Goal: Task Accomplishment & Management: Manage account settings

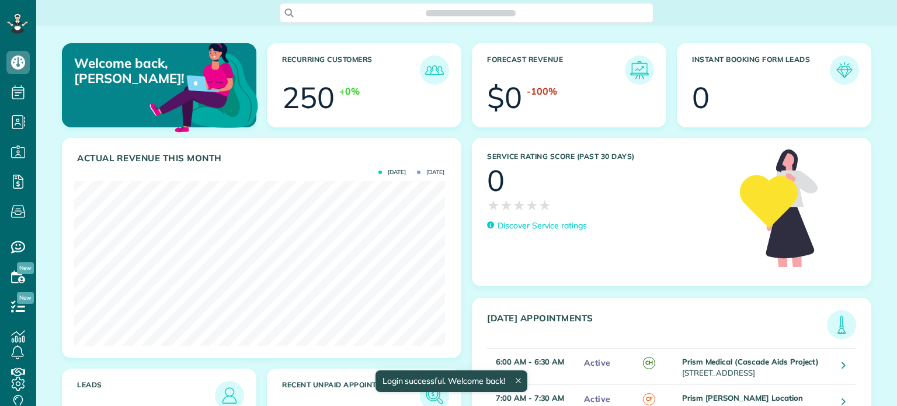
scroll to position [164, 370]
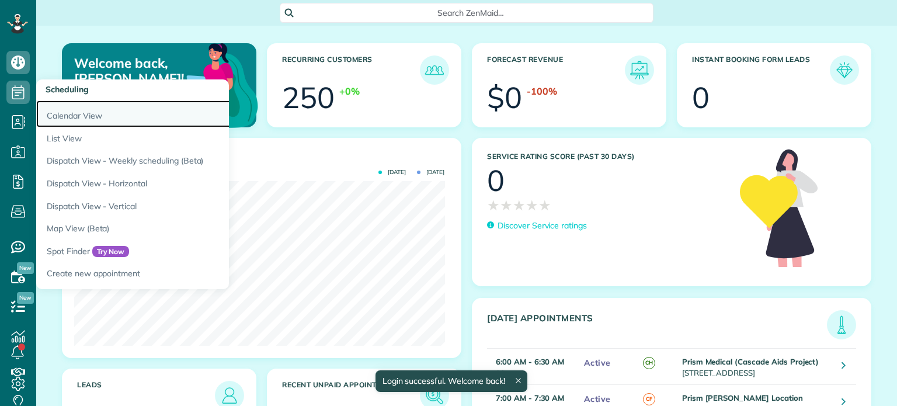
click at [69, 111] on link "Calendar View" at bounding box center [182, 113] width 292 height 27
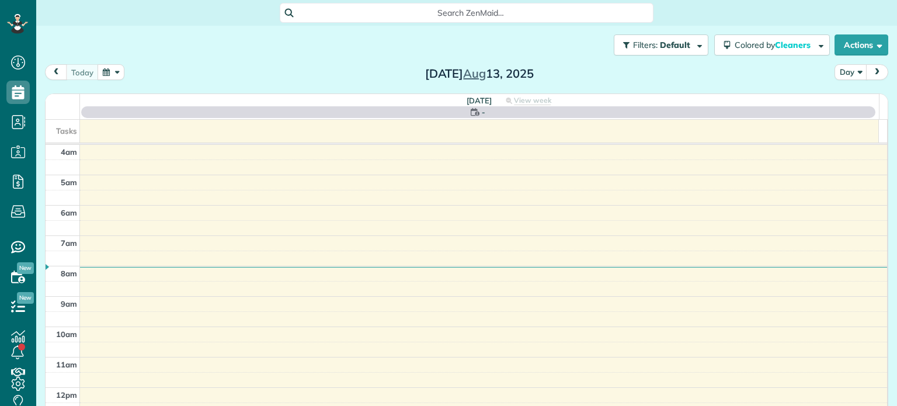
scroll to position [91, 0]
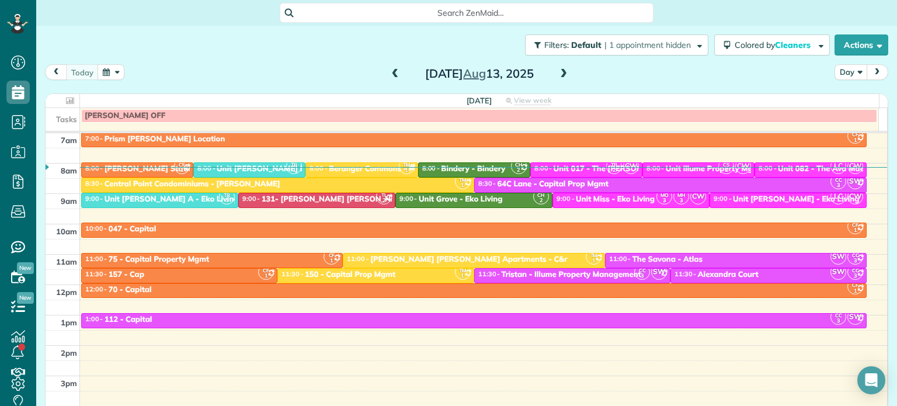
click at [842, 75] on button "Day" at bounding box center [850, 72] width 33 height 16
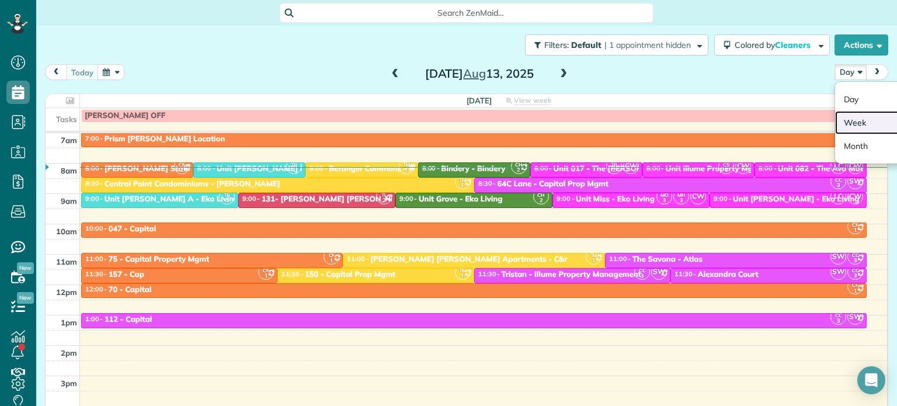
click at [849, 120] on link "Week" at bounding box center [881, 122] width 92 height 23
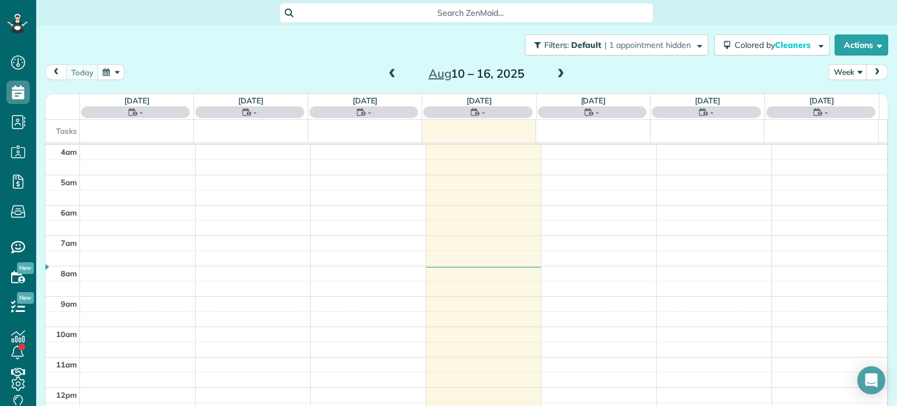
scroll to position [91, 0]
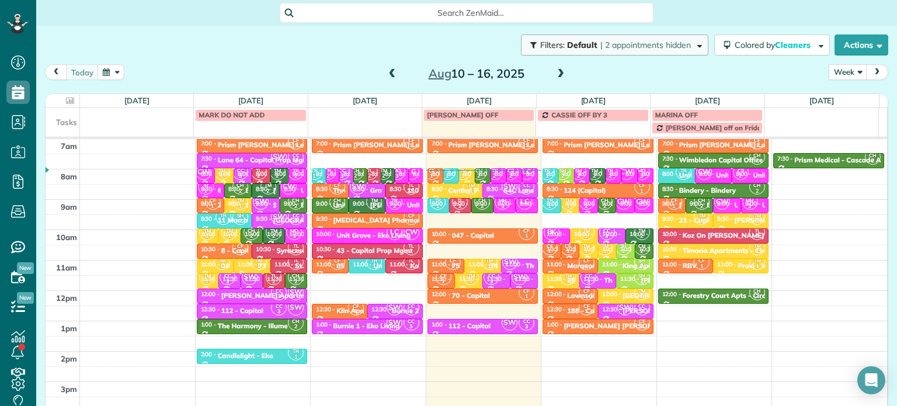
click at [632, 48] on span "| 2 appointments hidden" at bounding box center [645, 45] width 90 height 11
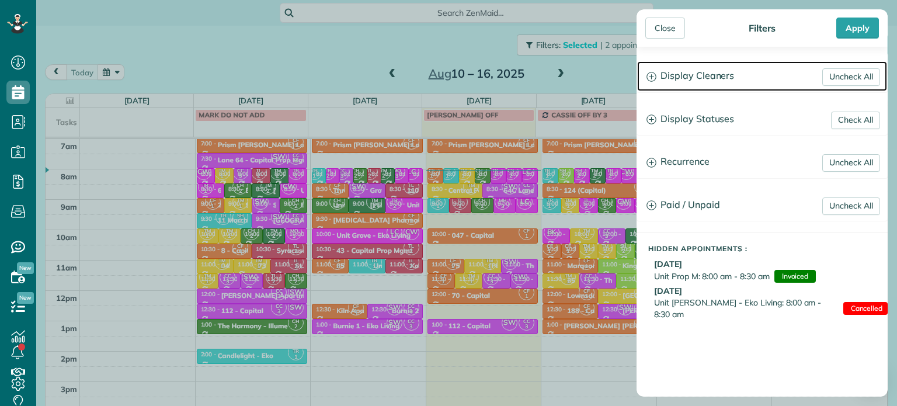
click at [688, 81] on h3 "Display Cleaners" at bounding box center [762, 76] width 250 height 30
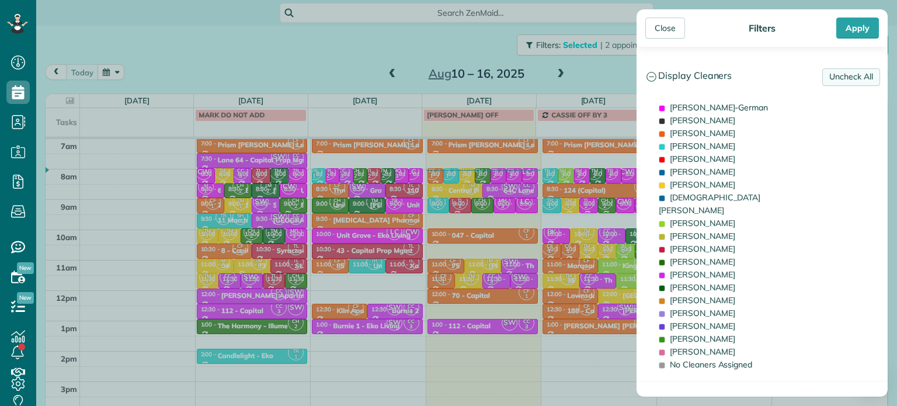
click at [849, 75] on link "Uncheck All" at bounding box center [851, 77] width 58 height 18
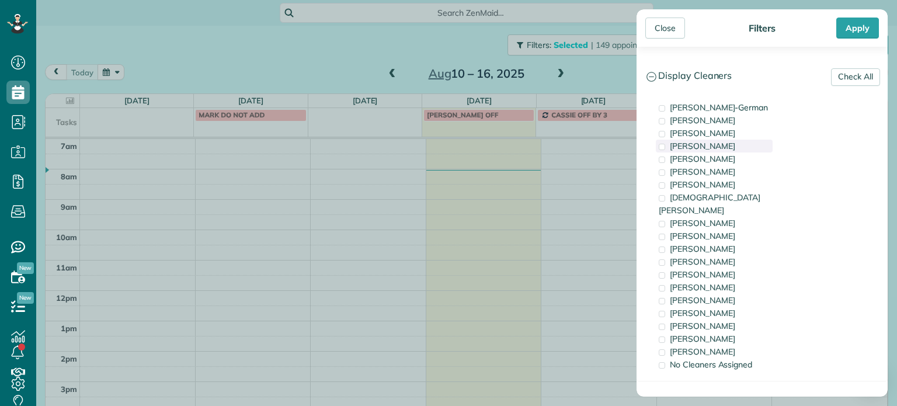
click at [711, 147] on span "Tawnya Reynolds" at bounding box center [702, 146] width 65 height 11
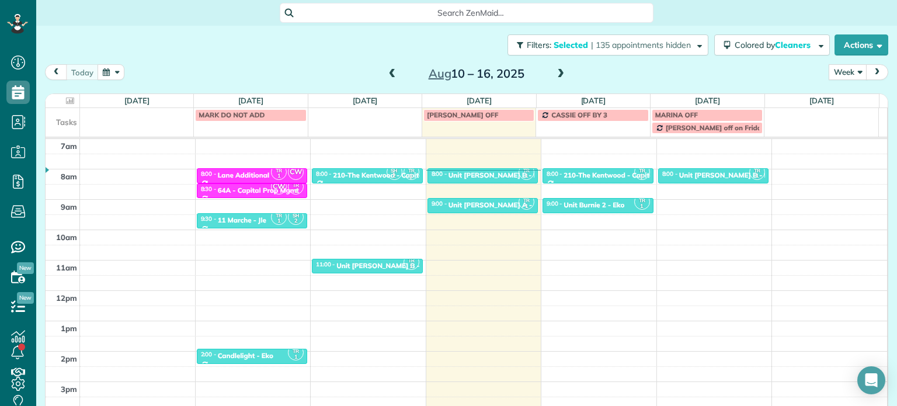
click at [549, 173] on div "Close Filters Apply Check All Display Cleaners Christina Wright-German Brie Kil…" at bounding box center [448, 203] width 897 height 406
click at [506, 177] on div "Unit Rosa B - Eko Living" at bounding box center [507, 175] width 118 height 8
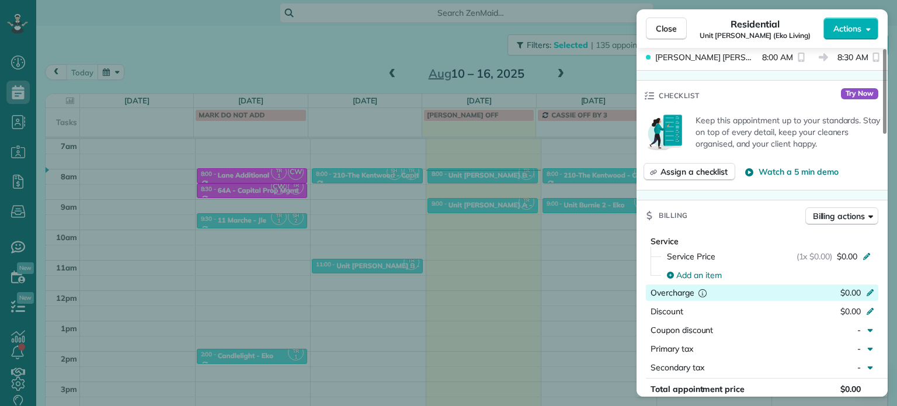
scroll to position [935, 0]
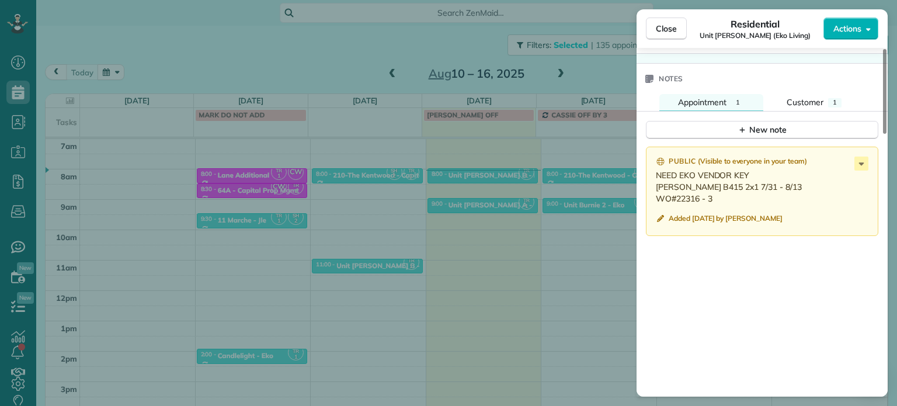
click at [553, 203] on div "Close Residential Unit Rosa B (Eko Living) Actions Status Active Unit Rosa B (E…" at bounding box center [448, 203] width 897 height 406
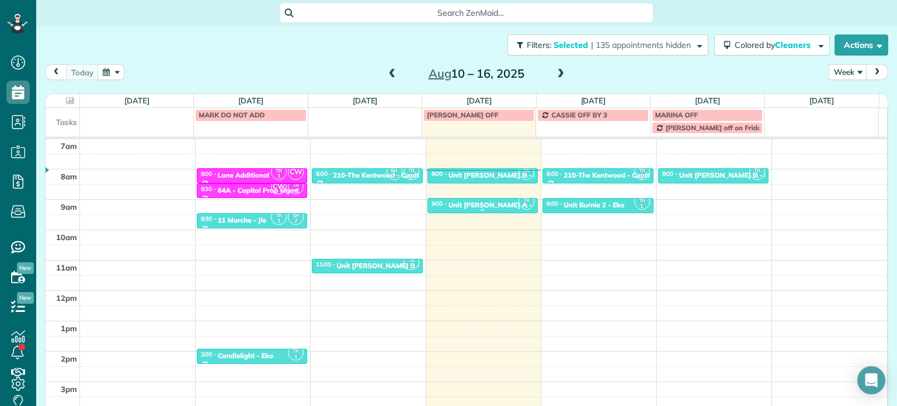
click at [495, 203] on div "Unit Rosa A - Eko Living" at bounding box center [507, 205] width 119 height 8
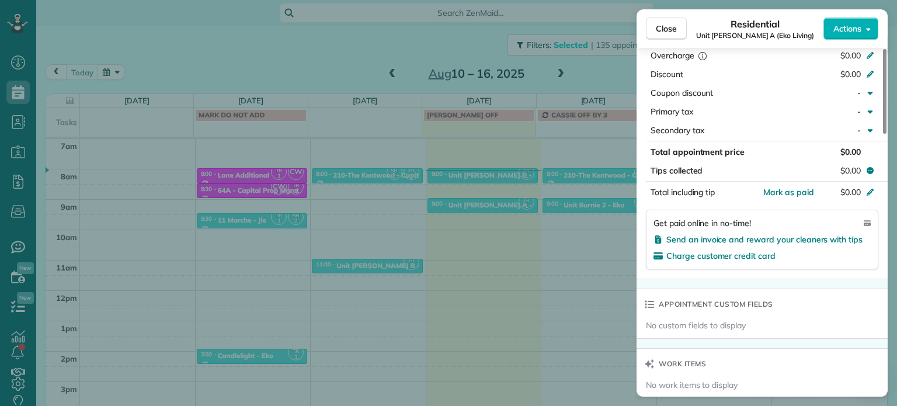
scroll to position [766, 0]
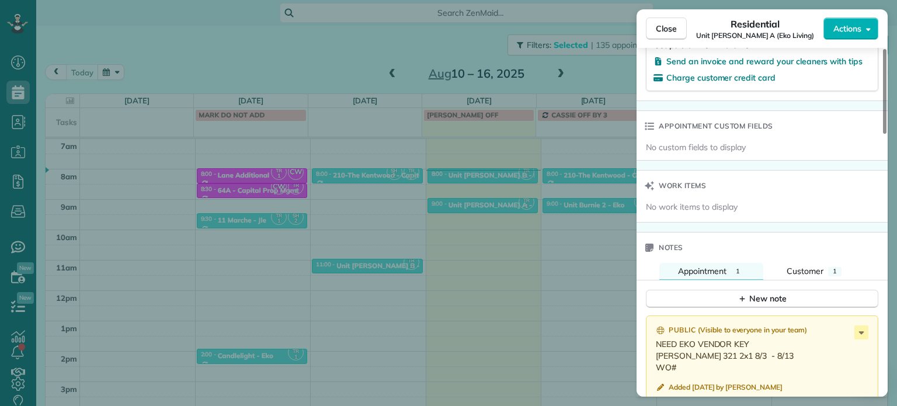
click at [563, 230] on div "Close Residential Unit Rosa A (Eko Living) Actions Status Active Unit Rosa A (E…" at bounding box center [448, 203] width 897 height 406
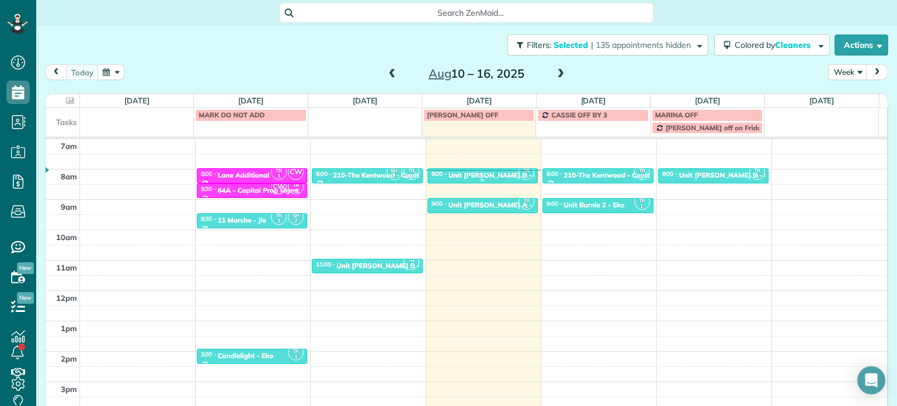
click at [496, 175] on div "Unit Rosa B - Eko Living" at bounding box center [507, 175] width 118 height 8
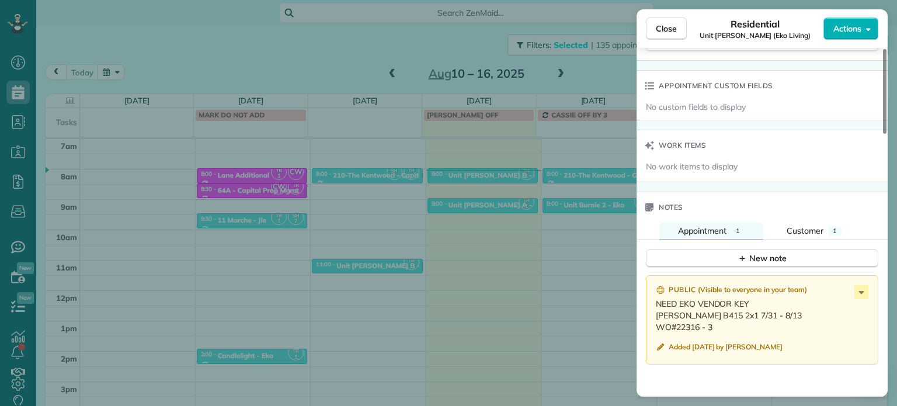
scroll to position [824, 0]
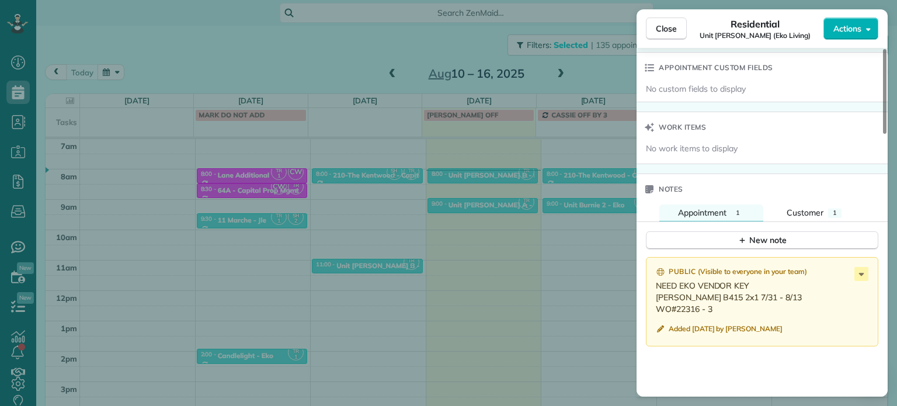
click at [593, 251] on div "Close Residential Unit Rosa B (Eko Living) Actions Status Active Unit Rosa B (E…" at bounding box center [448, 203] width 897 height 406
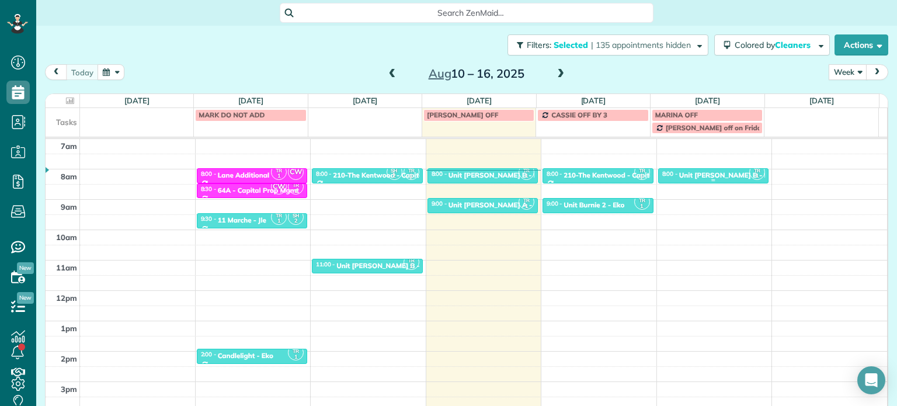
click at [720, 177] on div "Unit Rosa B - Eko Living" at bounding box center [738, 175] width 118 height 8
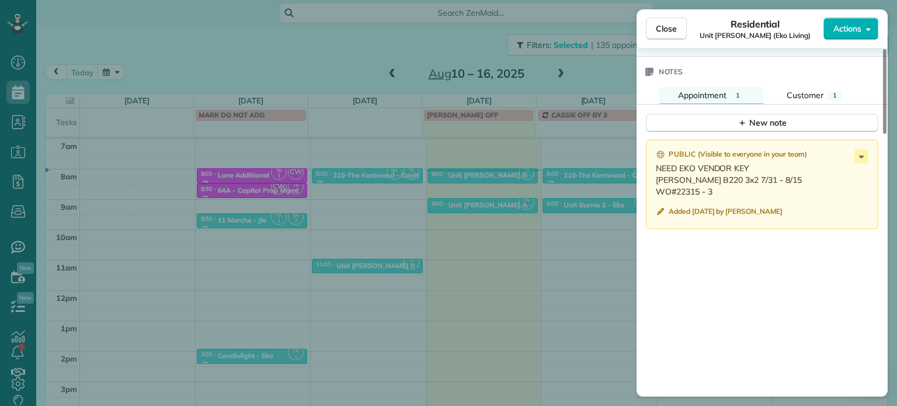
scroll to position [943, 0]
click at [595, 236] on div "Close Residential Unit Rosa B (Eko Living) Actions Status Active Unit Rosa B (E…" at bounding box center [448, 203] width 897 height 406
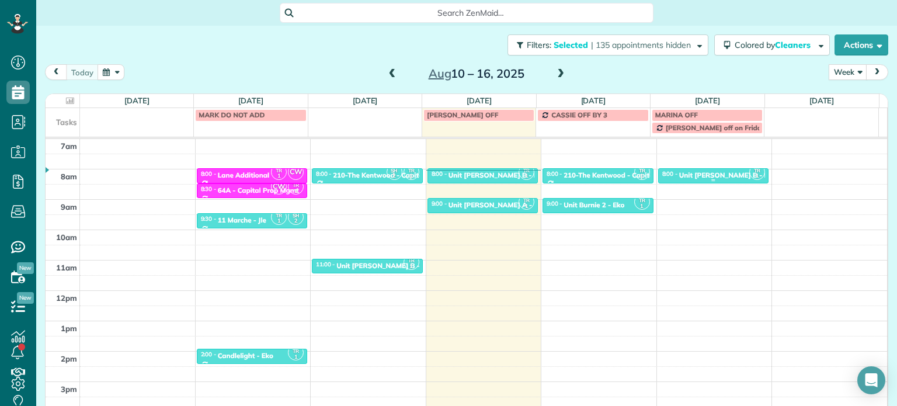
click at [696, 177] on div "Unit Rosa B - Eko Living" at bounding box center [738, 175] width 118 height 8
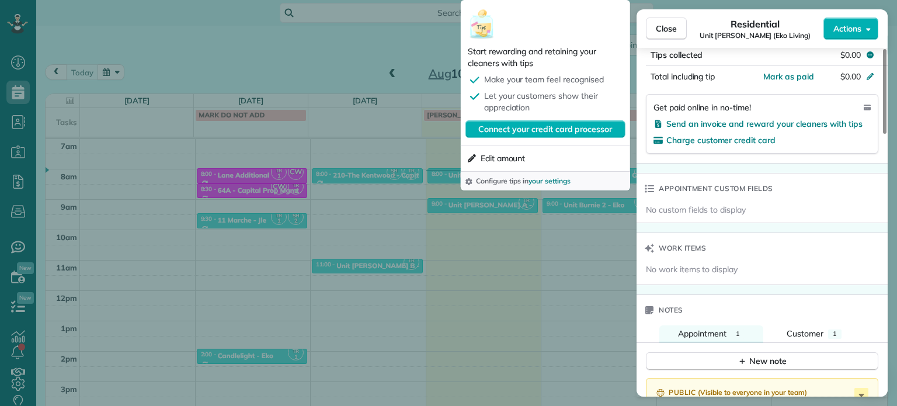
scroll to position [822, 0]
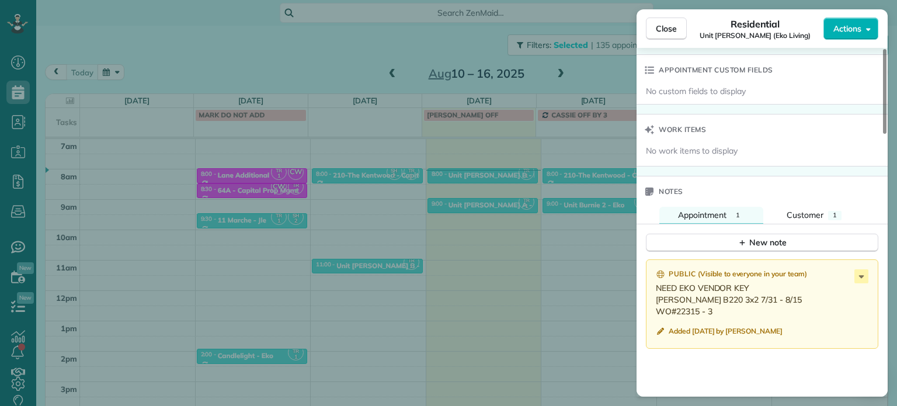
click at [558, 241] on div "Close Residential Unit Rosa B (Eko Living) Actions Status Active Unit Rosa B (E…" at bounding box center [448, 203] width 897 height 406
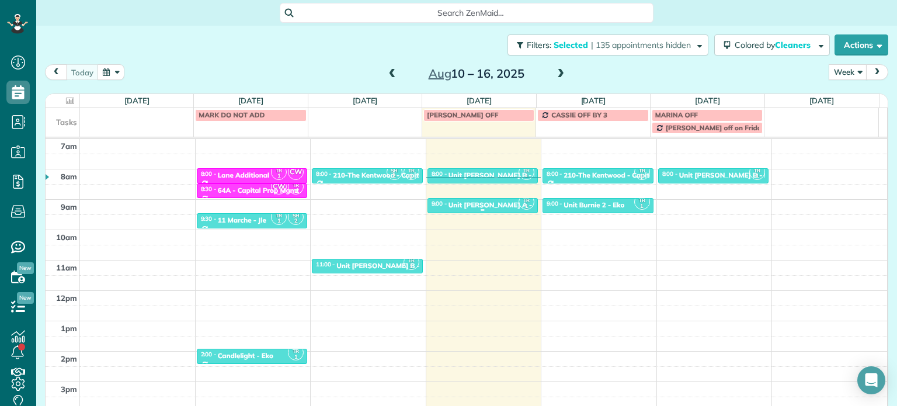
click at [492, 204] on div "Unit Rosa A - Eko Living" at bounding box center [507, 205] width 119 height 8
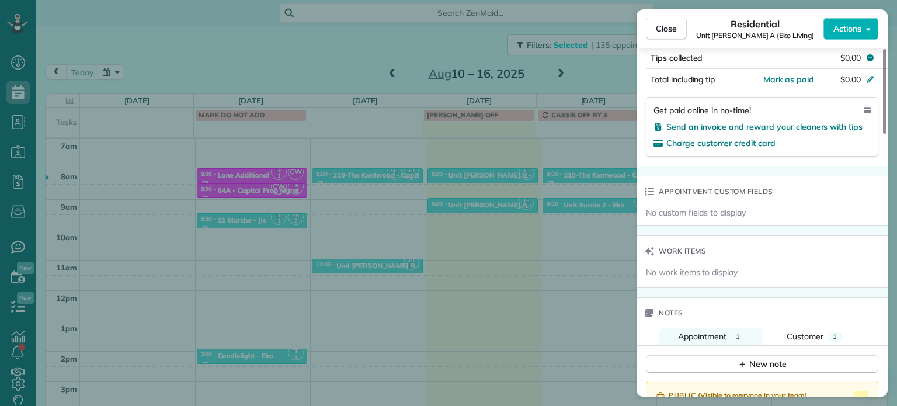
scroll to position [934, 0]
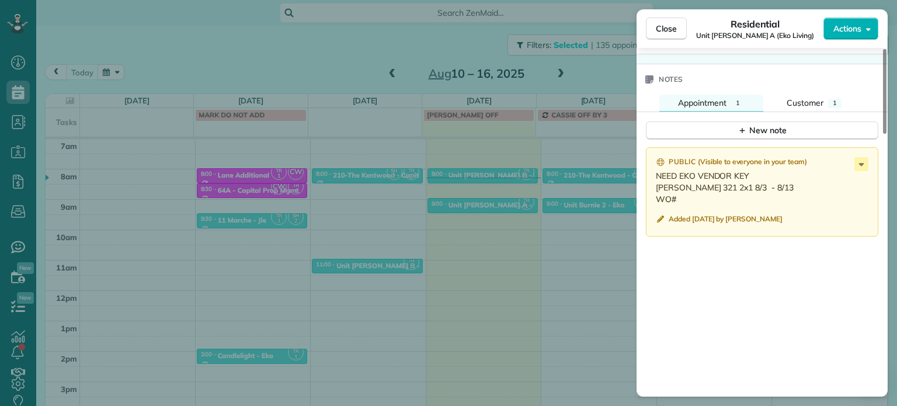
click at [548, 221] on div "Close Residential Unit Rosa A (Eko Living) Actions Status Active Unit Rosa A (E…" at bounding box center [448, 203] width 897 height 406
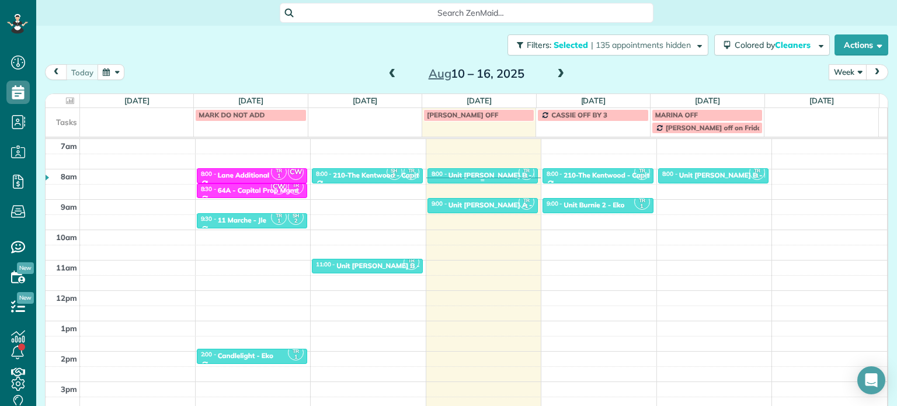
click at [499, 172] on div "Unit Rosa B - Eko Living" at bounding box center [507, 175] width 118 height 8
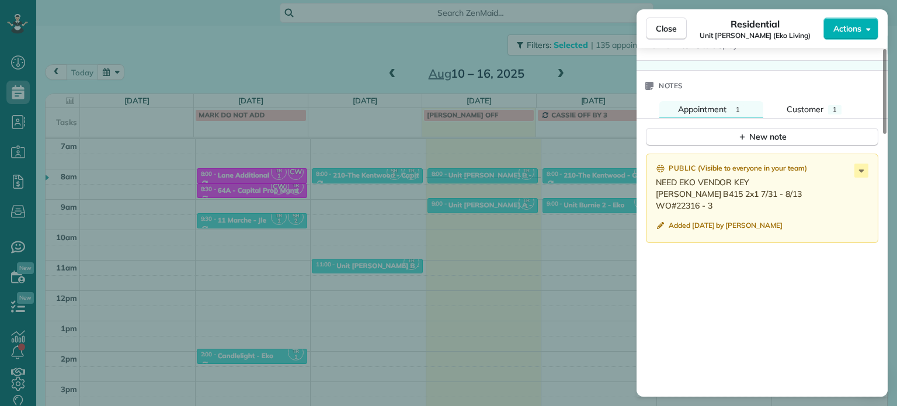
scroll to position [936, 0]
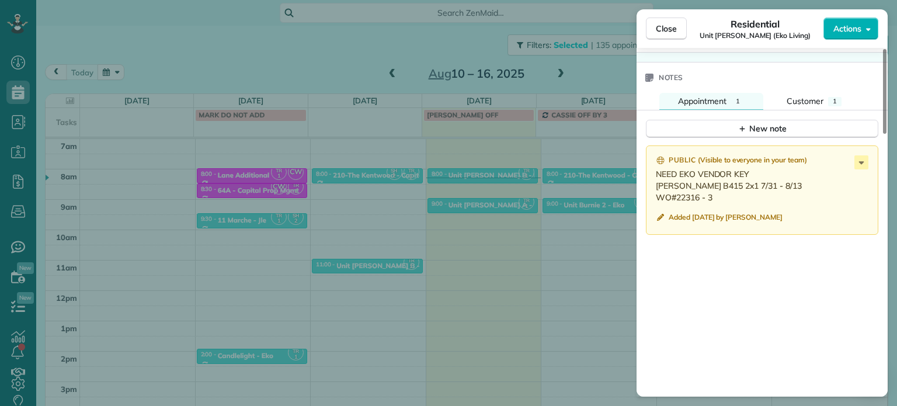
click at [549, 212] on div "Close Residential Unit Rosa B (Eko Living) Actions Status Active Unit Rosa B (E…" at bounding box center [448, 203] width 897 height 406
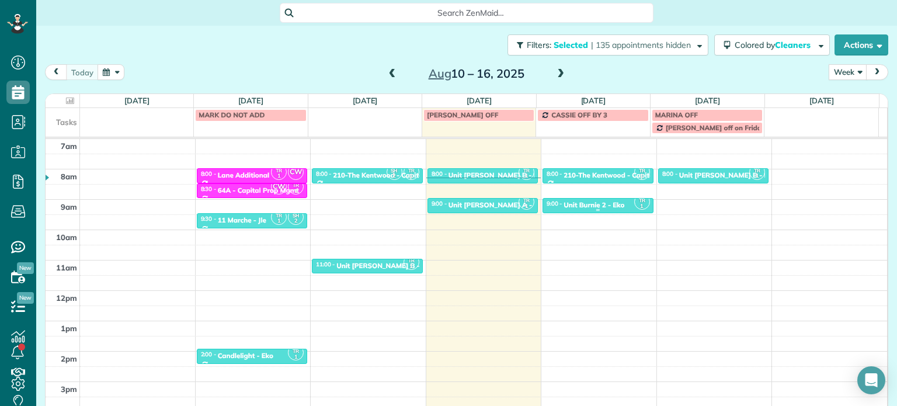
click at [570, 204] on div "Unit Burnie 2 - Eko" at bounding box center [593, 205] width 61 height 8
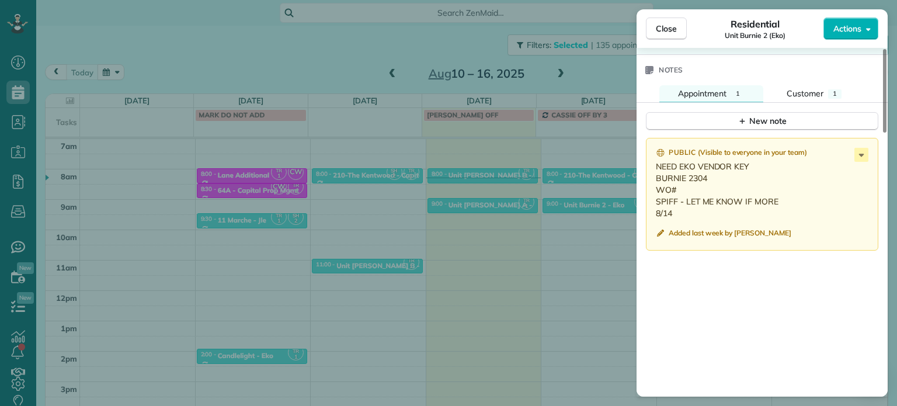
scroll to position [936, 0]
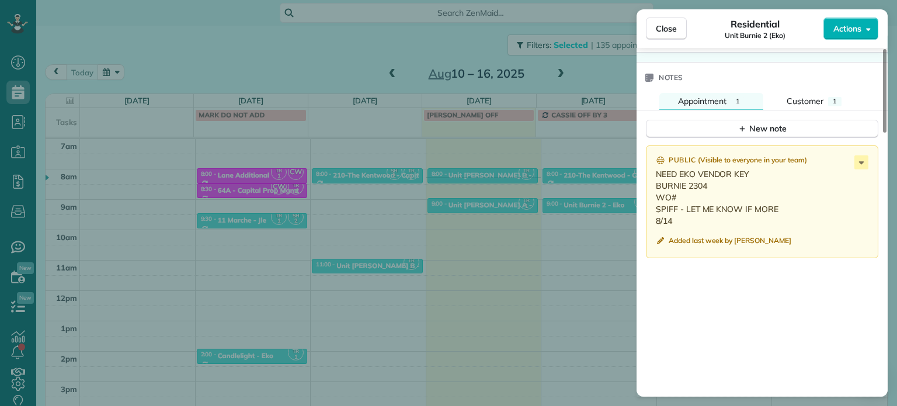
click at [600, 214] on div "Close Residential Unit Burnie 2 (Eko) Actions Status Active Unit Burnie 2 (Eko)…" at bounding box center [448, 203] width 897 height 406
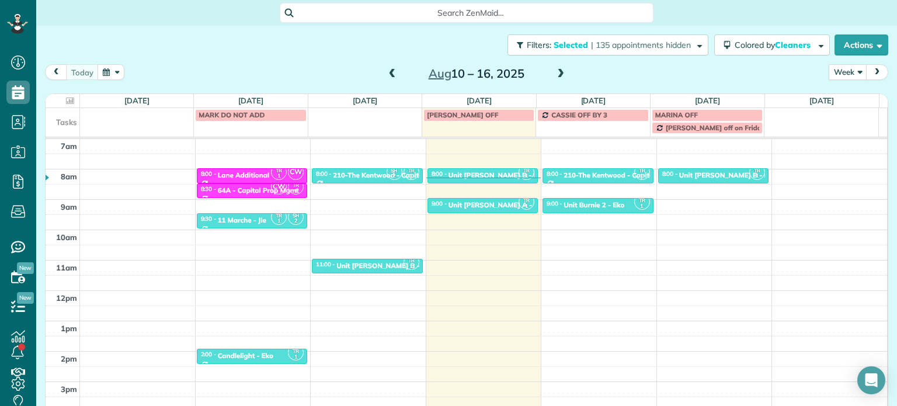
click at [555, 72] on span at bounding box center [560, 74] width 13 height 11
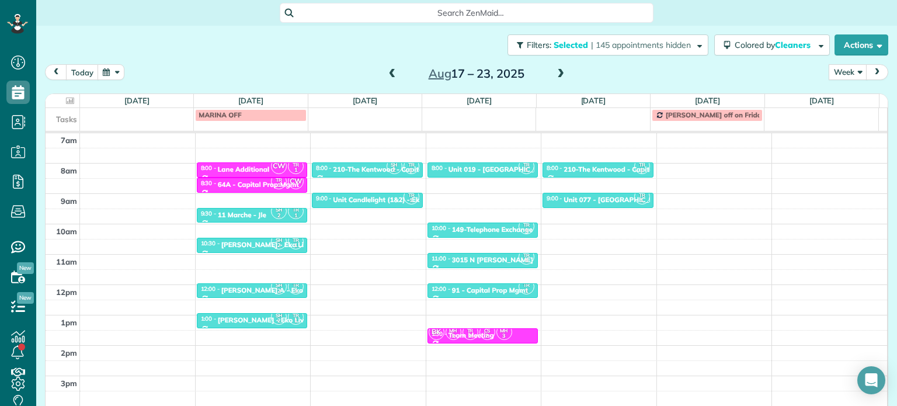
click at [386, 70] on span at bounding box center [392, 74] width 13 height 11
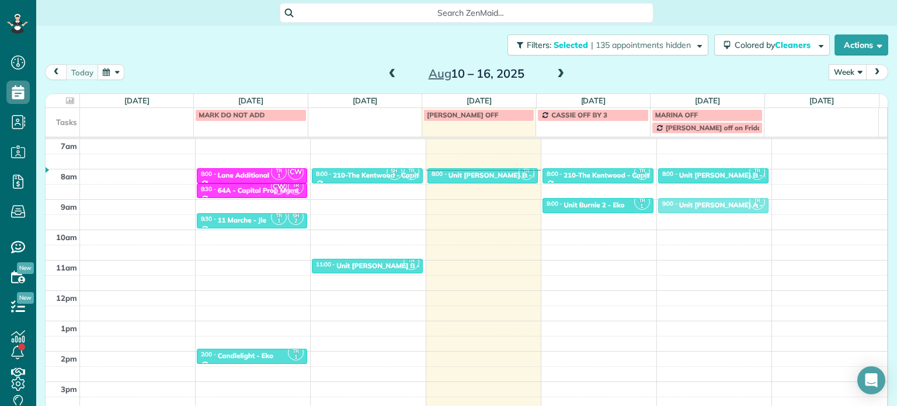
drag, startPoint x: 499, startPoint y: 206, endPoint x: 675, endPoint y: 207, distance: 176.3
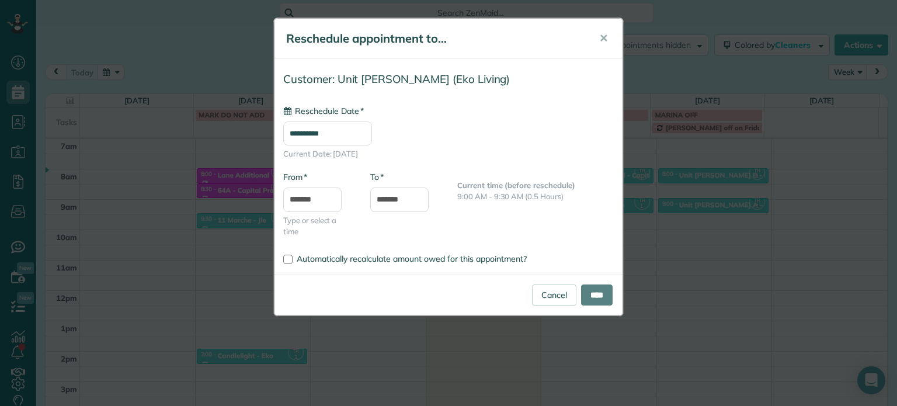
type input "**********"
click at [595, 284] on input "****" at bounding box center [597, 294] width 32 height 21
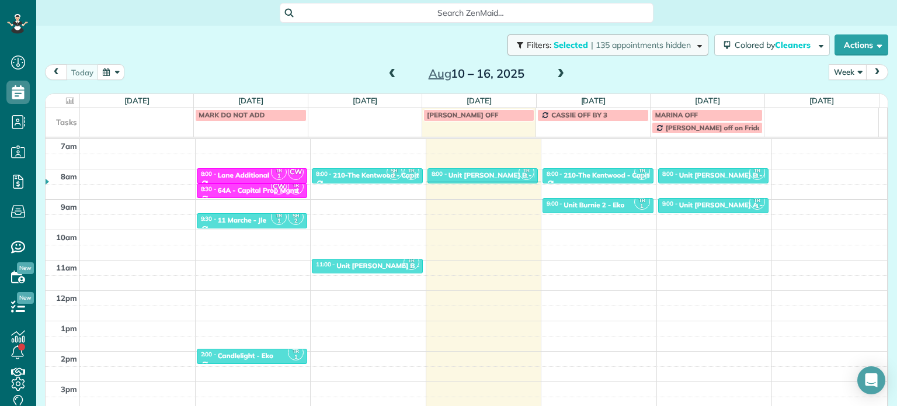
click at [612, 50] on span "| 135 appointments hidden" at bounding box center [641, 45] width 100 height 11
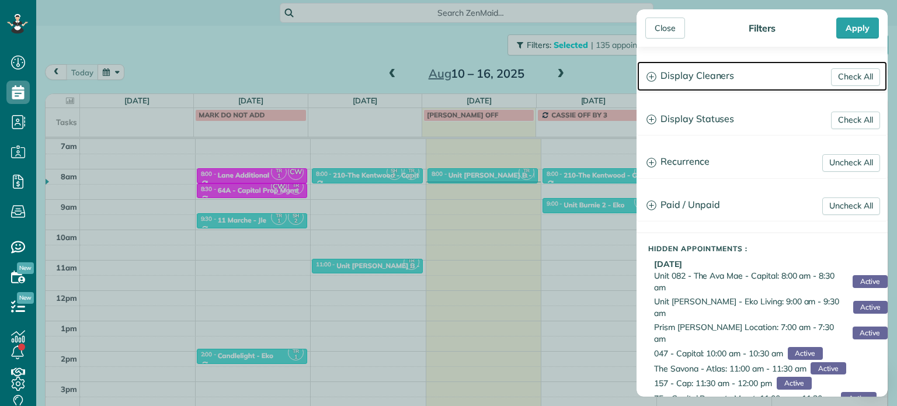
click at [725, 77] on h3 "Display Cleaners" at bounding box center [762, 76] width 250 height 30
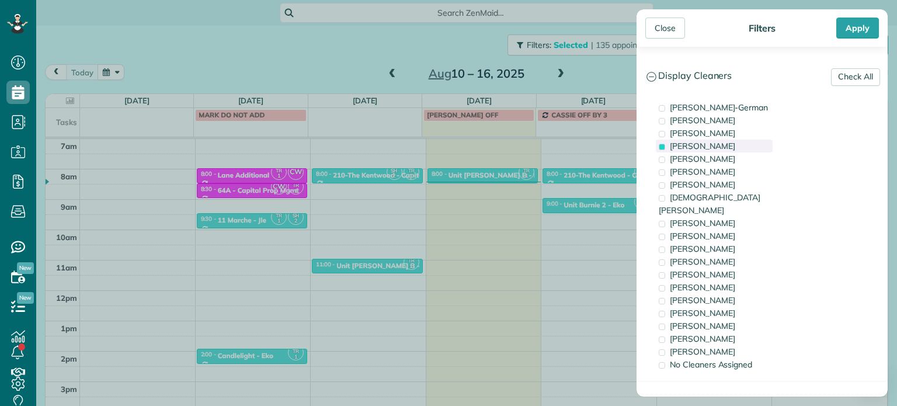
click at [732, 147] on span "Tawnya Reynolds" at bounding box center [702, 146] width 65 height 11
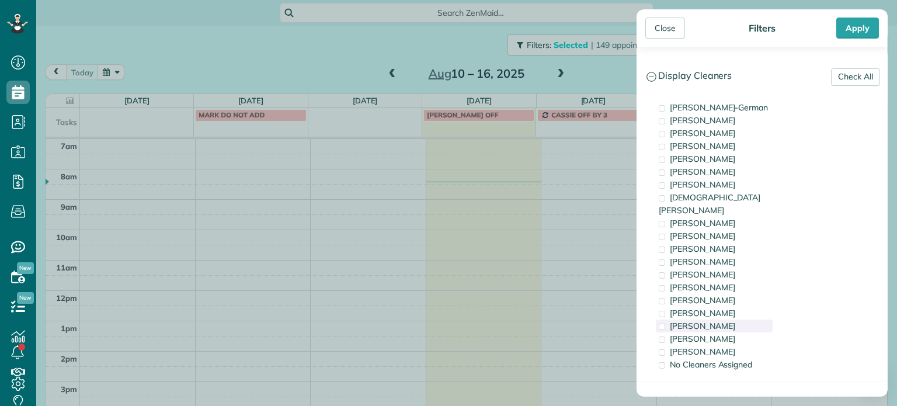
click at [720, 320] on span "Cristina Sainz" at bounding box center [702, 325] width 65 height 11
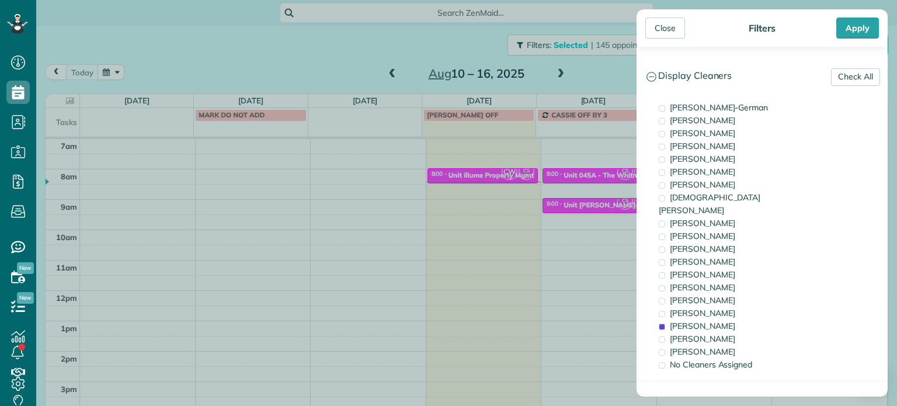
click at [479, 203] on div "Close Filters Apply Check All Display Cleaners Christina Wright-German Brie Kil…" at bounding box center [448, 203] width 897 height 406
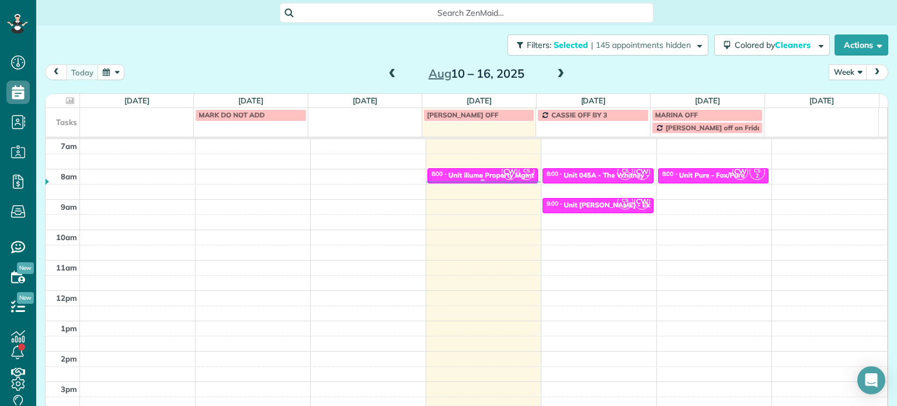
click at [501, 171] on span "CW" at bounding box center [509, 172] width 16 height 16
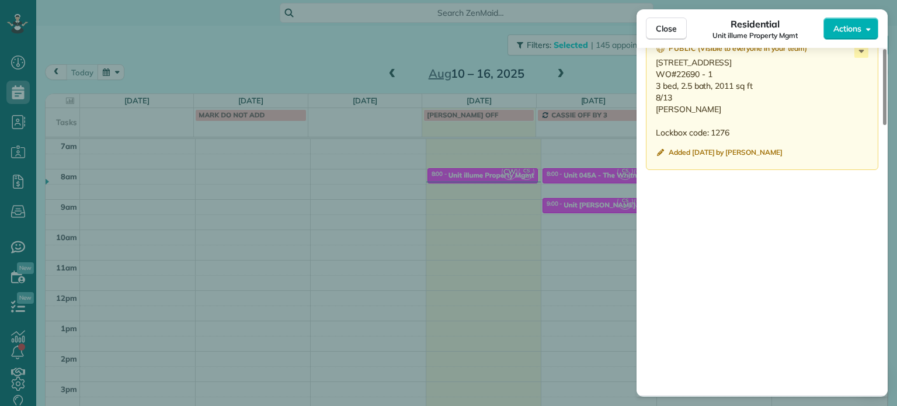
scroll to position [1167, 0]
click at [587, 195] on div "Close Residential Unit illume Property Mgmt Actions Status Active Unit illume P…" at bounding box center [448, 203] width 897 height 406
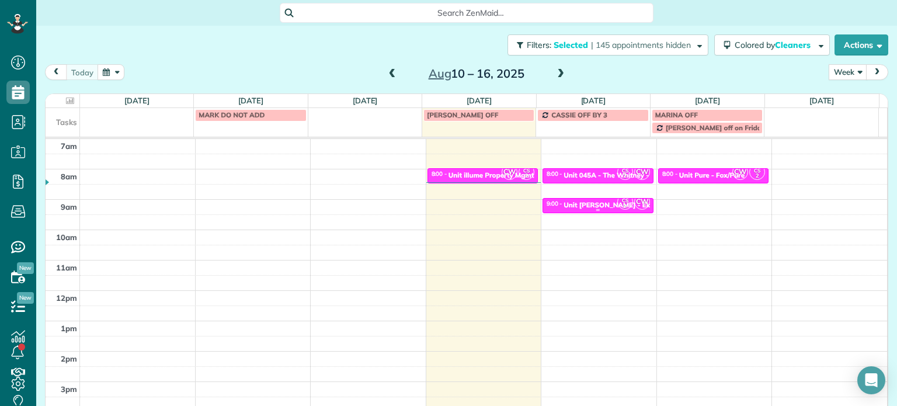
click at [597, 203] on div "Unit Powell - Eko Living" at bounding box center [618, 205] width 111 height 8
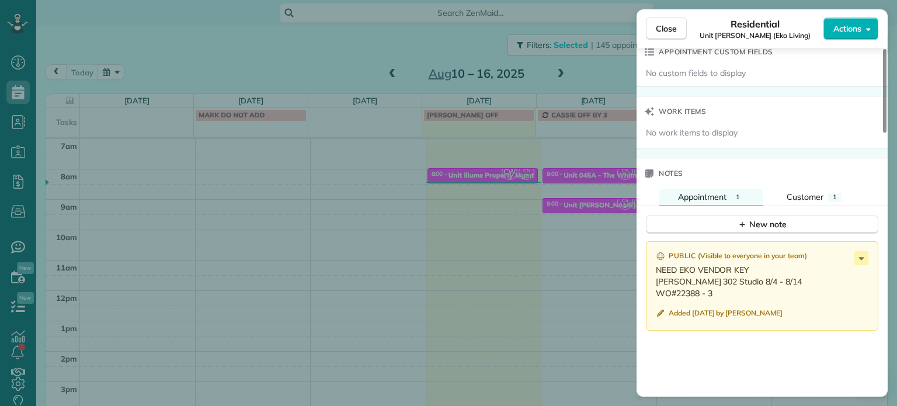
scroll to position [877, 0]
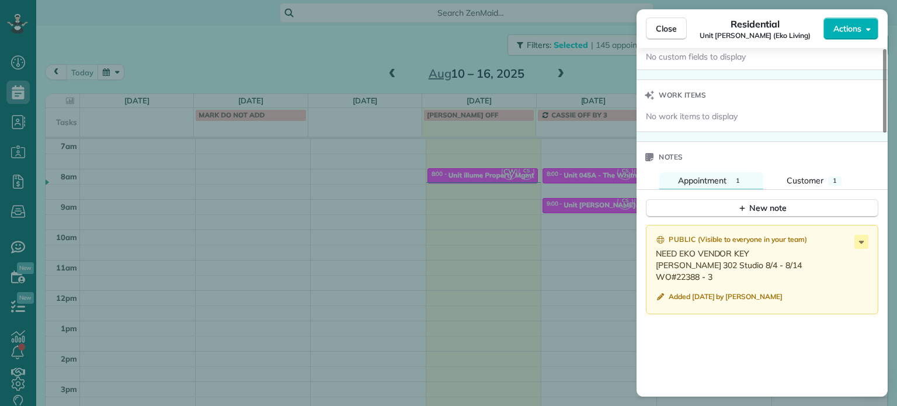
click at [472, 158] on div "Close Residential Unit Powell (Eko Living) Actions Status Active Unit Powell (E…" at bounding box center [448, 203] width 897 height 406
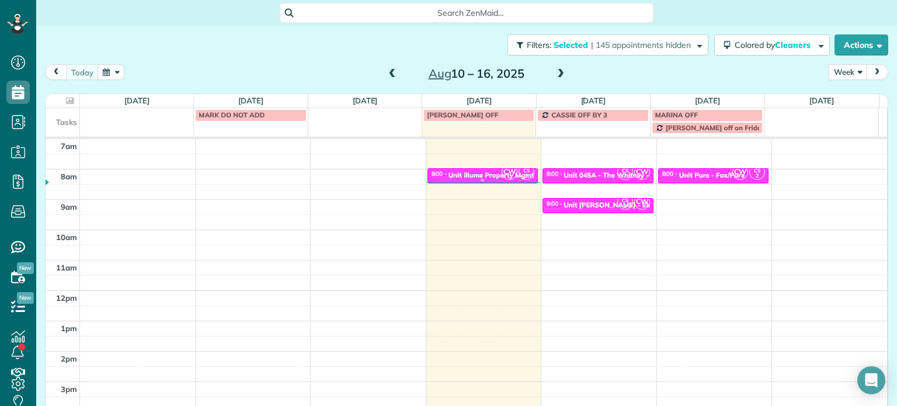
click at [483, 170] on div "8:00 - 8:30 Unit illume Property Mgmt" at bounding box center [483, 174] width 104 height 9
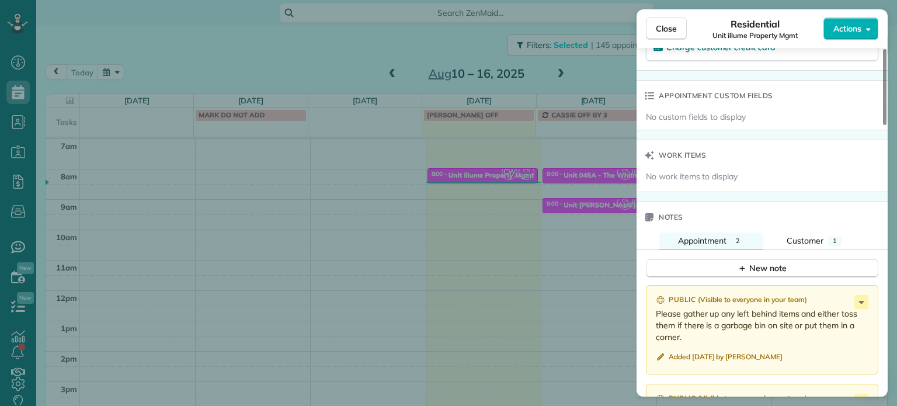
scroll to position [1054, 0]
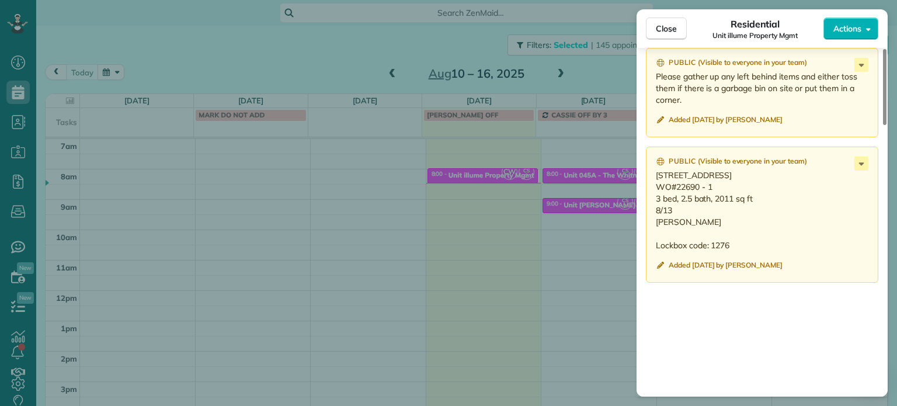
click at [588, 210] on div "Close Residential Unit illume Property Mgmt Actions Status Active Unit illume P…" at bounding box center [448, 203] width 897 height 406
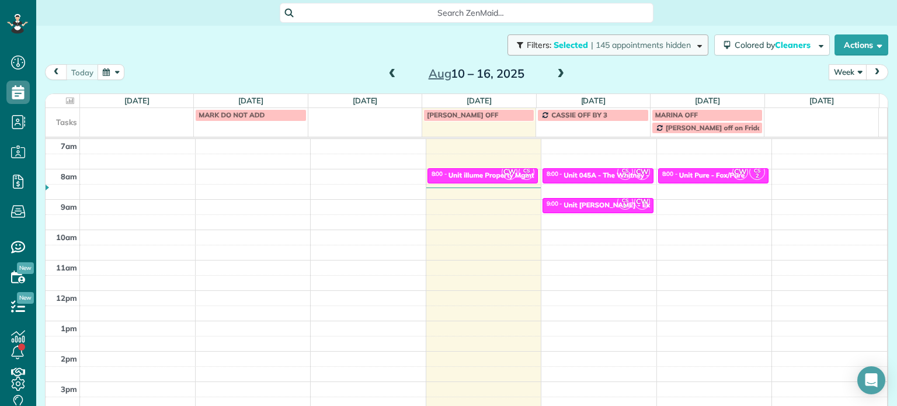
click at [639, 46] on span "| 145 appointments hidden" at bounding box center [641, 45] width 100 height 11
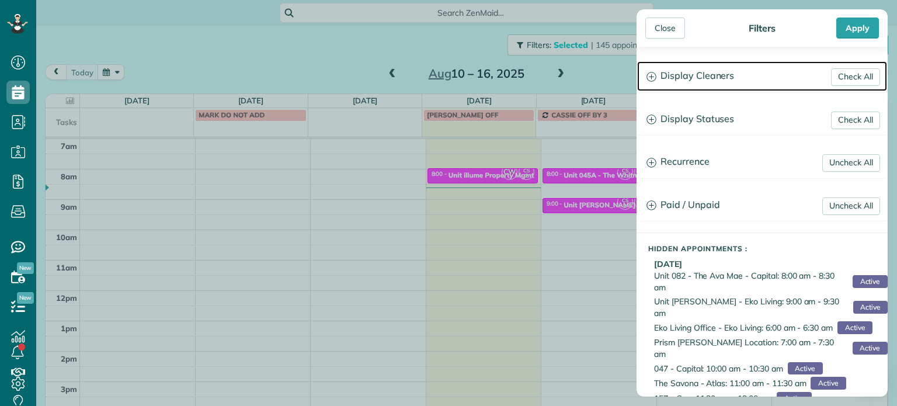
click at [698, 73] on h3 "Display Cleaners" at bounding box center [762, 76] width 250 height 30
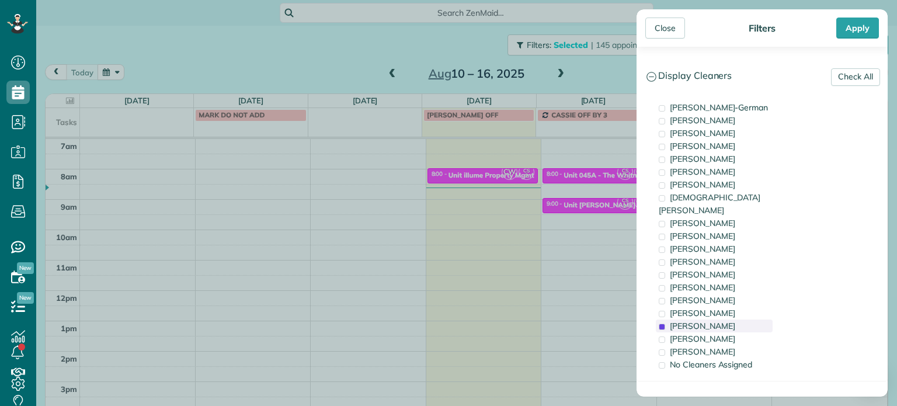
click at [713, 320] on span "Cristina Sainz" at bounding box center [702, 325] width 65 height 11
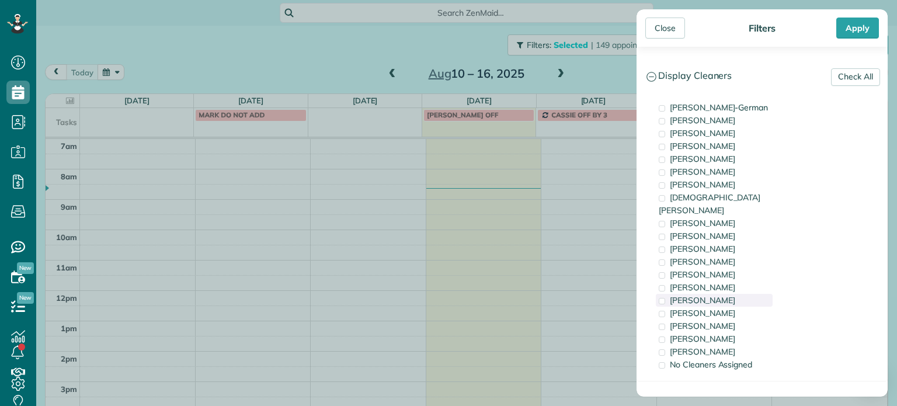
click at [714, 294] on div "Tammi Rue" at bounding box center [714, 300] width 117 height 13
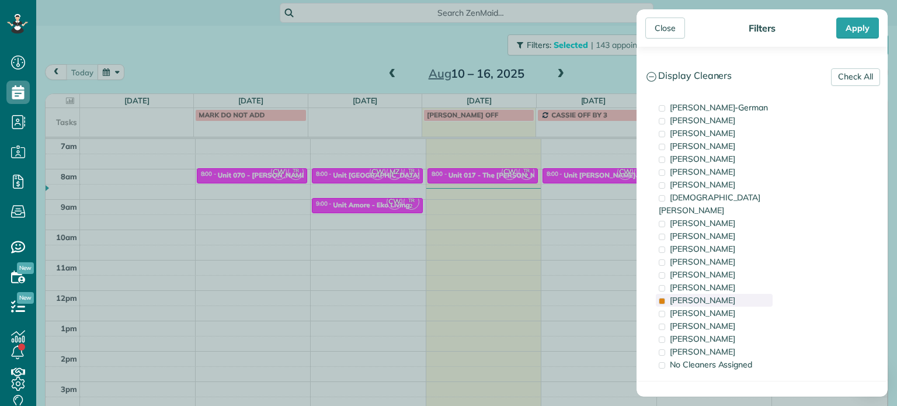
click at [719, 294] on div "Tammi Rue" at bounding box center [714, 300] width 117 height 13
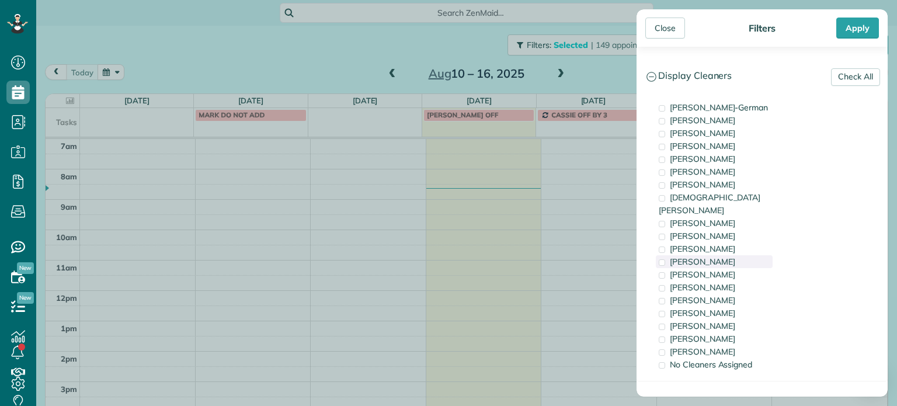
click at [702, 256] on span "Cyndi Holm" at bounding box center [702, 261] width 65 height 11
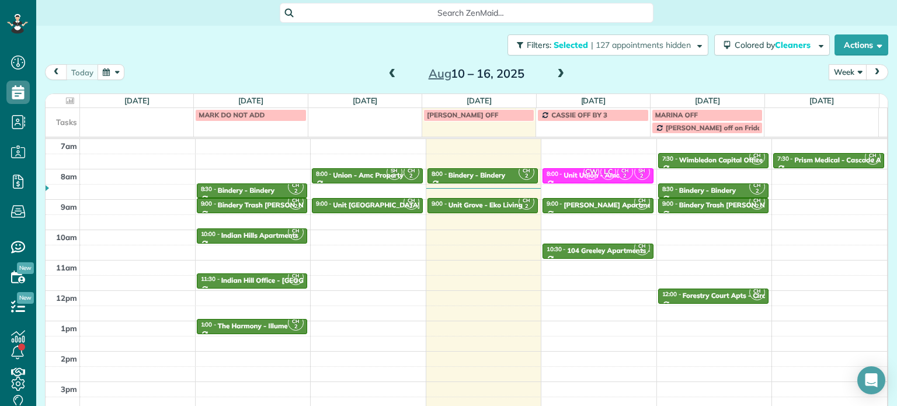
click at [490, 225] on div "Close Filters Apply Check All Display Cleaners Christina Wright-German Brie Kil…" at bounding box center [448, 203] width 897 height 406
click at [361, 202] on div "Unit Capitol Hill - Eko" at bounding box center [386, 205] width 106 height 8
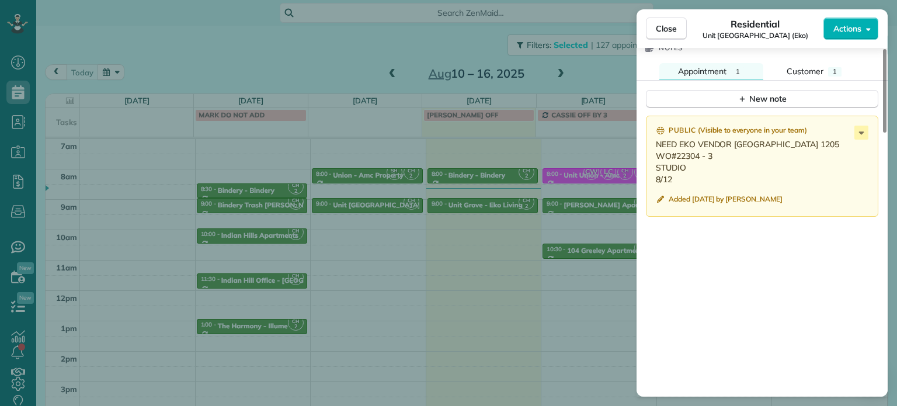
scroll to position [994, 0]
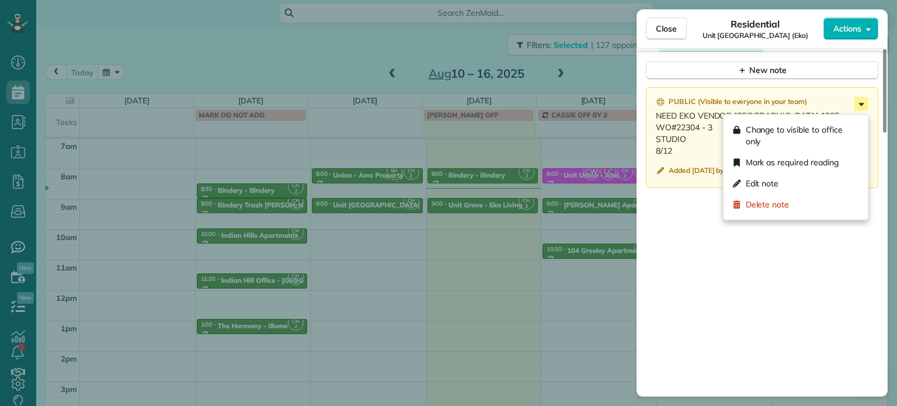
click at [858, 110] on icon at bounding box center [861, 104] width 14 height 14
click at [820, 184] on div "Edit note" at bounding box center [795, 183] width 135 height 21
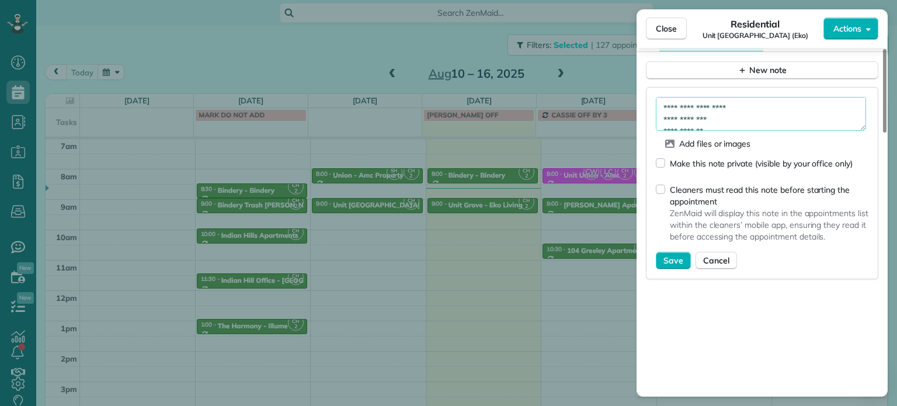
click at [773, 114] on textarea "**********" at bounding box center [761, 114] width 210 height 34
type textarea "**********"
click at [679, 262] on span "Save" at bounding box center [673, 261] width 20 height 12
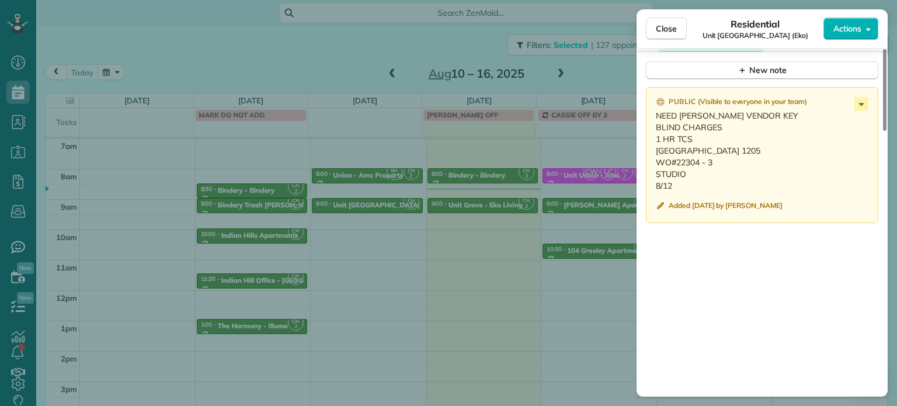
drag, startPoint x: 682, startPoint y: 191, endPoint x: 654, endPoint y: 158, distance: 43.9
click at [654, 158] on div "Public ( Visible to everyone in your team ) NEED EKO VENDOR KEY BLIND CHARGES 1…" at bounding box center [762, 155] width 232 height 136
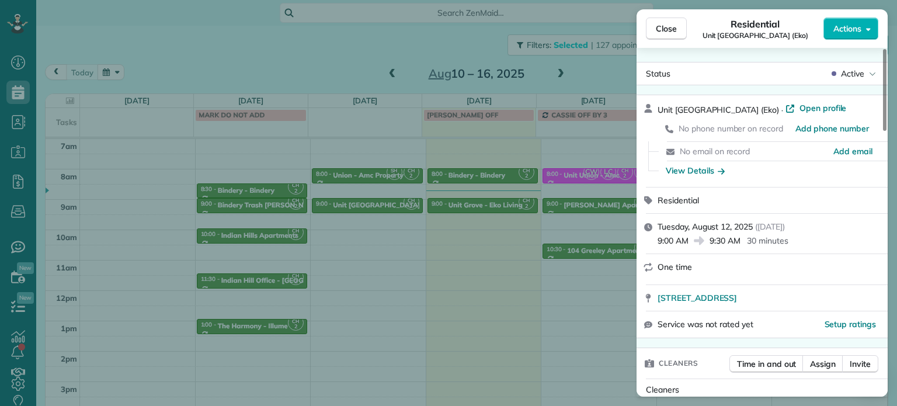
scroll to position [0, 0]
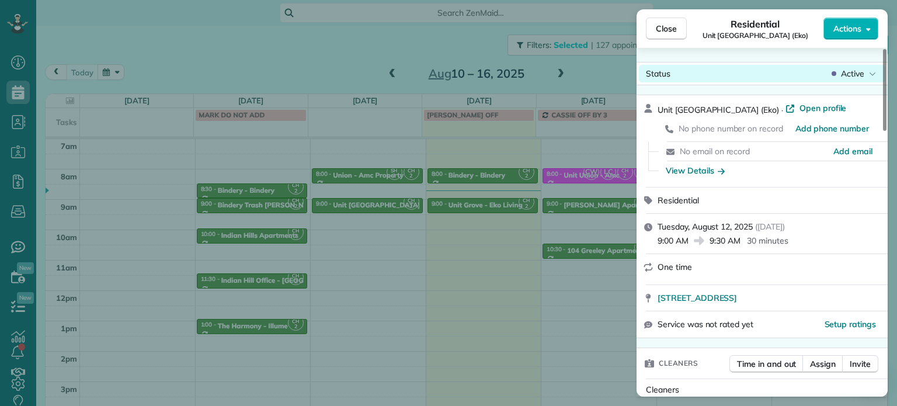
click at [846, 70] on span "Active" at bounding box center [852, 74] width 23 height 12
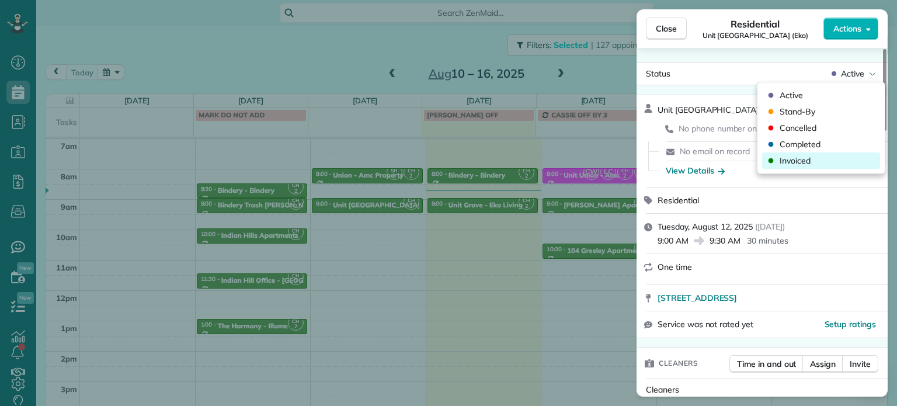
click at [817, 162] on div "Invoiced" at bounding box center [821, 160] width 118 height 16
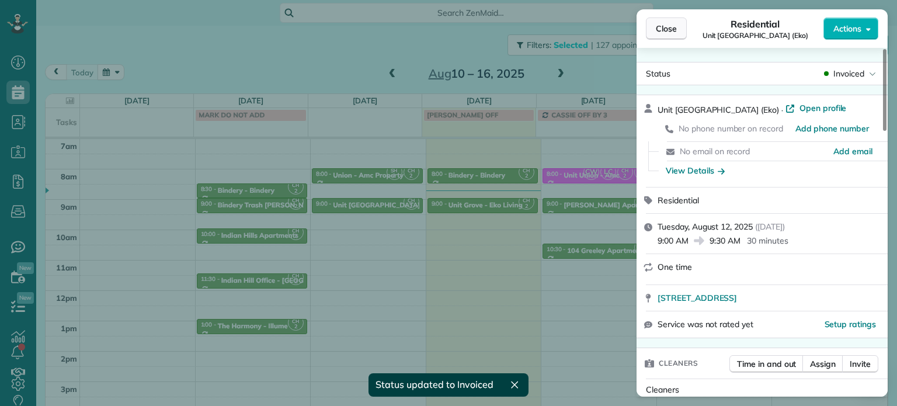
click at [661, 32] on span "Close" at bounding box center [666, 29] width 21 height 12
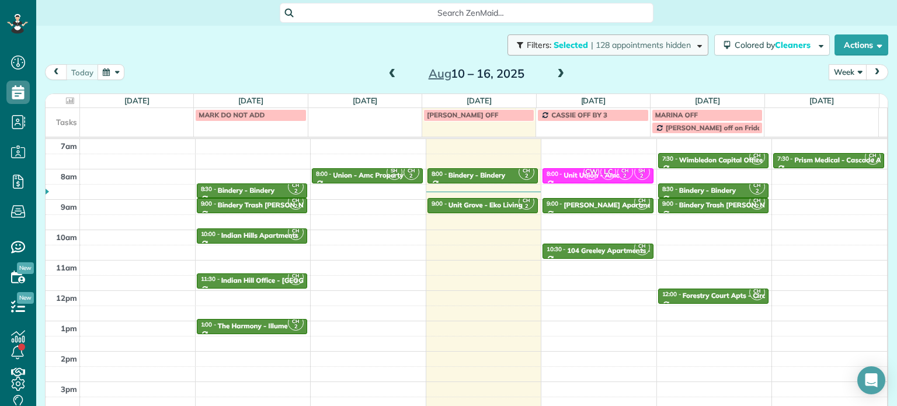
click at [656, 47] on span "| 128 appointments hidden" at bounding box center [641, 45] width 100 height 11
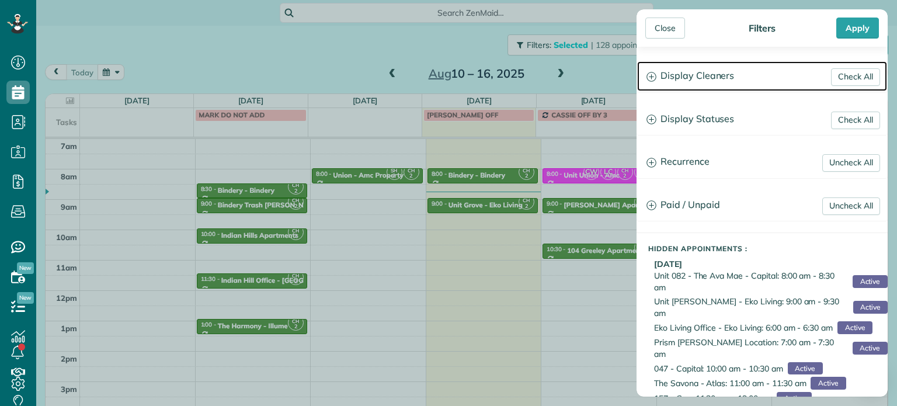
click at [711, 84] on h3 "Display Cleaners" at bounding box center [762, 76] width 250 height 30
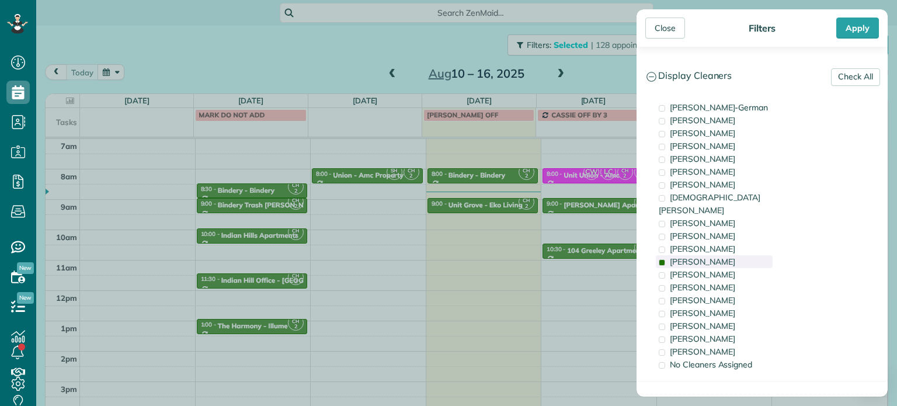
click at [688, 256] on span "Cyndi Holm" at bounding box center [702, 261] width 65 height 11
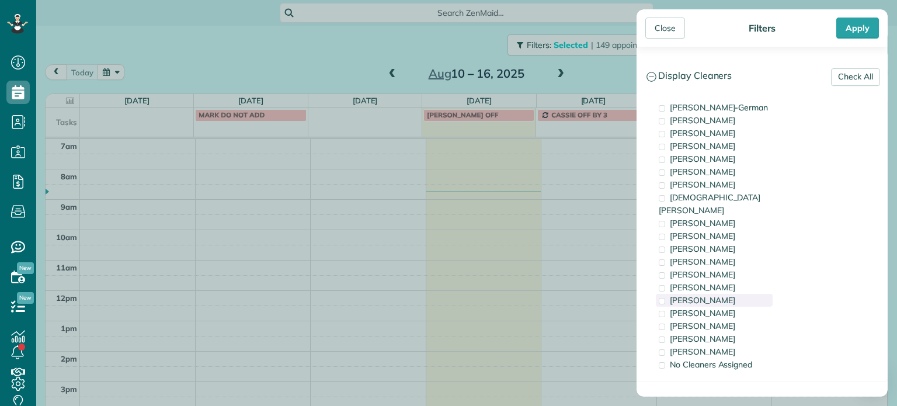
click at [703, 295] on span "Tammi Rue" at bounding box center [702, 300] width 65 height 11
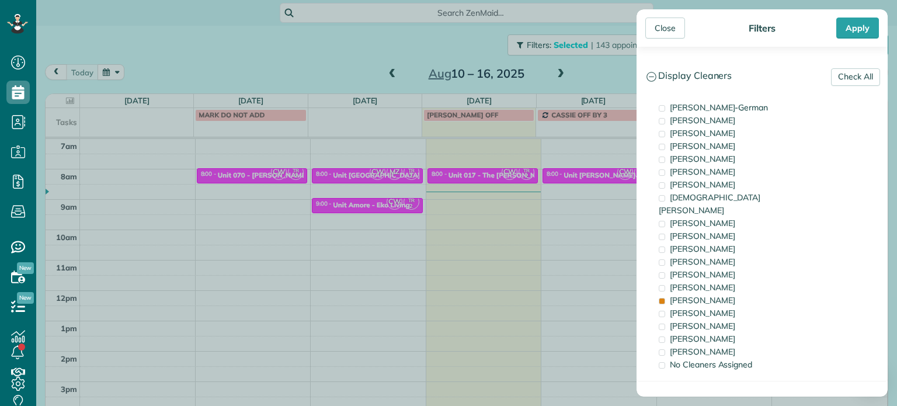
click at [512, 234] on div "Close Filters Apply Check All Display Cleaners Christina Wright-German Brie Kil…" at bounding box center [448, 203] width 897 height 406
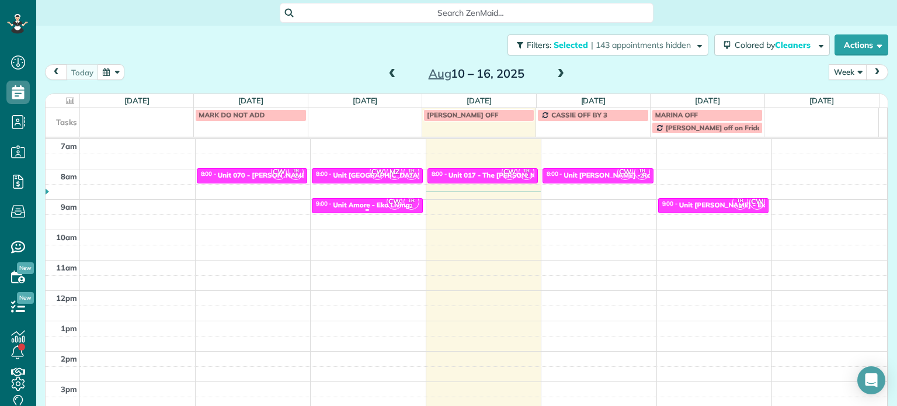
click at [367, 205] on div "Unit Amore - Eko Living" at bounding box center [371, 205] width 76 height 8
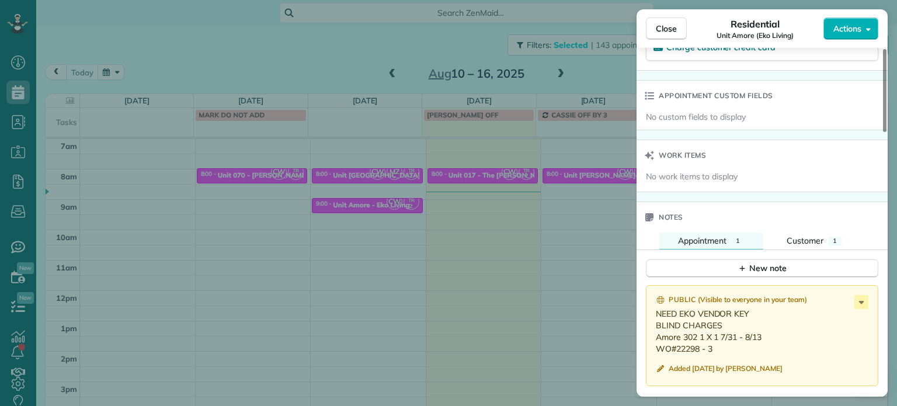
scroll to position [876, 0]
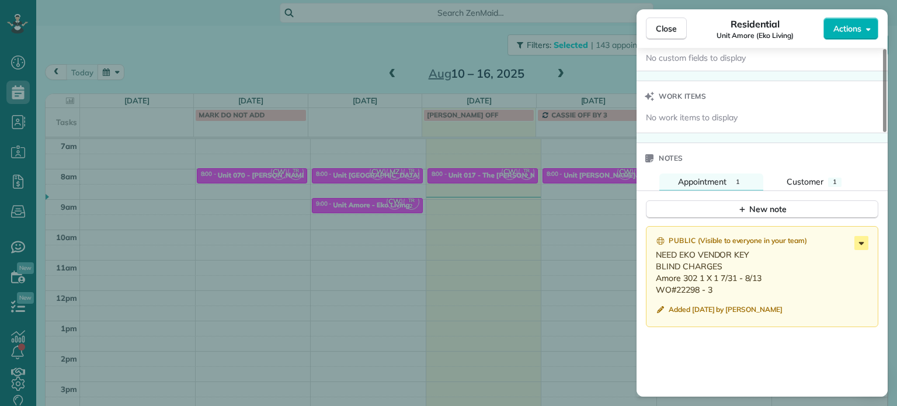
click at [863, 242] on icon at bounding box center [861, 243] width 14 height 14
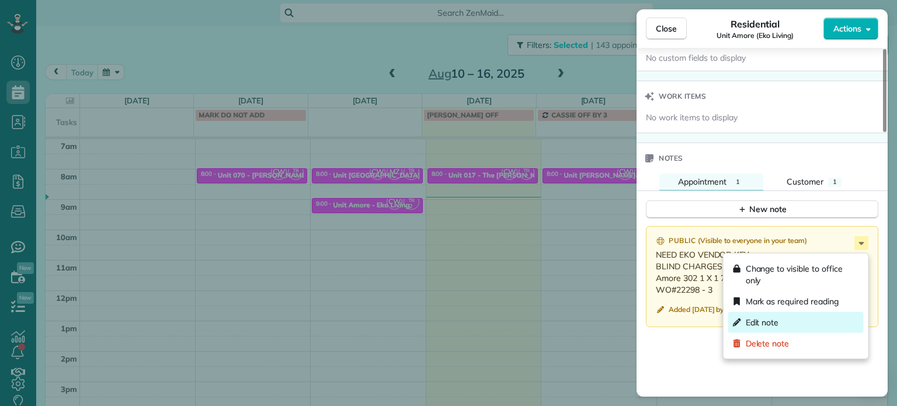
click at [803, 322] on div "Edit note" at bounding box center [795, 322] width 135 height 21
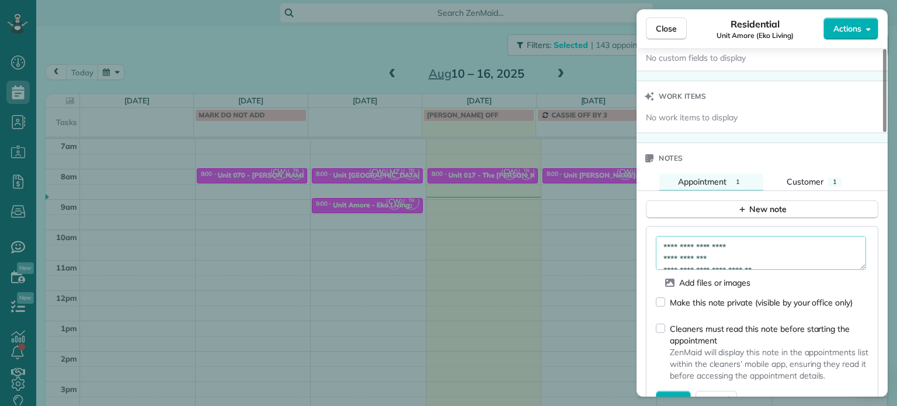
click at [742, 264] on textarea "**********" at bounding box center [761, 253] width 210 height 34
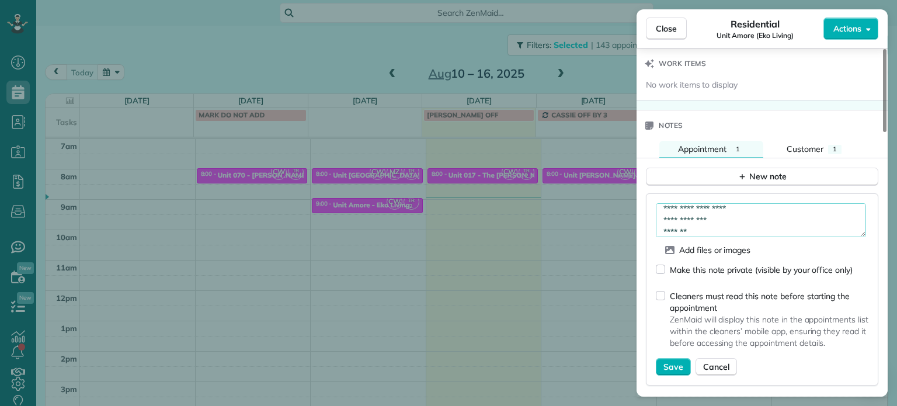
scroll to position [935, 0]
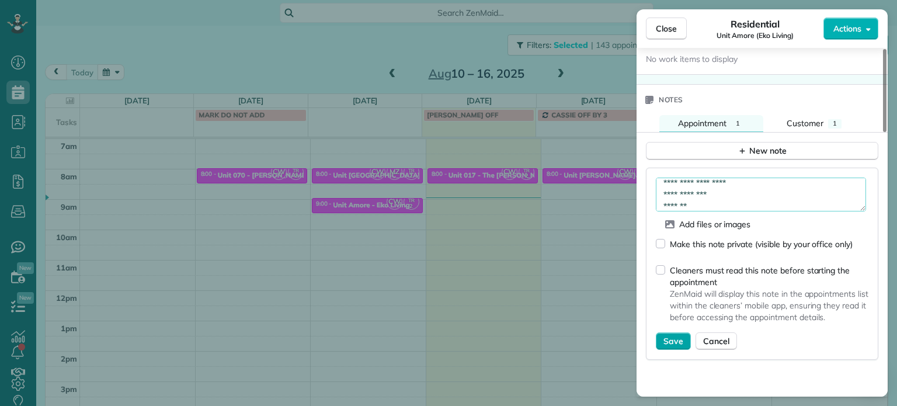
type textarea "**********"
click at [671, 340] on span "Save" at bounding box center [673, 341] width 20 height 12
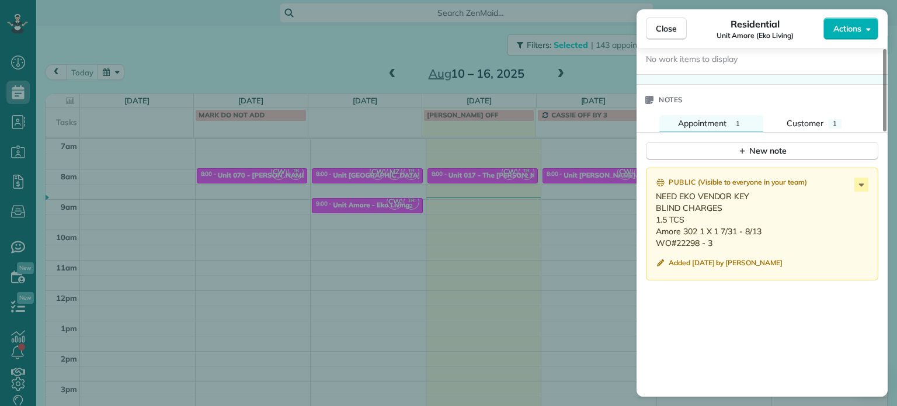
drag, startPoint x: 713, startPoint y: 244, endPoint x: 654, endPoint y: 239, distance: 58.6
click at [654, 239] on div "Public ( Visible to everyone in your team ) NEED EKO VENDOR KEY BLIND CHARGES 1…" at bounding box center [762, 224] width 232 height 113
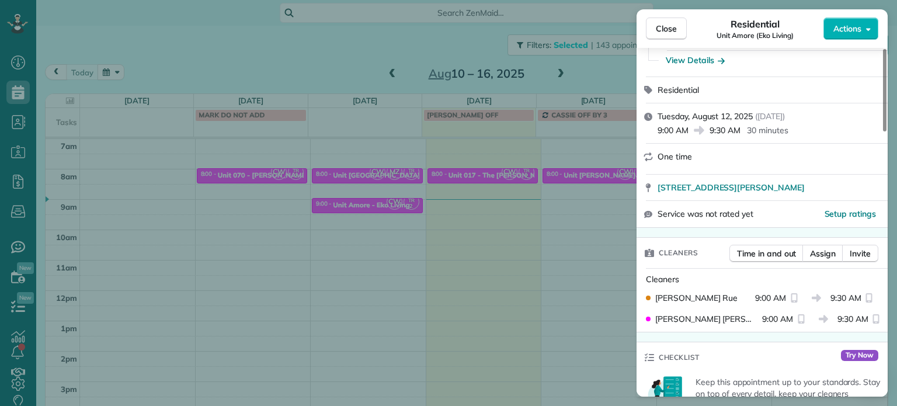
scroll to position [0, 0]
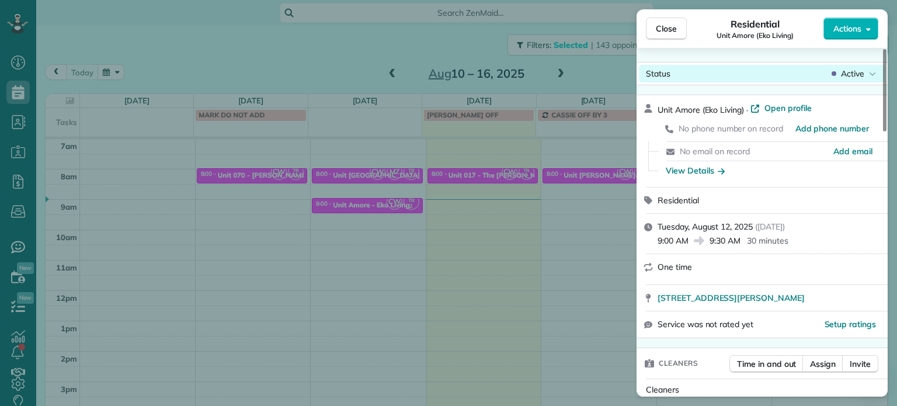
click at [876, 74] on div "Active" at bounding box center [853, 74] width 49 height 12
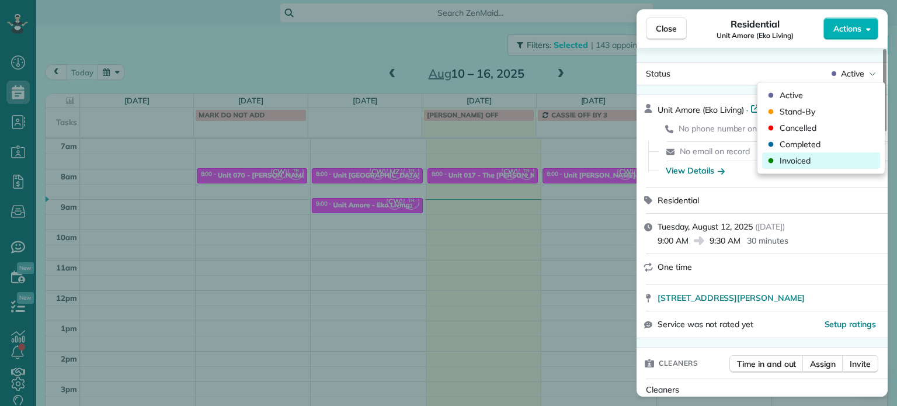
click at [803, 156] on span "Invoiced" at bounding box center [794, 161] width 31 height 12
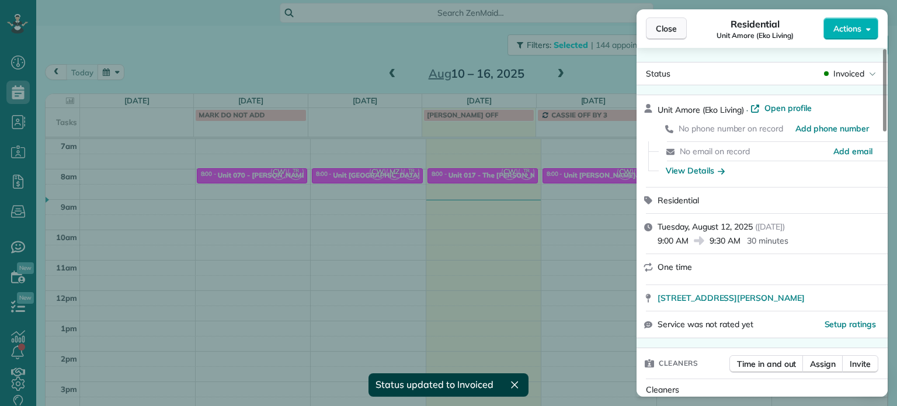
click at [663, 31] on span "Close" at bounding box center [666, 29] width 21 height 12
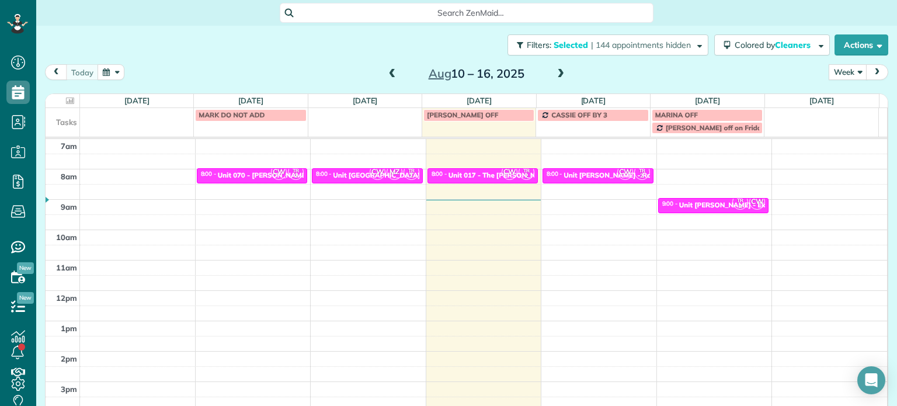
click at [386, 72] on span at bounding box center [392, 74] width 13 height 11
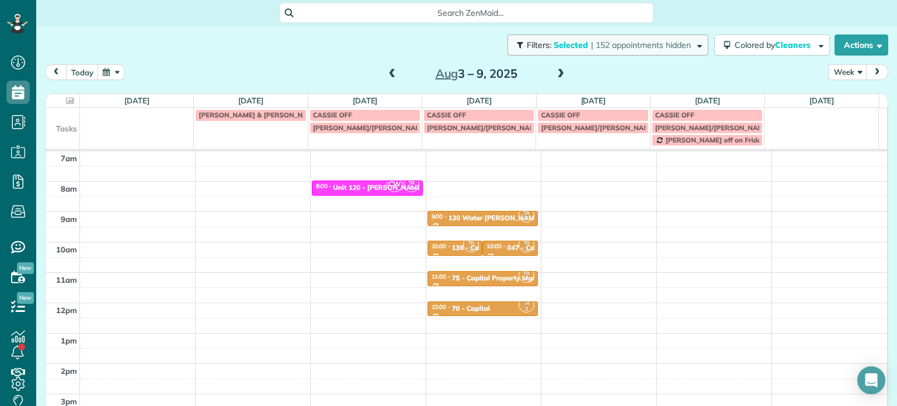
click at [665, 45] on span "| 152 appointments hidden" at bounding box center [641, 45] width 100 height 11
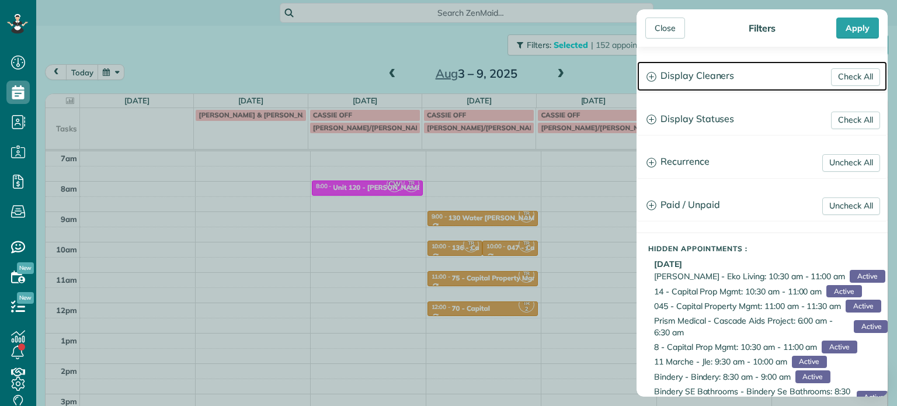
click at [728, 76] on h3 "Display Cleaners" at bounding box center [762, 76] width 250 height 30
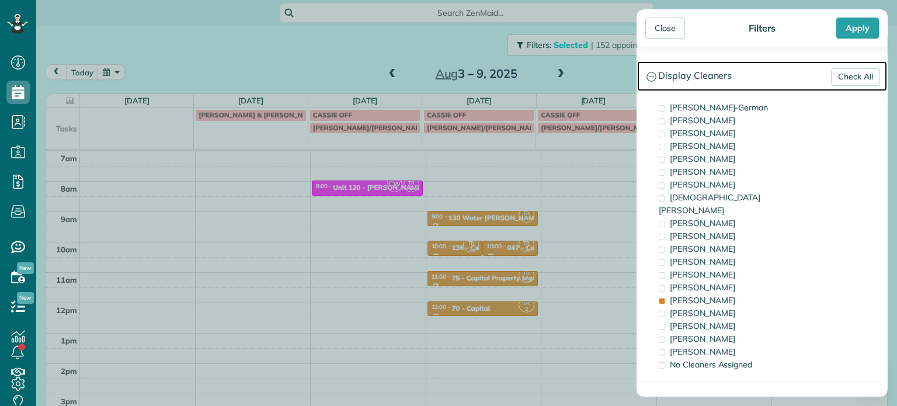
click at [696, 82] on h3 "Display Cleaners" at bounding box center [762, 76] width 250 height 30
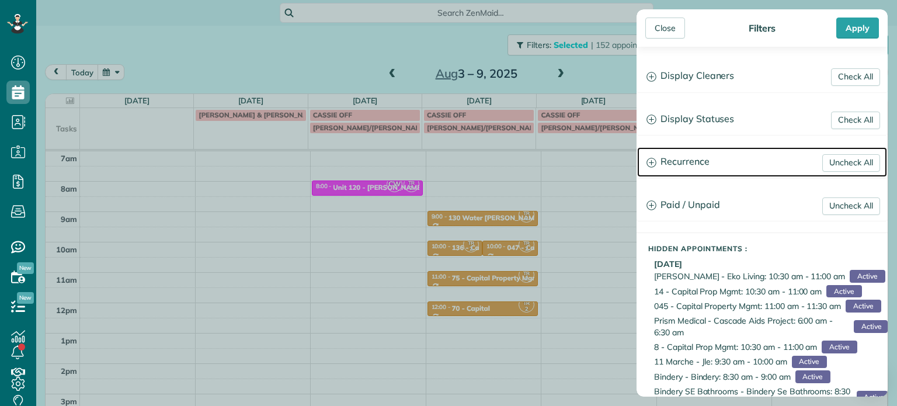
click at [700, 157] on h3 "Recurrence" at bounding box center [762, 162] width 250 height 30
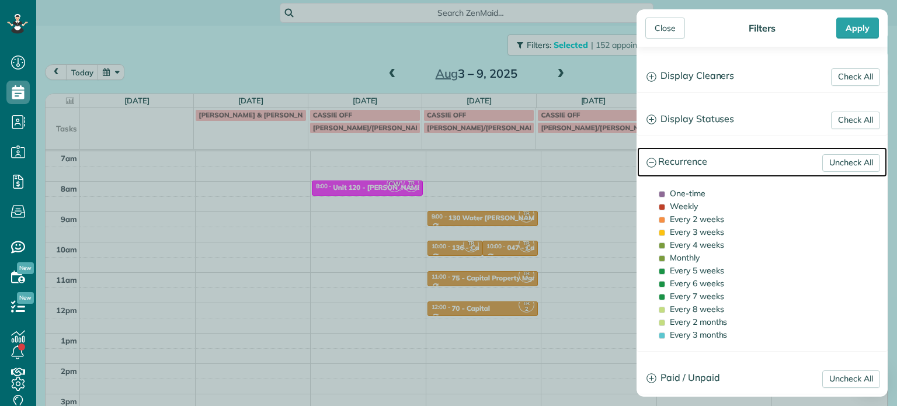
click at [703, 155] on h3 "Recurrence" at bounding box center [762, 162] width 250 height 30
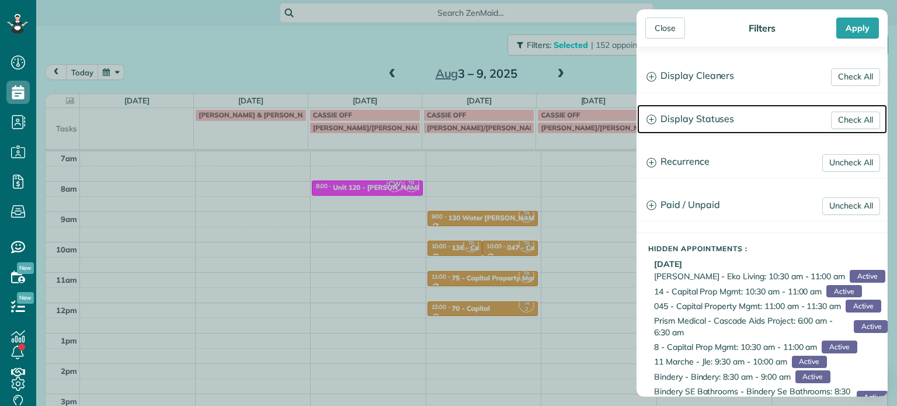
click at [708, 115] on h3 "Display Statuses" at bounding box center [762, 119] width 250 height 30
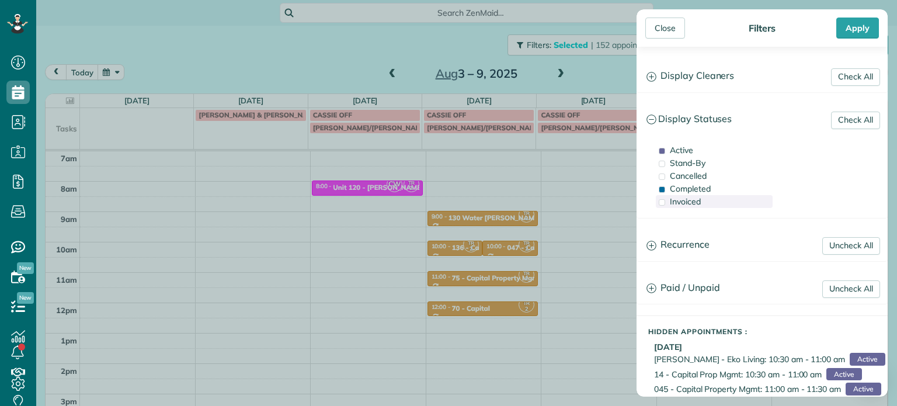
click at [692, 203] on span "Invoiced" at bounding box center [685, 201] width 31 height 11
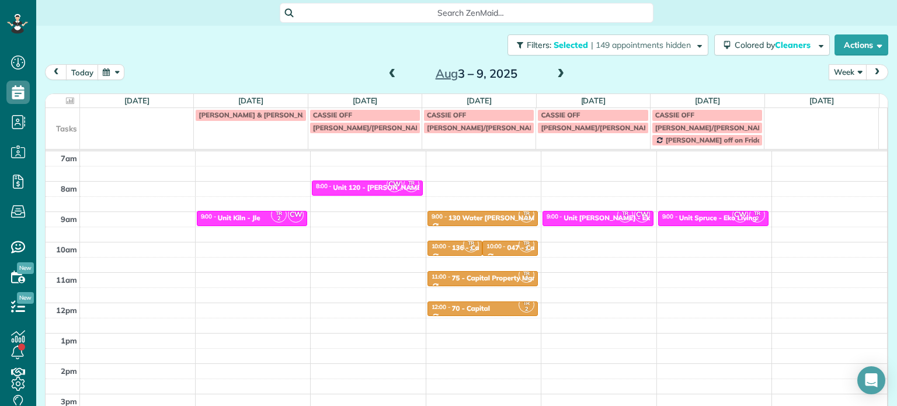
click at [553, 204] on div "Close Filters Apply Check All Display Cleaners Christina Wright-German Brie Kil…" at bounding box center [448, 203] width 897 height 406
click at [682, 221] on div "Unit Spruce - Eko Living" at bounding box center [718, 218] width 78 height 8
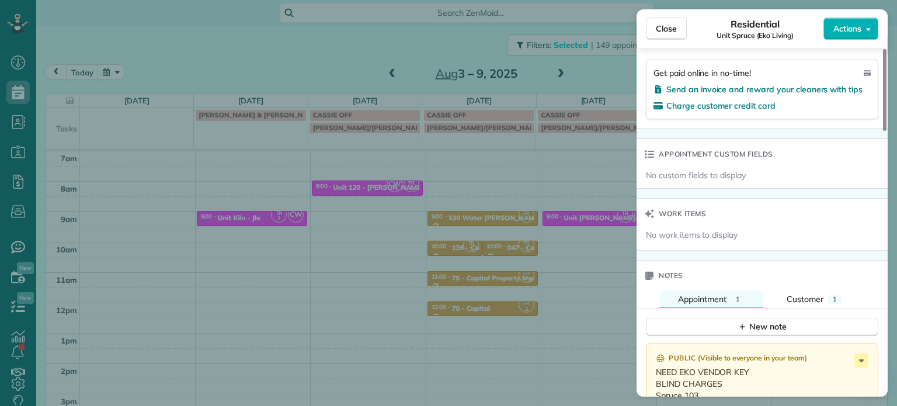
scroll to position [876, 0]
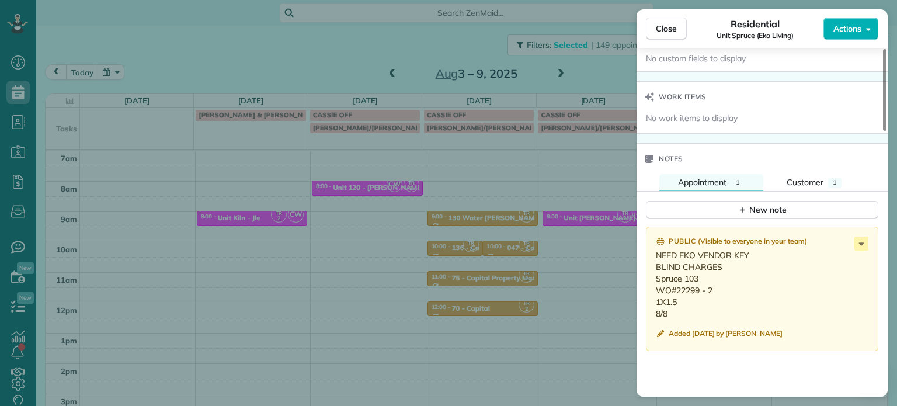
click at [432, 200] on div "Close Residential Unit Spruce (Eko Living) Actions Status Invoiced Unit Spruce …" at bounding box center [448, 203] width 897 height 406
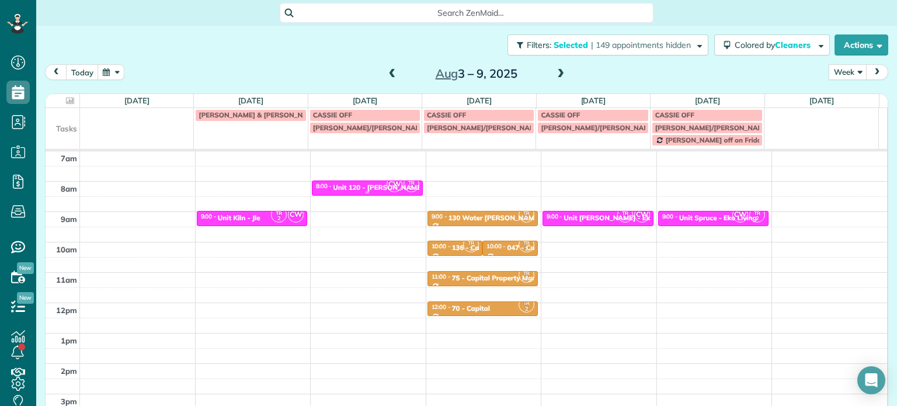
click at [353, 185] on div "Unit 120 - Weidler Court Annex - Capital" at bounding box center [414, 187] width 163 height 8
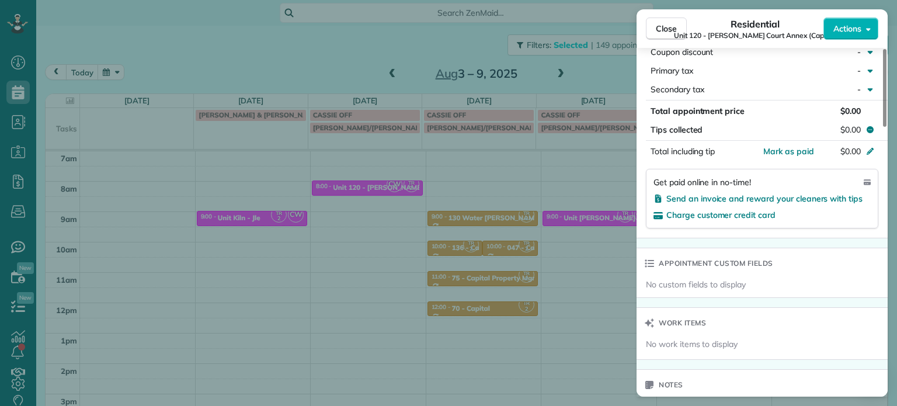
scroll to position [880, 0]
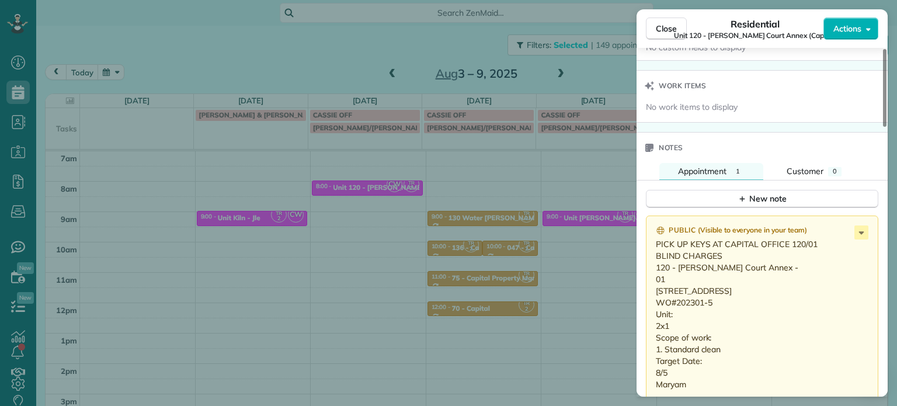
click at [571, 163] on div "Close Residential Unit 120 - Weidler Court Annex (Capital) Actions Status Activ…" at bounding box center [448, 203] width 897 height 406
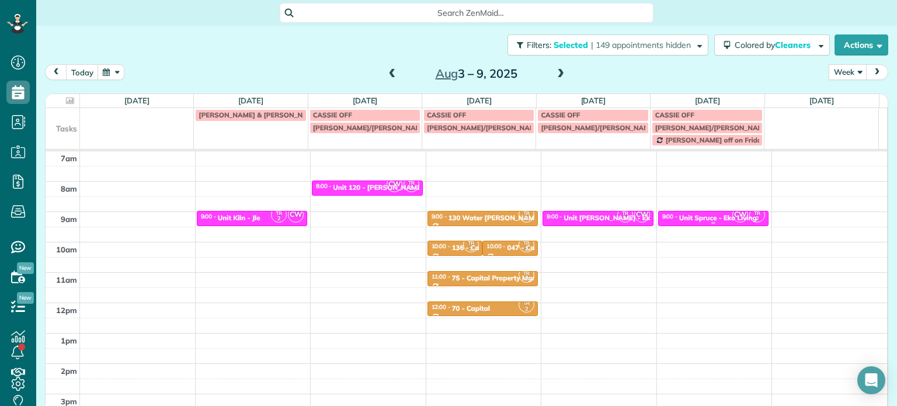
click at [705, 223] on div at bounding box center [713, 223] width 110 height 5
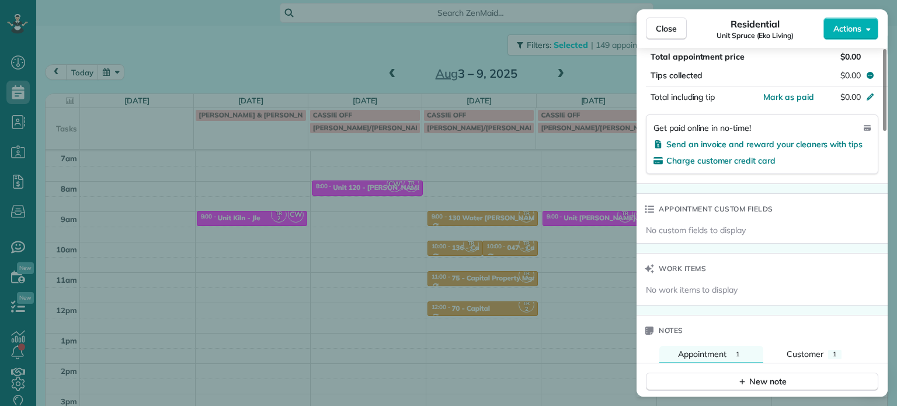
scroll to position [822, 0]
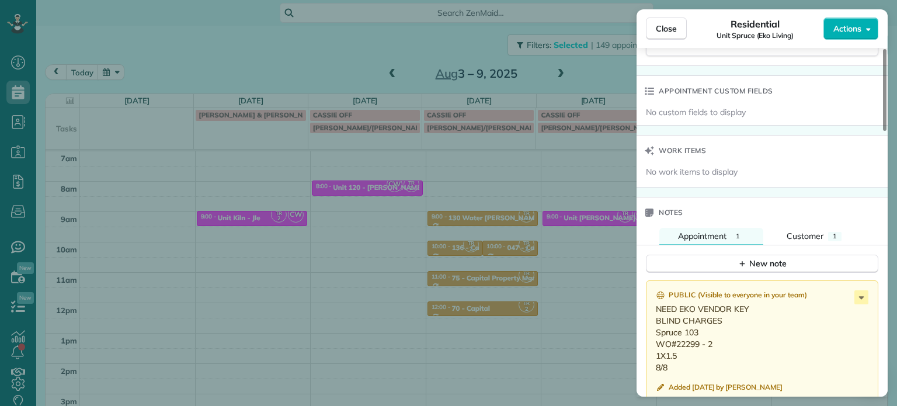
click at [367, 184] on div "Close Residential Unit Spruce (Eko Living) Actions Status Invoiced Unit Spruce …" at bounding box center [448, 203] width 897 height 406
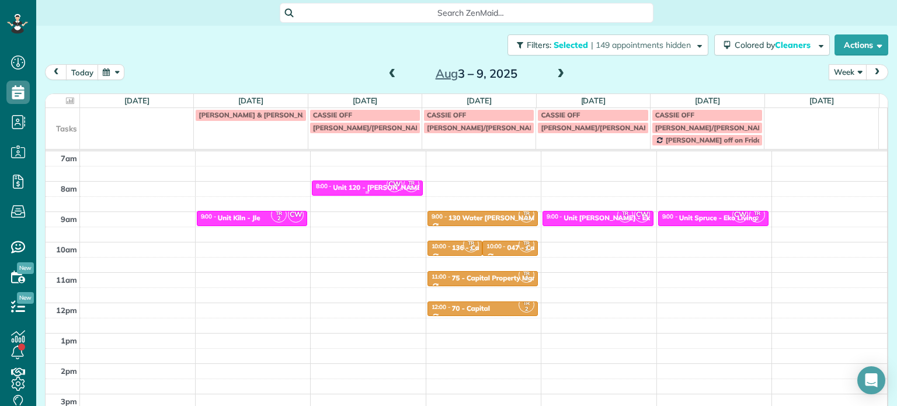
click at [367, 184] on div "Unit 120 - Weidler Court Annex - Capital" at bounding box center [414, 187] width 163 height 8
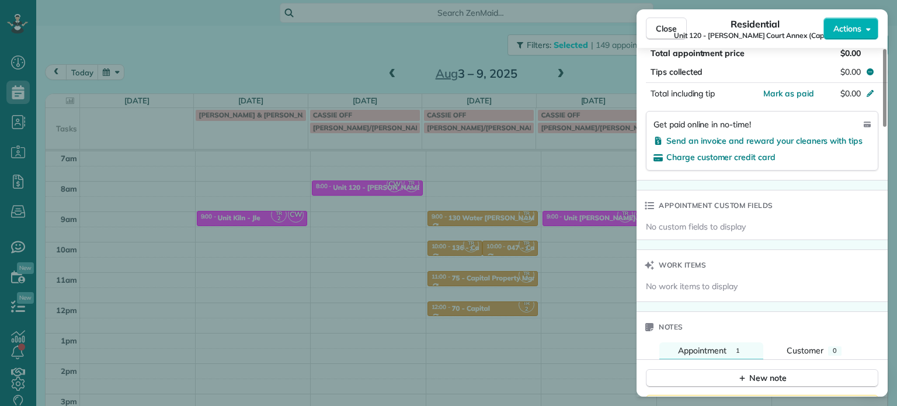
scroll to position [934, 0]
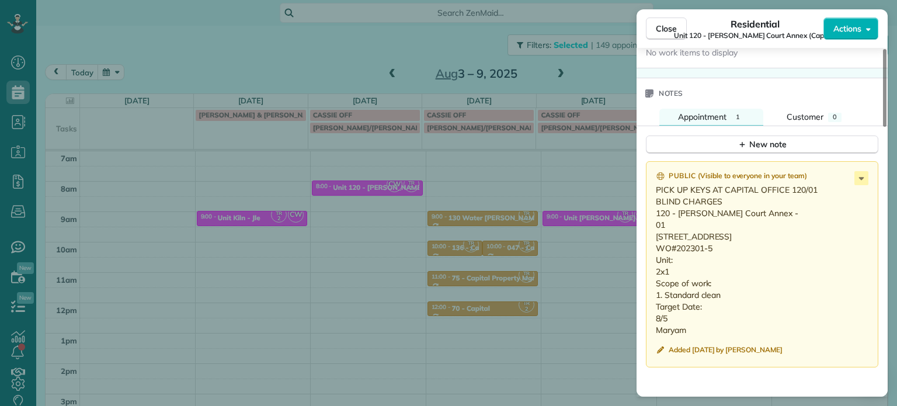
click at [584, 191] on div "Close Residential Unit 120 - Weidler Court Annex (Capital) Actions Status Activ…" at bounding box center [448, 203] width 897 height 406
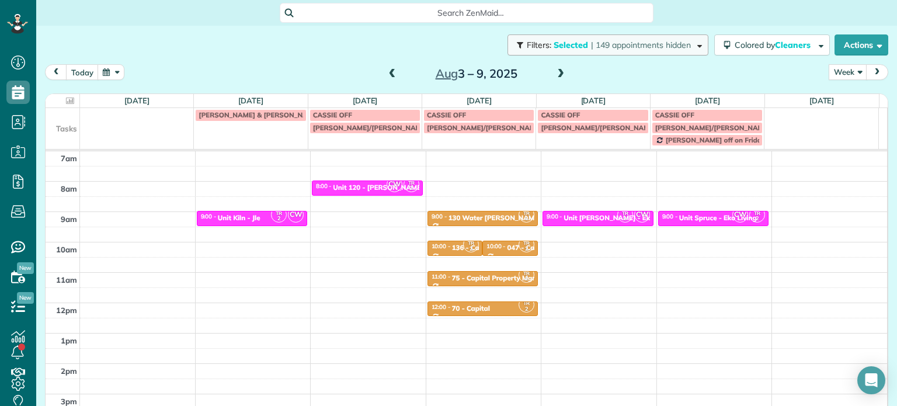
click at [633, 47] on span "| 149 appointments hidden" at bounding box center [641, 45] width 100 height 11
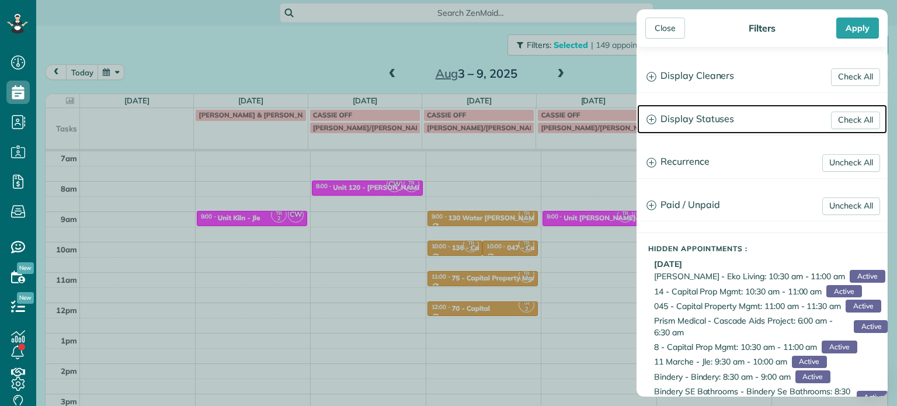
click at [720, 119] on h3 "Display Statuses" at bounding box center [762, 119] width 250 height 30
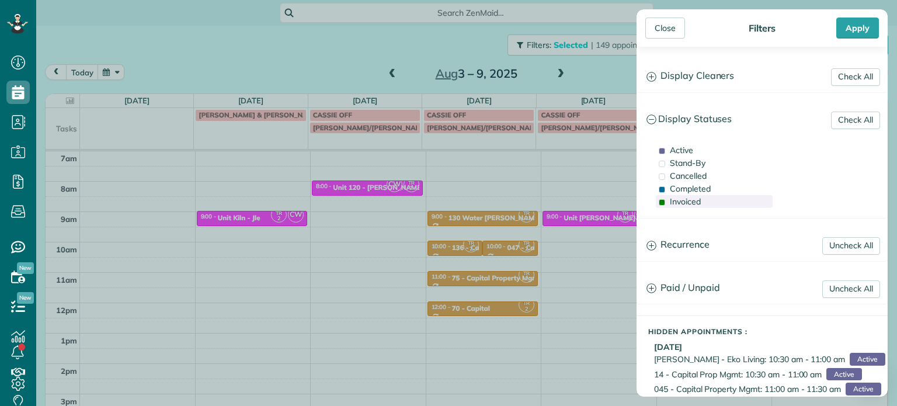
click at [690, 200] on span "Invoiced" at bounding box center [685, 201] width 31 height 11
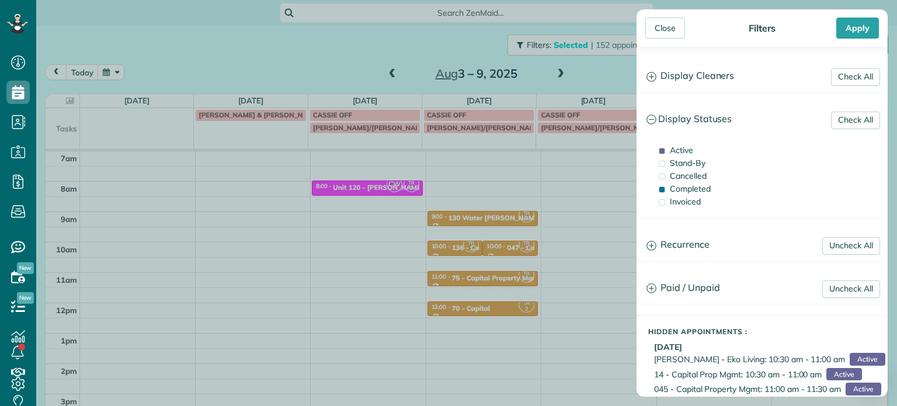
click at [543, 151] on div "Close Filters Apply Check All Display Cleaners Christina Wright-German Brie Kil…" at bounding box center [448, 203] width 897 height 406
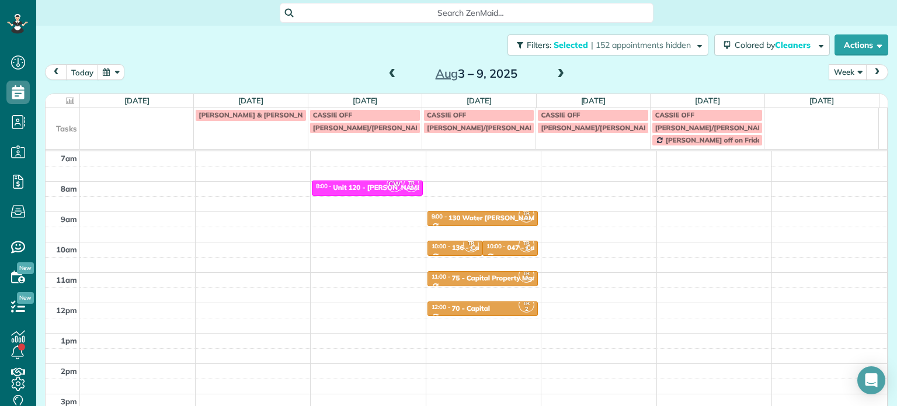
click at [556, 72] on span at bounding box center [560, 74] width 13 height 11
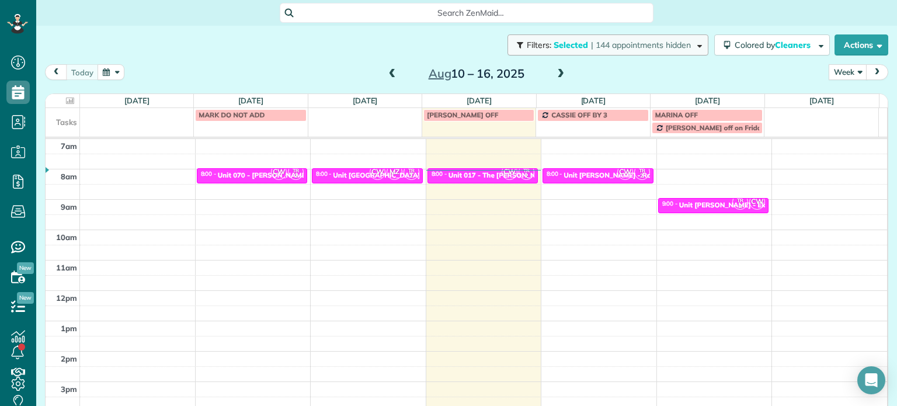
click at [618, 47] on span "| 144 appointments hidden" at bounding box center [641, 45] width 100 height 11
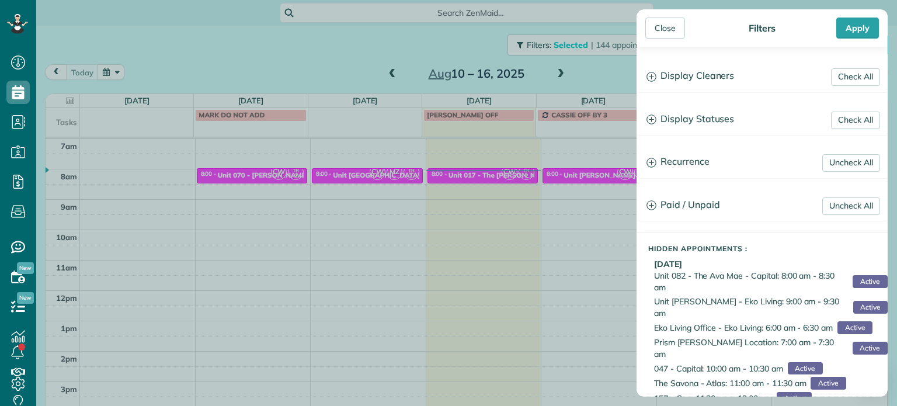
click at [445, 161] on div "Close Filters Apply Check All Display Cleaners Christina Wright-German Brie Kil…" at bounding box center [448, 203] width 897 height 406
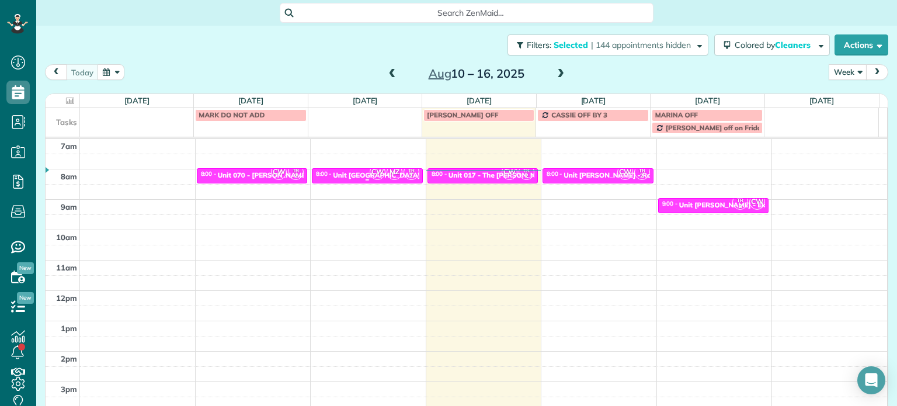
click at [386, 170] on span "MZ" at bounding box center [394, 172] width 16 height 16
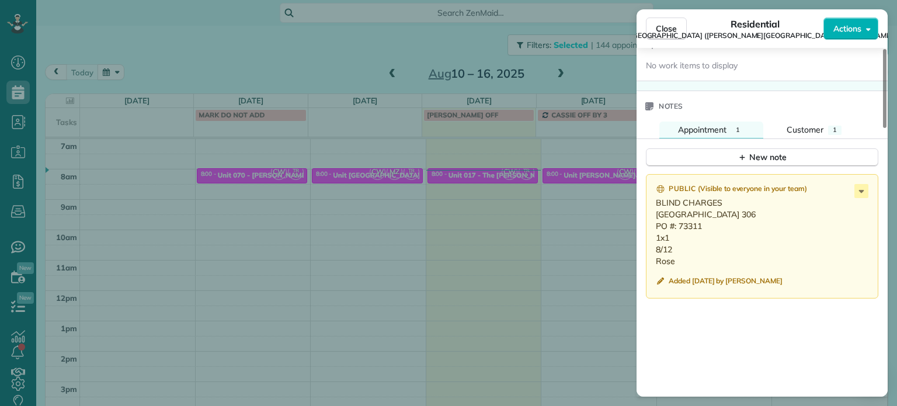
scroll to position [992, 0]
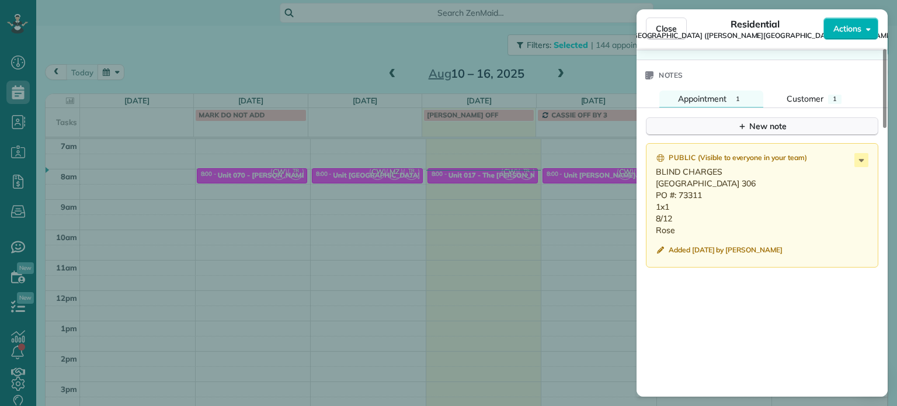
click at [754, 133] on div "New note" at bounding box center [761, 126] width 49 height 12
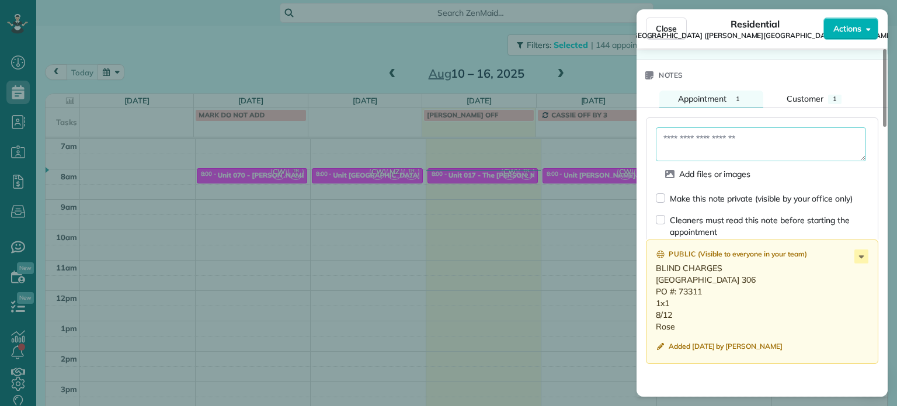
click at [754, 144] on textarea at bounding box center [761, 144] width 210 height 34
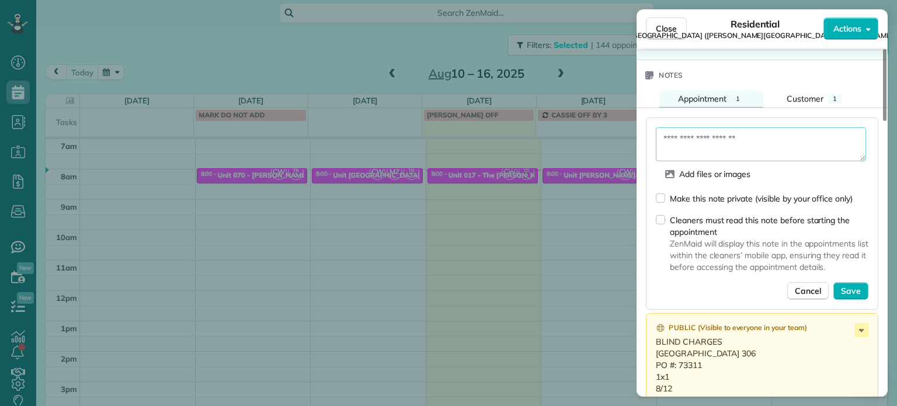
paste textarea "**********"
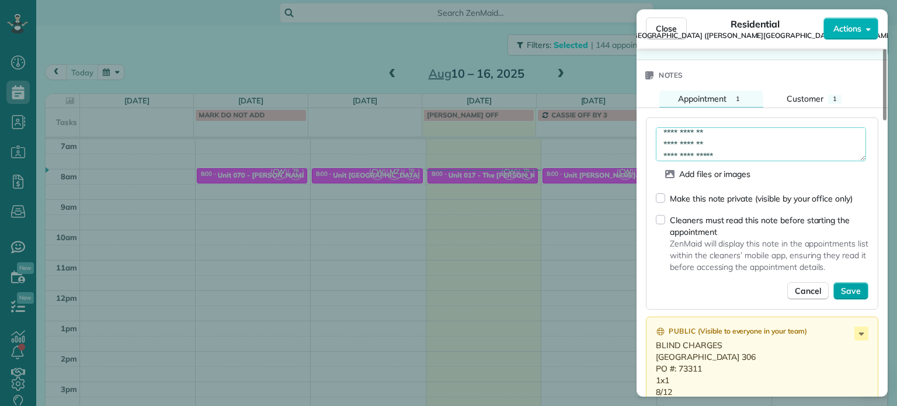
type textarea "**********"
click at [844, 291] on span "Save" at bounding box center [851, 291] width 20 height 12
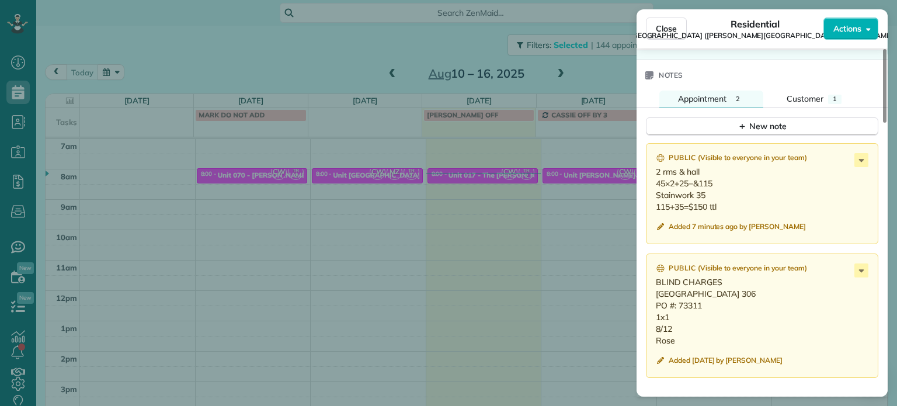
click at [473, 208] on div "Close Residential Unit Kenton Hotel Apartments (Norris & Stevens) Actions Statu…" at bounding box center [448, 203] width 897 height 406
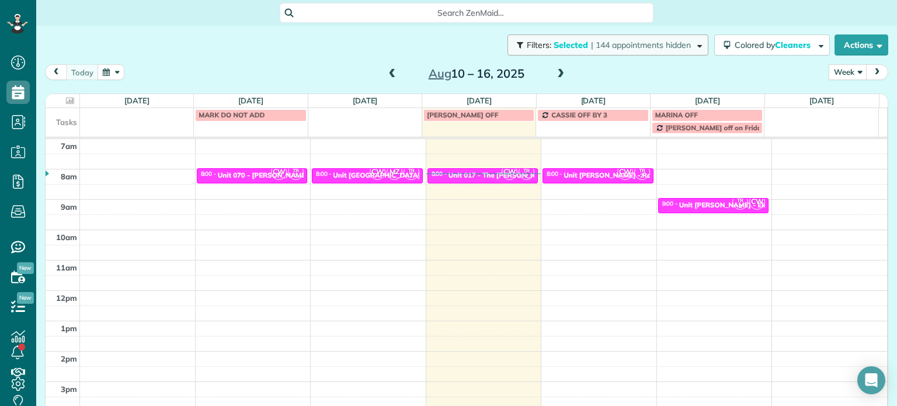
click at [609, 41] on span "| 144 appointments hidden" at bounding box center [641, 45] width 100 height 11
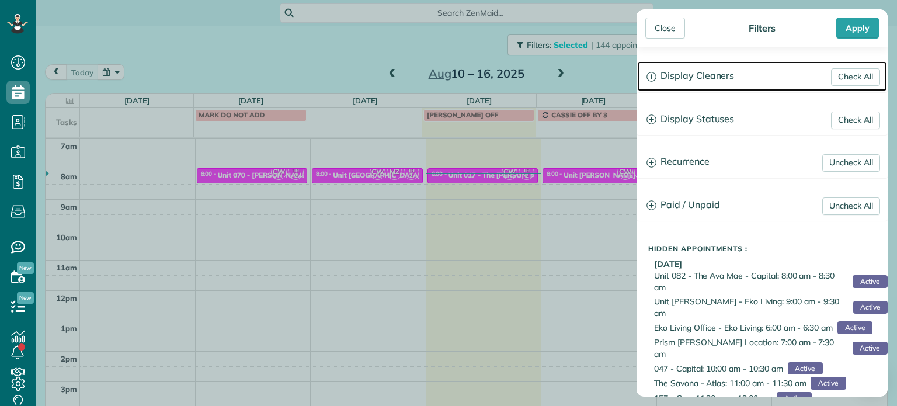
click at [689, 86] on h3 "Display Cleaners" at bounding box center [762, 76] width 250 height 30
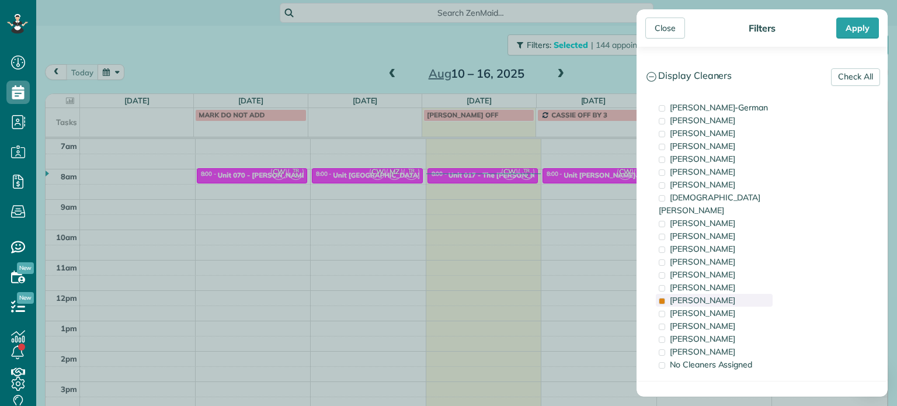
click at [695, 295] on span "Tammi Rue" at bounding box center [702, 300] width 65 height 11
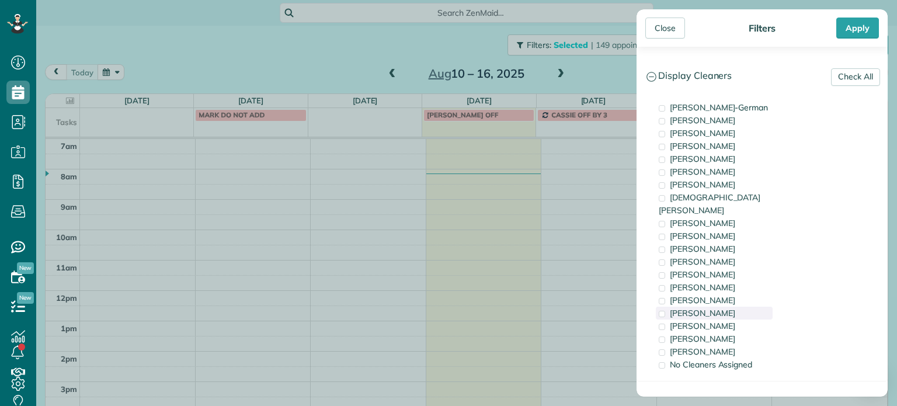
click at [707, 308] on span "Meralda Harris" at bounding box center [702, 313] width 65 height 11
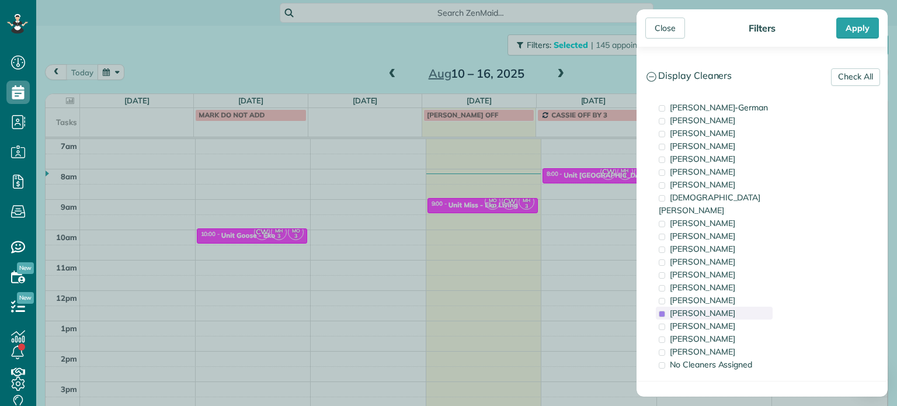
click at [707, 308] on span "Meralda Harris" at bounding box center [702, 313] width 65 height 11
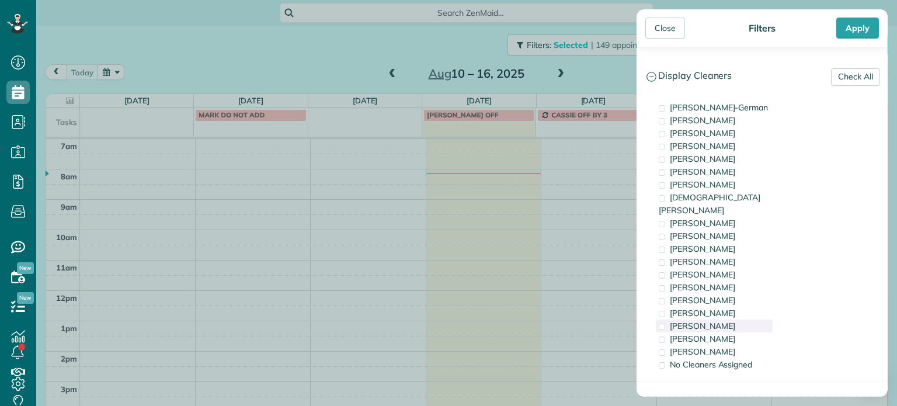
click at [712, 320] on span "Cristina Sainz" at bounding box center [702, 325] width 65 height 11
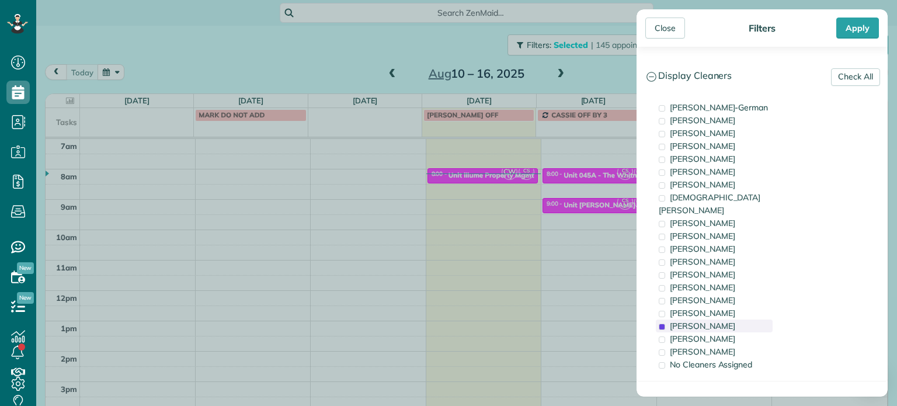
click at [712, 320] on span "Cristina Sainz" at bounding box center [702, 325] width 65 height 11
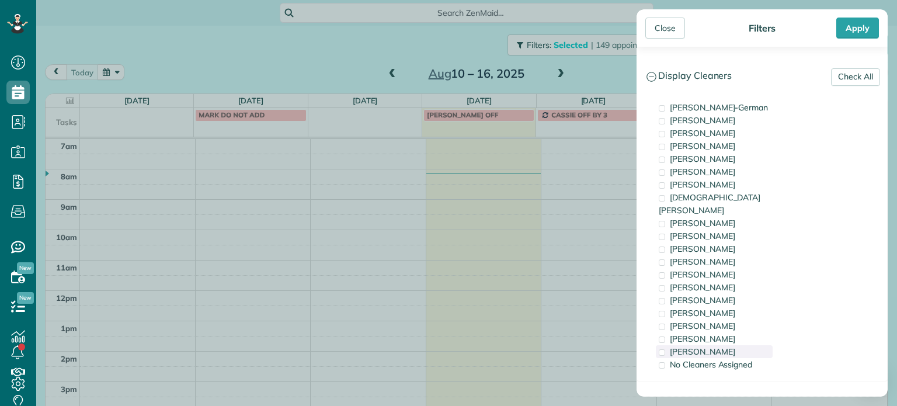
click at [712, 346] on span "Laura Chavez" at bounding box center [702, 351] width 65 height 11
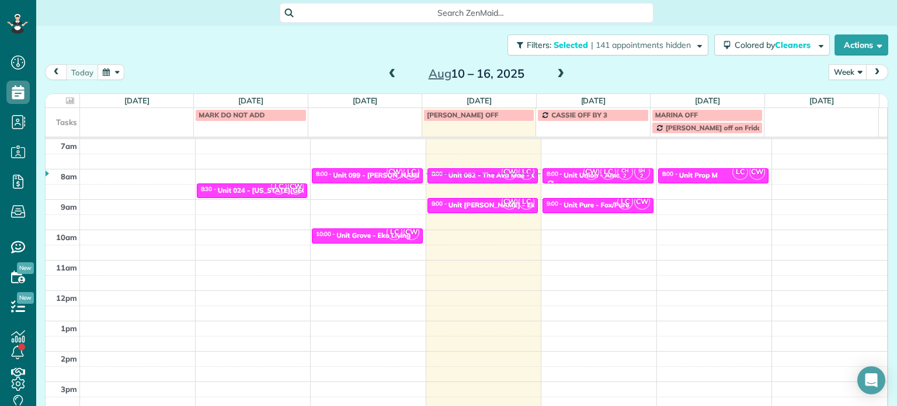
click at [483, 221] on div "Close Filters Apply Check All Display Cleaners Christina Wright-German Brie Kil…" at bounding box center [448, 203] width 897 height 406
click at [369, 231] on div "Unit Grove - Eko Living" at bounding box center [373, 235] width 74 height 8
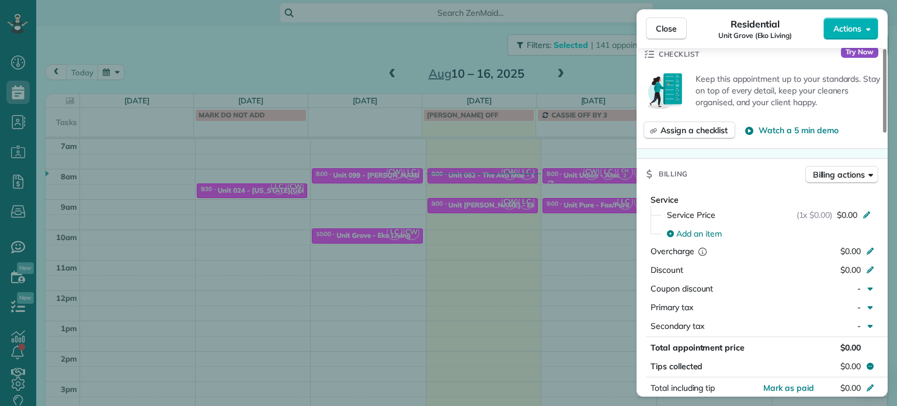
scroll to position [822, 0]
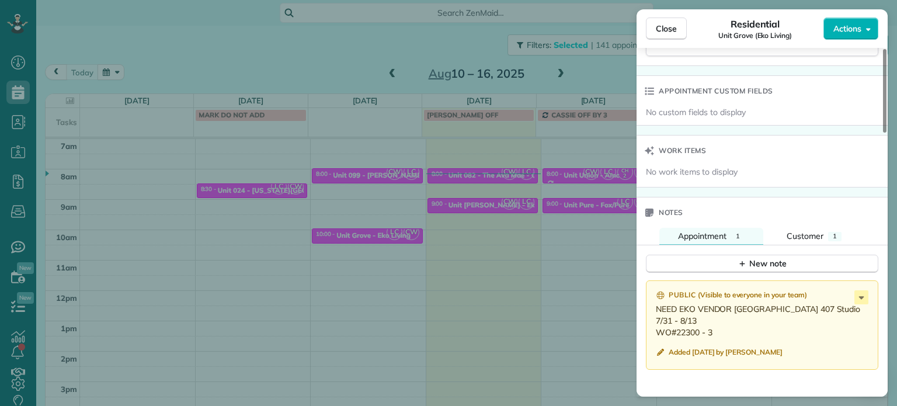
click at [396, 165] on div "Close Residential Unit Grove (Eko Living) Actions Status Active Unit Grove (Eko…" at bounding box center [448, 203] width 897 height 406
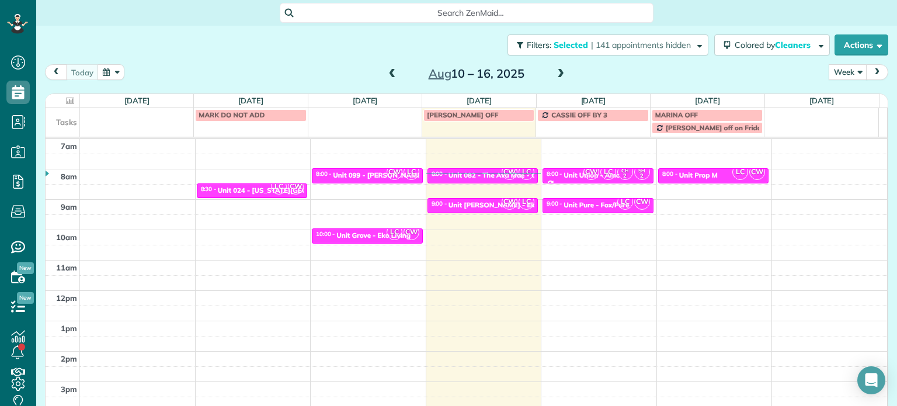
click at [378, 175] on div "Unit 099 - Ellana Lofts - Capital" at bounding box center [393, 175] width 121 height 8
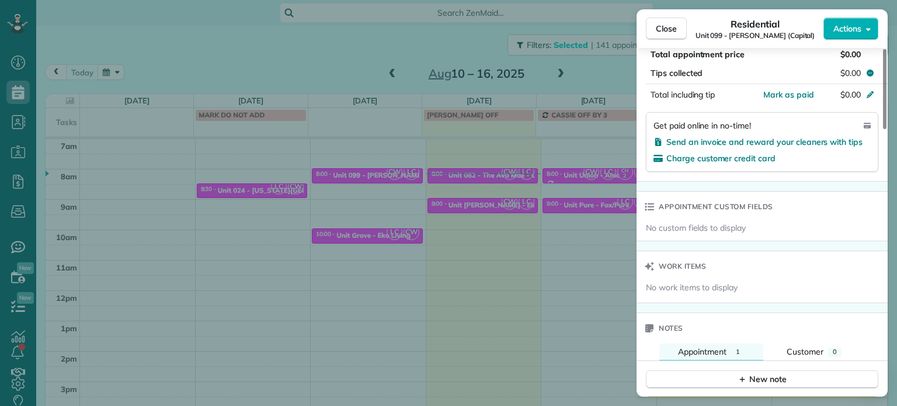
scroll to position [883, 0]
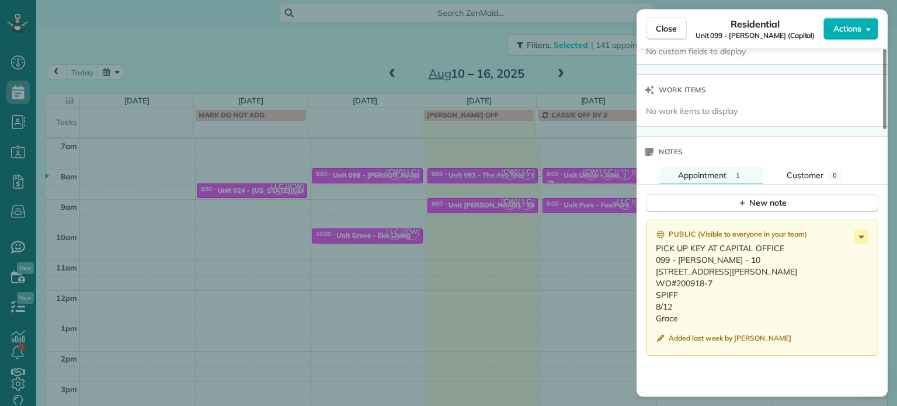
click at [593, 179] on div "Close Residential Unit 099 - Ellana Lofts (Capital) Actions Status Active Unit …" at bounding box center [448, 203] width 897 height 406
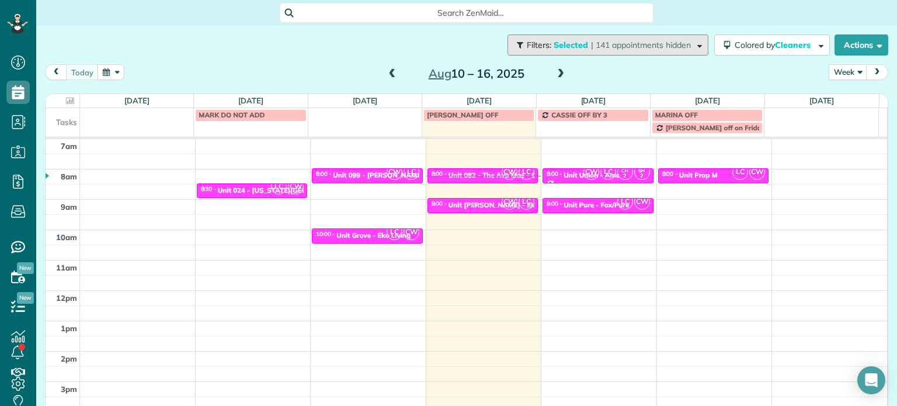
click at [657, 46] on span "| 141 appointments hidden" at bounding box center [641, 45] width 100 height 11
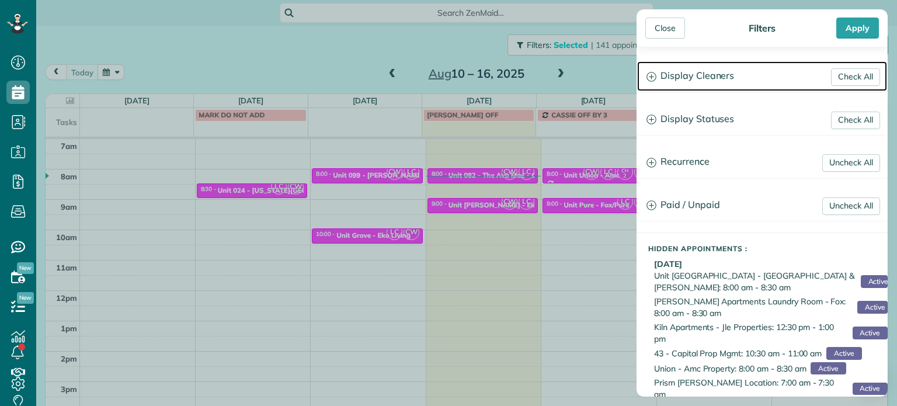
click at [677, 77] on h3 "Display Cleaners" at bounding box center [762, 76] width 250 height 30
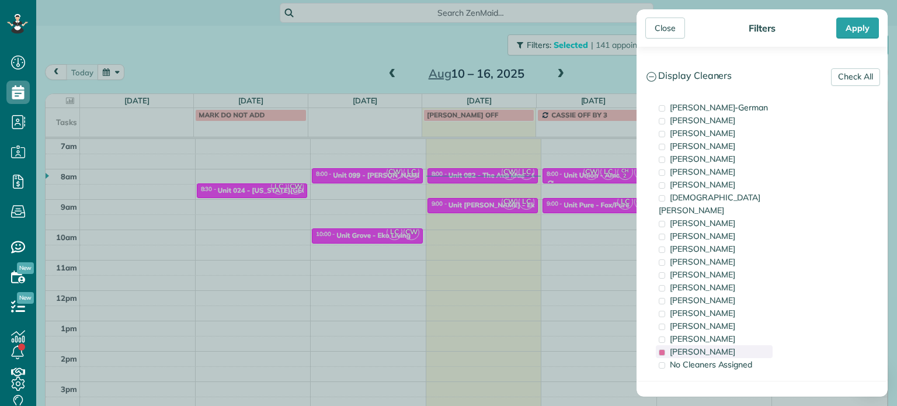
click at [722, 345] on div "Laura Chavez" at bounding box center [714, 351] width 117 height 13
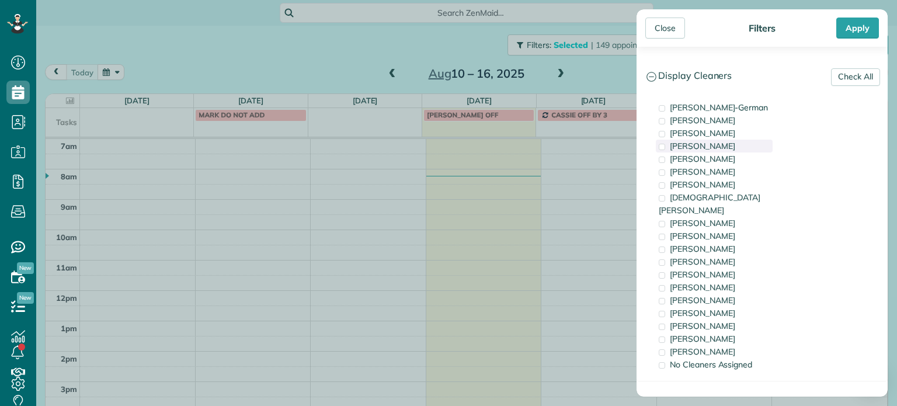
click at [739, 151] on div "Tawnya Reynolds" at bounding box center [714, 146] width 117 height 13
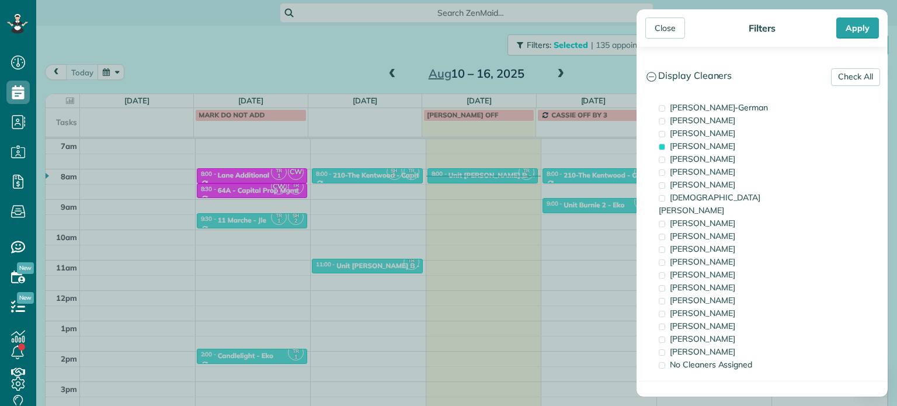
click at [506, 245] on div "Close Filters Apply Check All Display Cleaners Christina Wright-German Brie Kil…" at bounding box center [448, 203] width 897 height 406
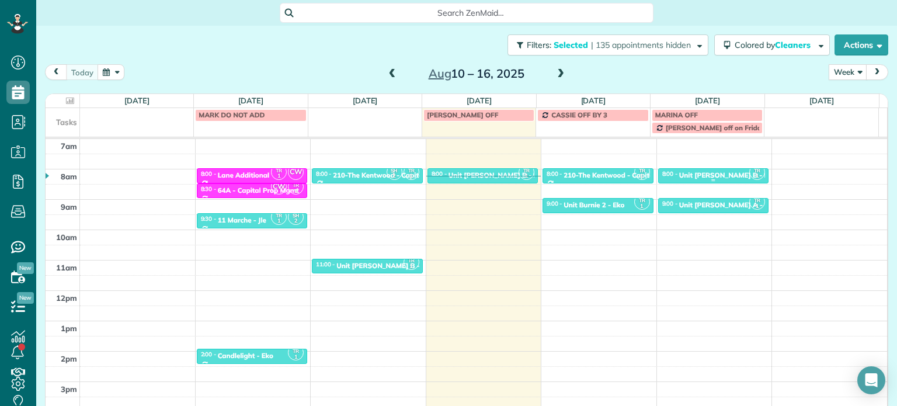
click at [701, 175] on div "Unit Rosa B - Eko Living" at bounding box center [738, 175] width 118 height 8
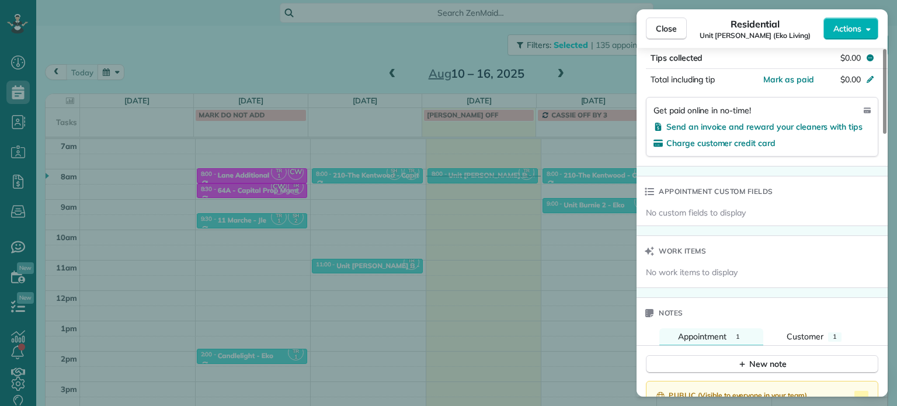
scroll to position [817, 0]
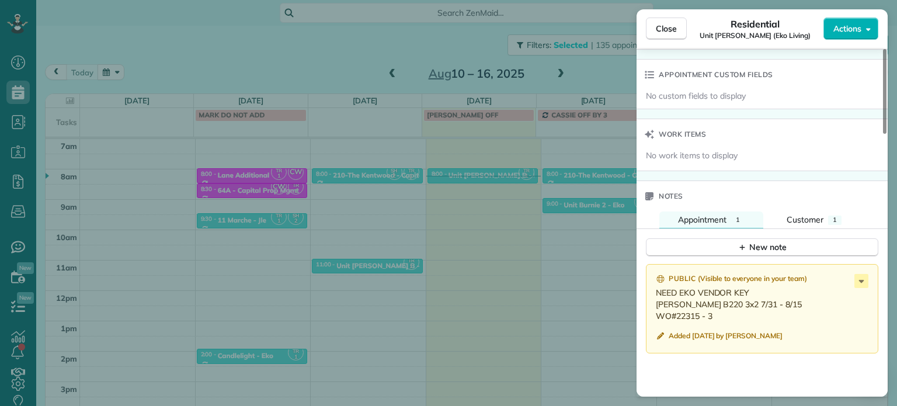
click at [556, 276] on div "Close Residential Unit Rosa B (Eko Living) Actions Status Active Unit Rosa B (E…" at bounding box center [448, 203] width 897 height 406
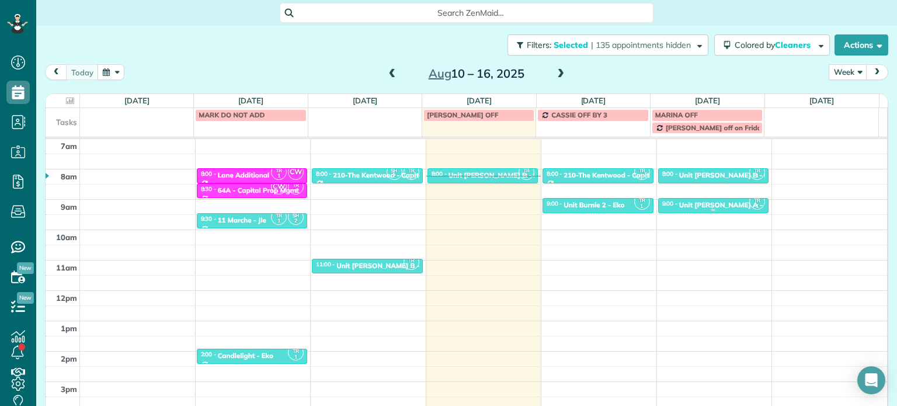
click at [700, 203] on div "Unit Rosa A - Eko Living" at bounding box center [738, 205] width 119 height 8
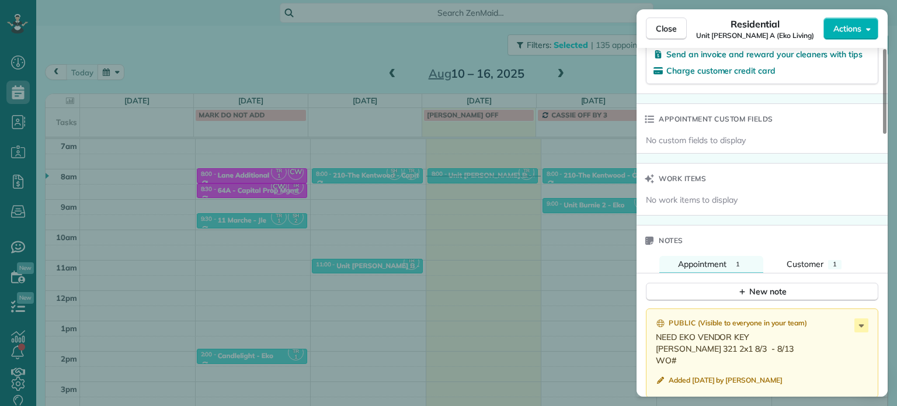
scroll to position [949, 0]
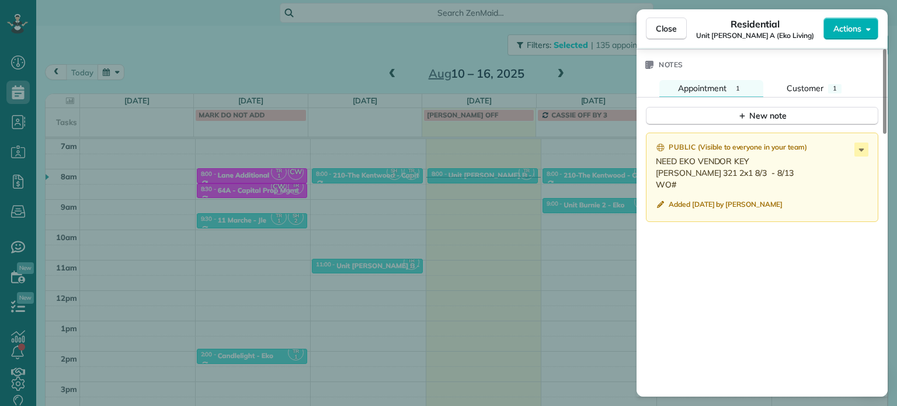
click at [547, 169] on div "Close Residential Unit Rosa A (Eko Living) Actions Status Active Unit Rosa A (E…" at bounding box center [448, 203] width 897 height 406
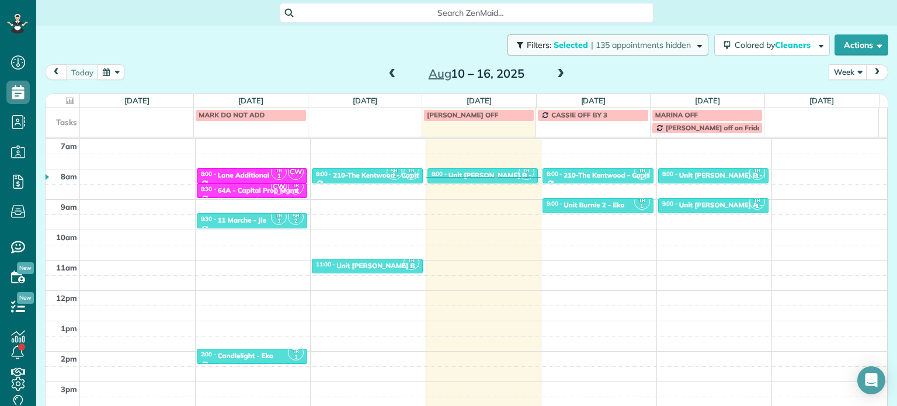
click at [661, 47] on span "| 135 appointments hidden" at bounding box center [641, 45] width 100 height 11
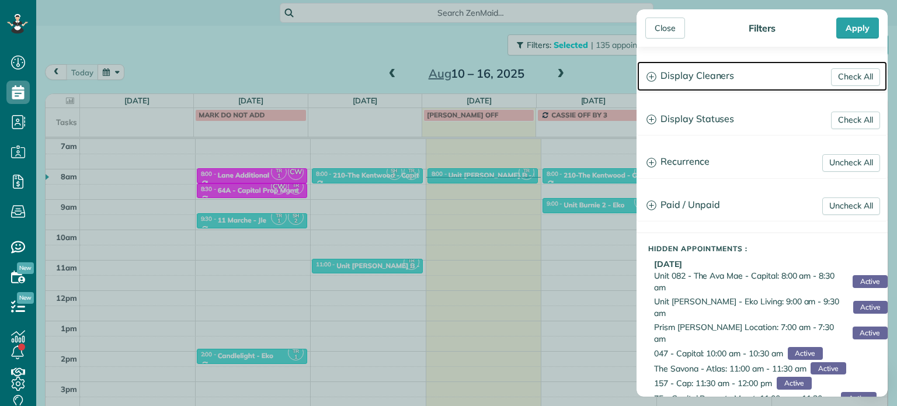
click at [703, 72] on h3 "Display Cleaners" at bounding box center [762, 76] width 250 height 30
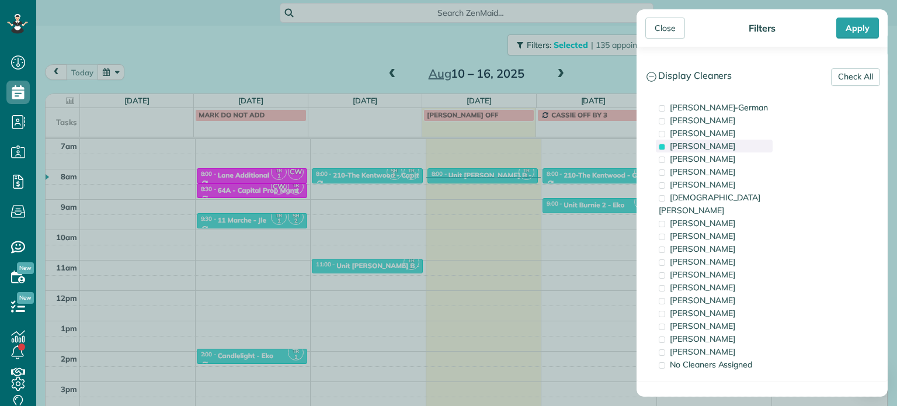
click at [704, 147] on span "Tawnya Reynolds" at bounding box center [702, 146] width 65 height 11
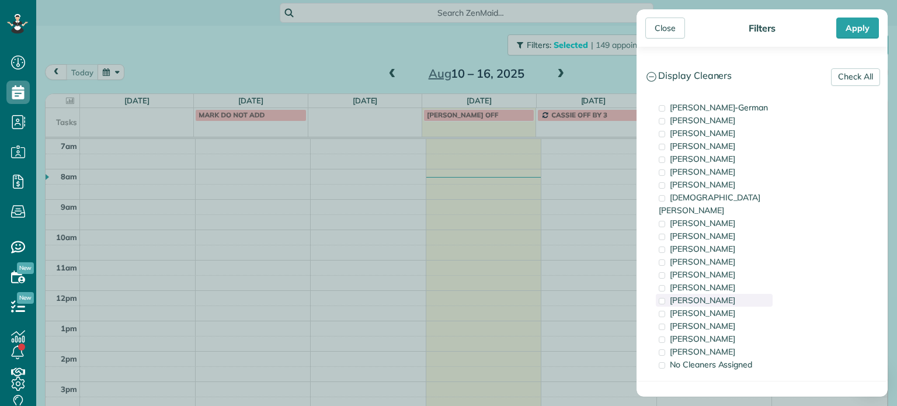
click at [715, 294] on div "Tammi Rue" at bounding box center [714, 300] width 117 height 13
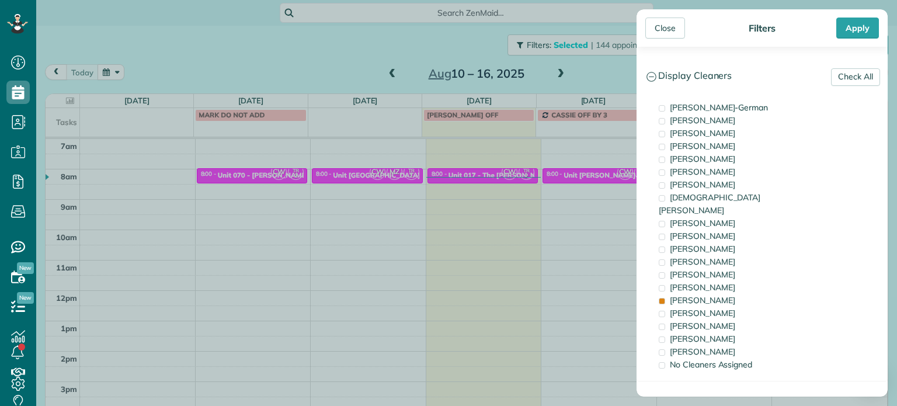
click at [525, 207] on div "Close Filters Apply Check All Display Cleaners Christina Wright-German Brie Kil…" at bounding box center [448, 203] width 897 height 406
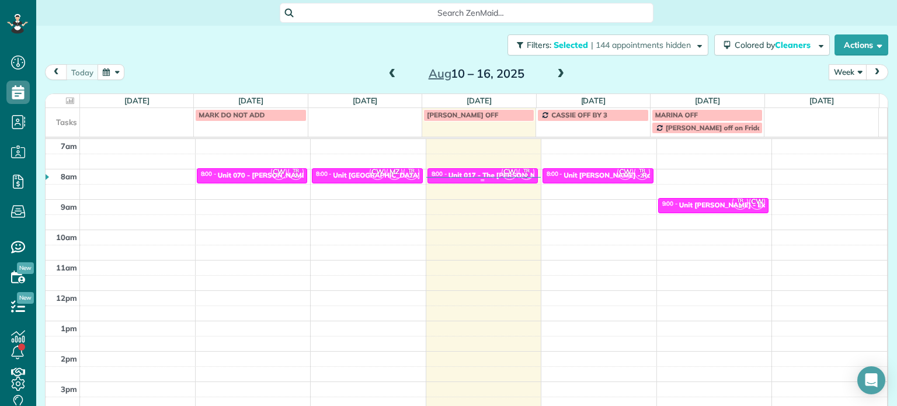
click at [486, 172] on div "Unit 017 - The Burkhardt - Capital" at bounding box center [515, 175] width 134 height 8
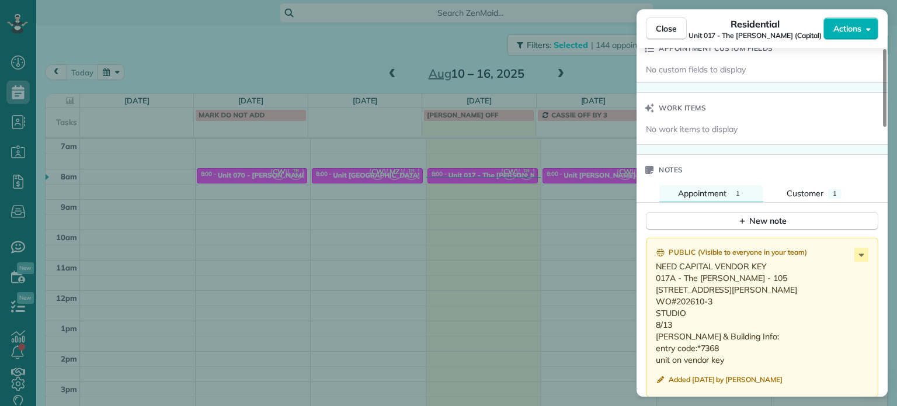
scroll to position [877, 0]
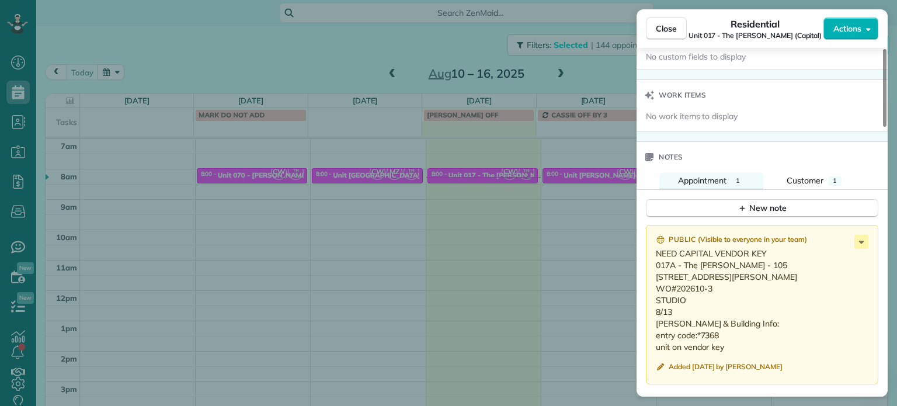
click at [578, 232] on div "Close Residential Unit 017 - The Burkhardt (Capital) Actions Status Active Unit…" at bounding box center [448, 203] width 897 height 406
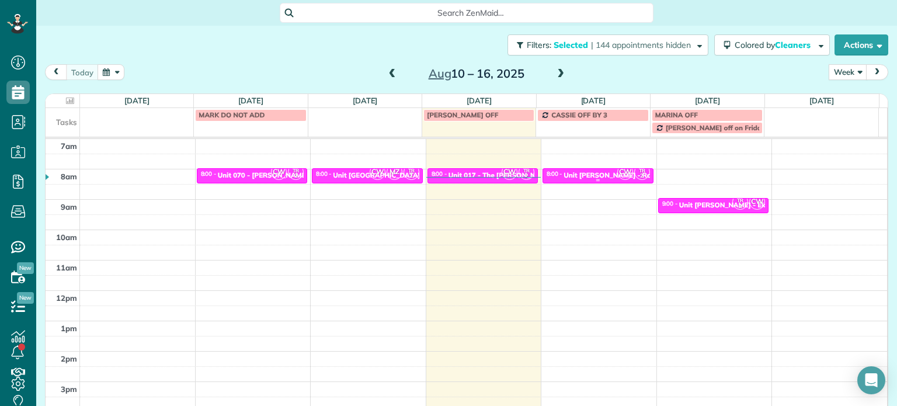
click at [600, 172] on div "Unit Benford - Rcm Properties" at bounding box center [627, 175] width 128 height 8
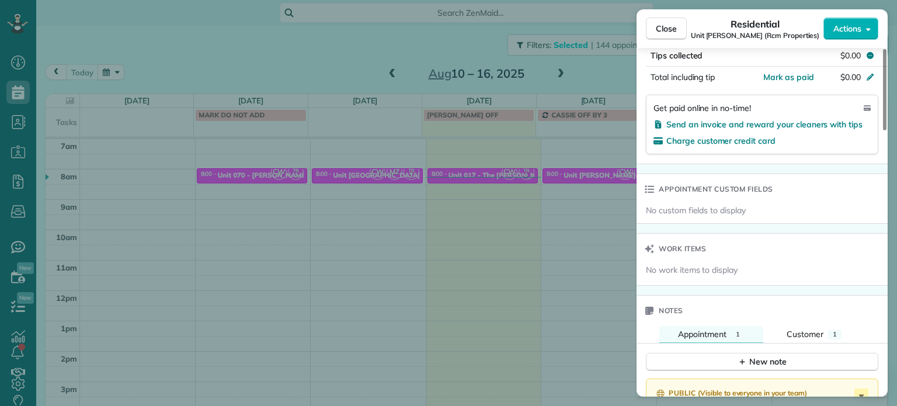
scroll to position [881, 0]
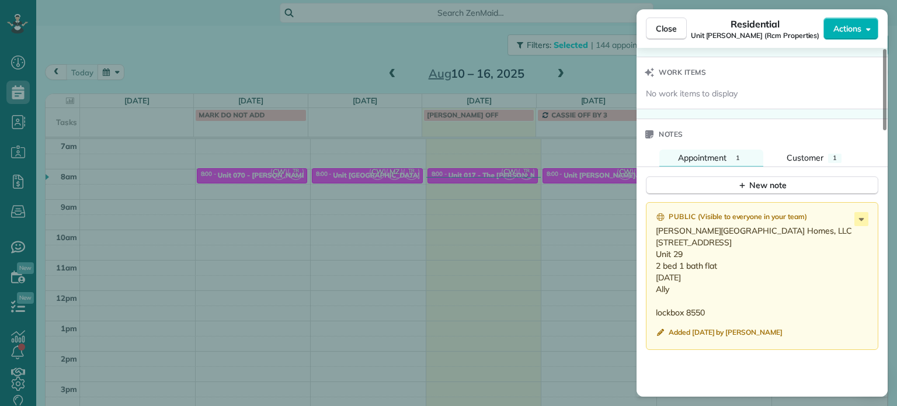
click at [545, 228] on div "Close Residential Unit Benford (Rcm Properties) Actions Status Active Unit Benf…" at bounding box center [448, 203] width 897 height 406
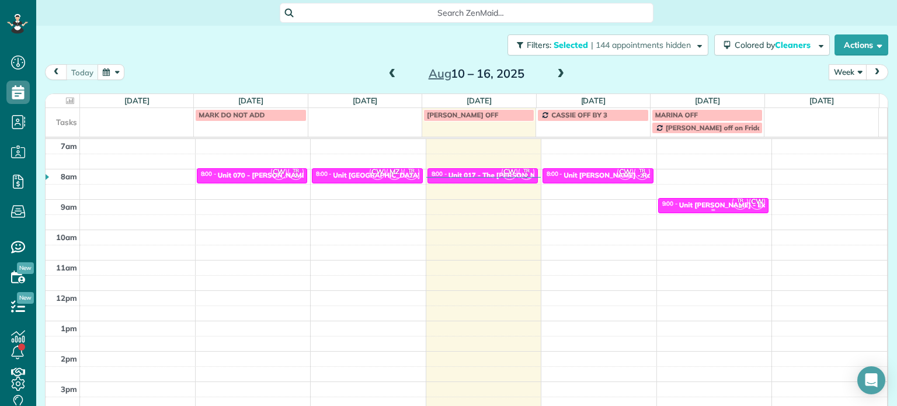
click at [712, 207] on div "Unit Hoyt - Eko" at bounding box center [724, 205] width 90 height 8
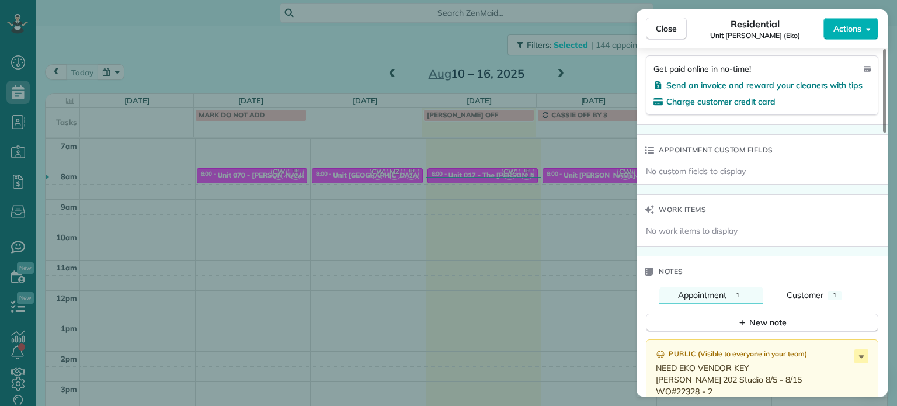
scroll to position [822, 0]
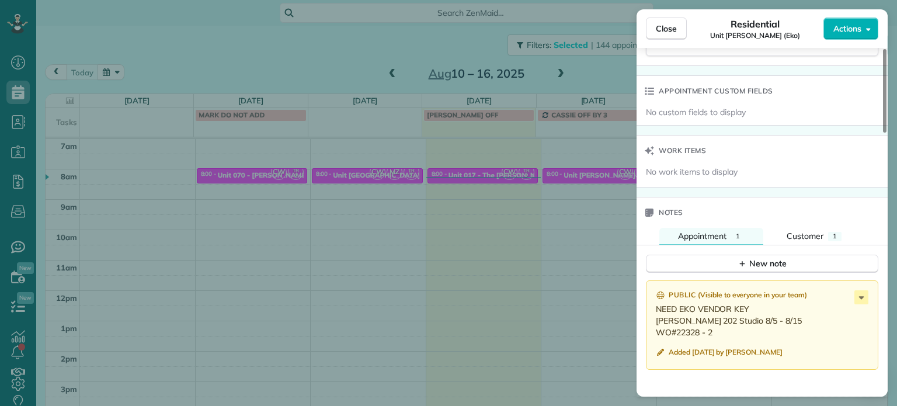
click at [546, 240] on div "Close Residential Unit Hoyt (Eko) Actions Status Active Unit Hoyt (Eko) · Open …" at bounding box center [448, 203] width 897 height 406
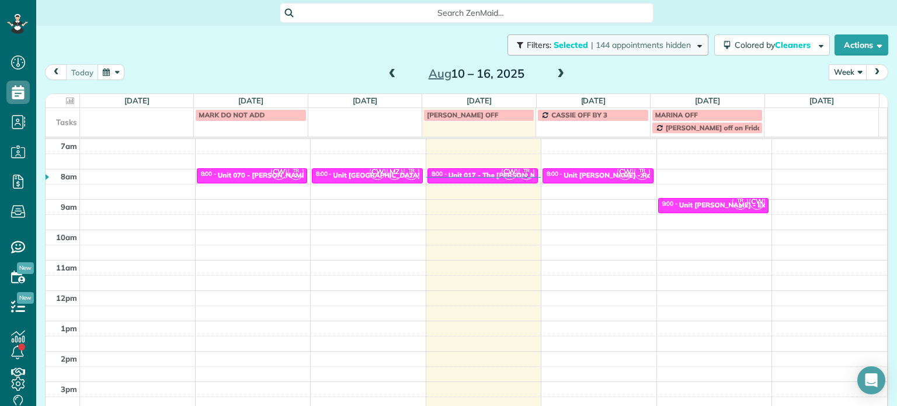
click at [608, 44] on span "| 144 appointments hidden" at bounding box center [641, 45] width 100 height 11
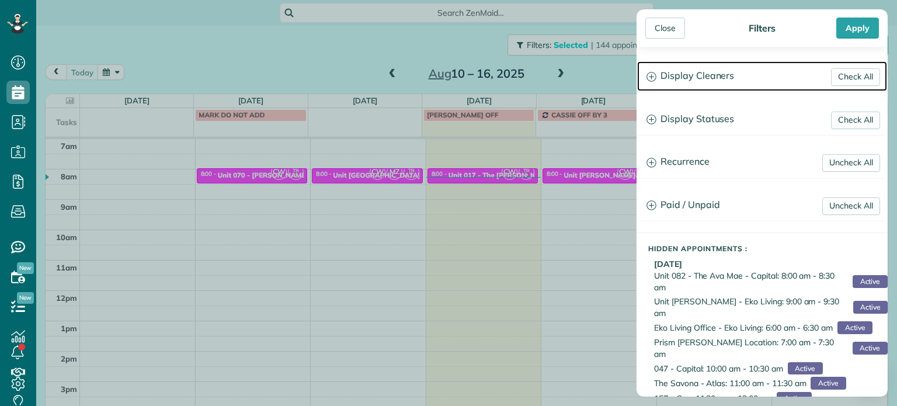
click at [670, 79] on h3 "Display Cleaners" at bounding box center [762, 76] width 250 height 30
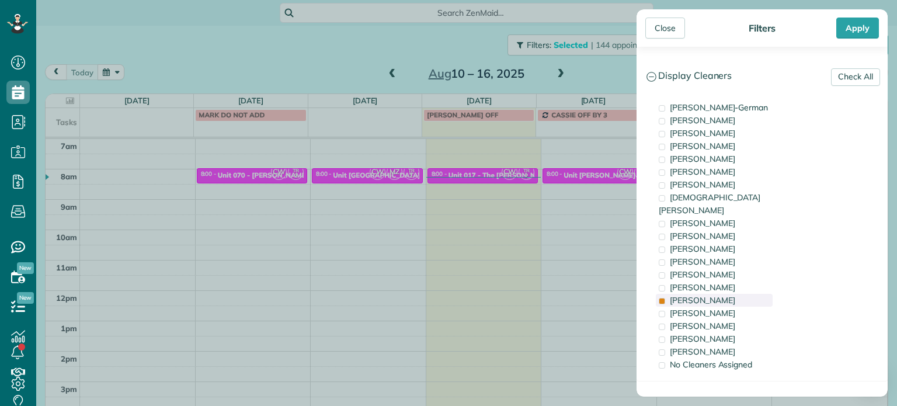
click at [694, 295] on span "Tammi Rue" at bounding box center [702, 300] width 65 height 11
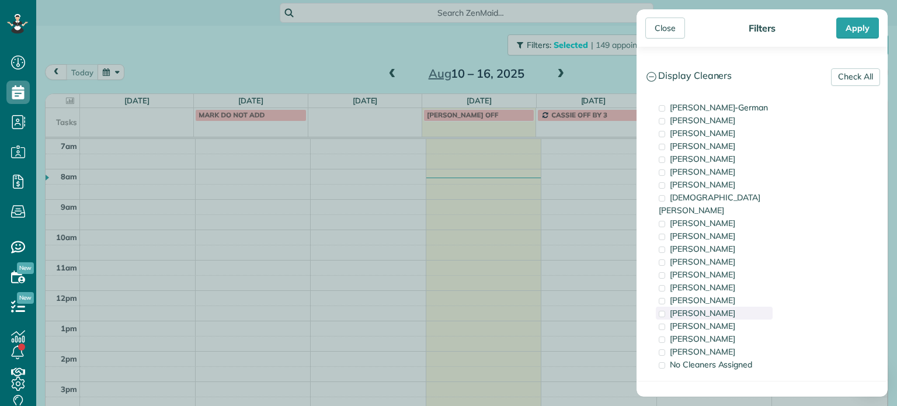
click at [703, 308] on span "Meralda Harris" at bounding box center [702, 313] width 65 height 11
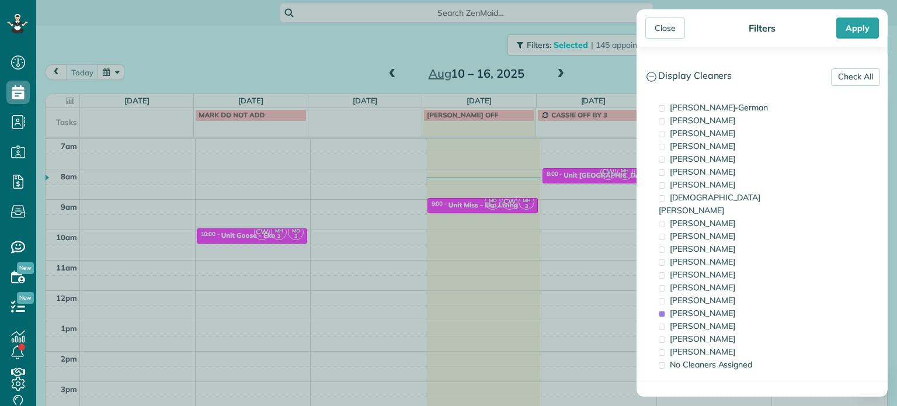
click at [579, 260] on div "Close Filters Apply Check All Display Cleaners Christina Wright-German Brie Kil…" at bounding box center [448, 203] width 897 height 406
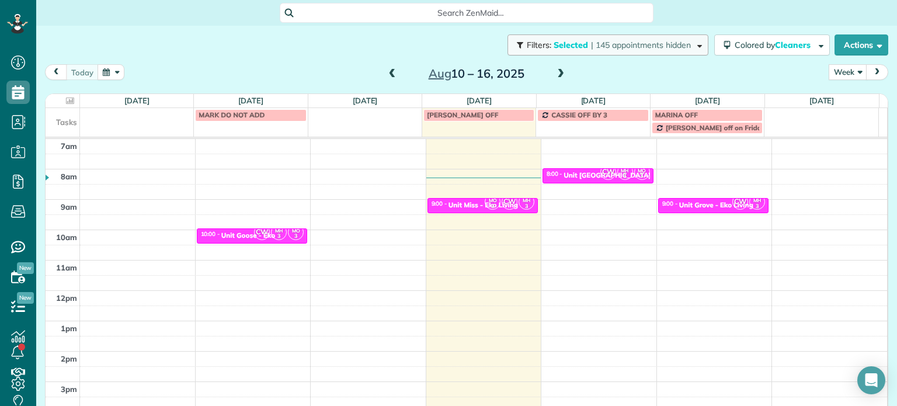
click at [651, 45] on span "| 145 appointments hidden" at bounding box center [641, 45] width 100 height 11
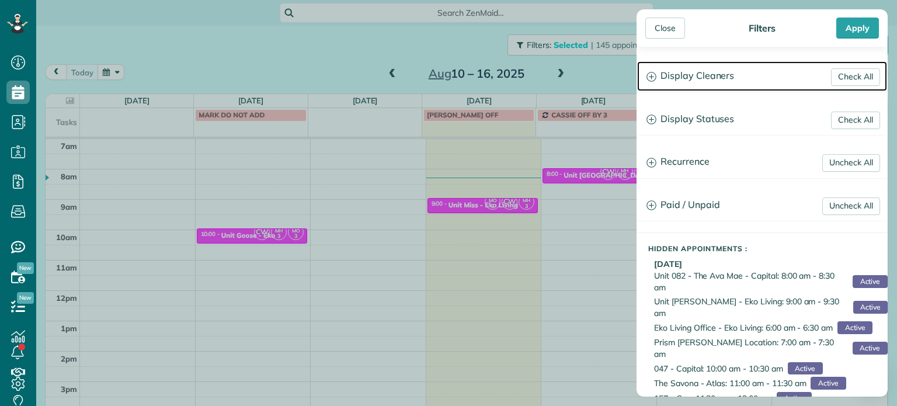
click at [684, 69] on h3 "Display Cleaners" at bounding box center [762, 76] width 250 height 30
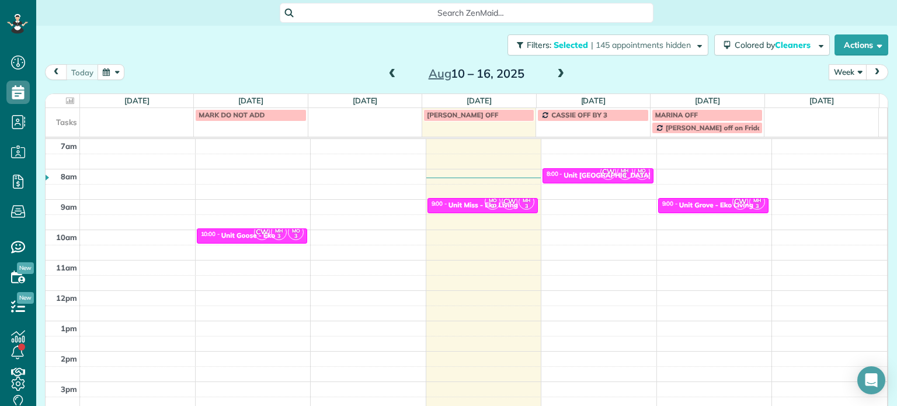
click at [584, 252] on div "Close Filters Apply Check All Display Cleaners Christina Wright-German Brie Kil…" at bounding box center [448, 203] width 897 height 406
click at [716, 204] on div "Unit Grove - Eko Living" at bounding box center [716, 205] width 74 height 8
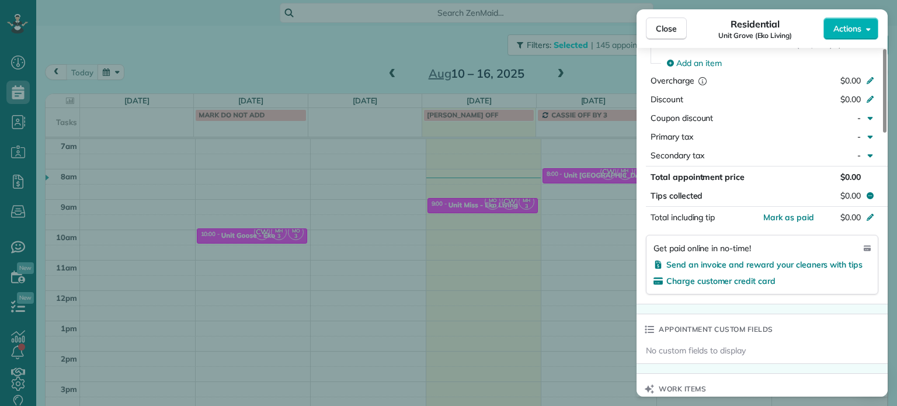
scroll to position [878, 0]
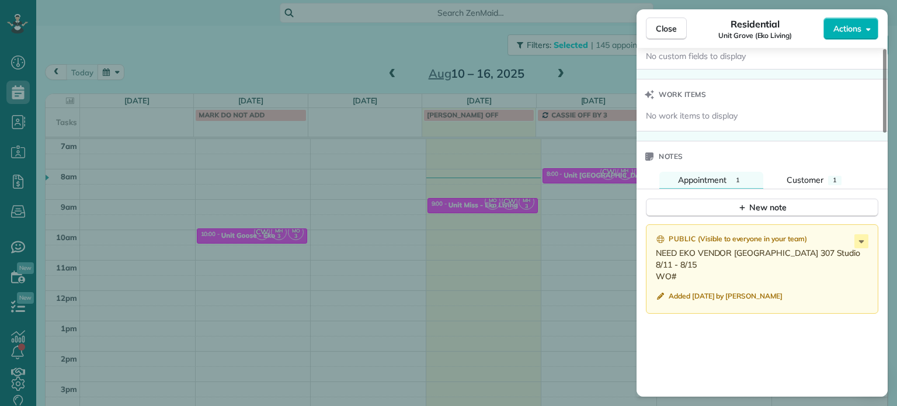
click at [568, 224] on div "Close Residential Unit Grove (Eko Living) Actions Status Active Unit Grove (Eko…" at bounding box center [448, 203] width 897 height 406
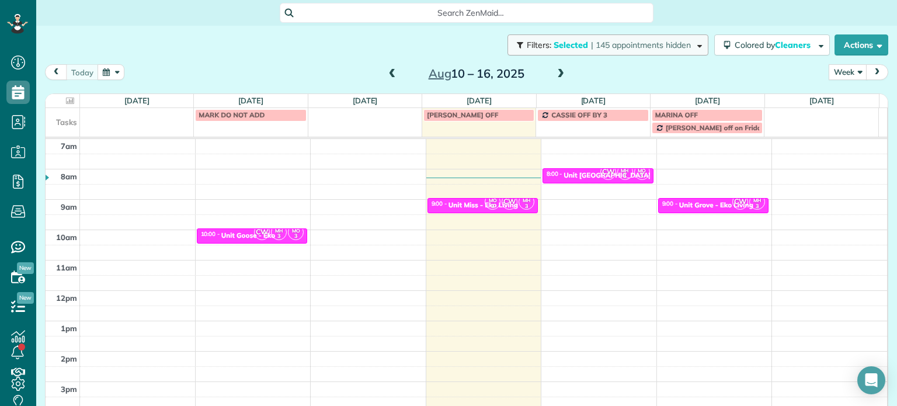
click at [663, 44] on span "| 145 appointments hidden" at bounding box center [641, 45] width 100 height 11
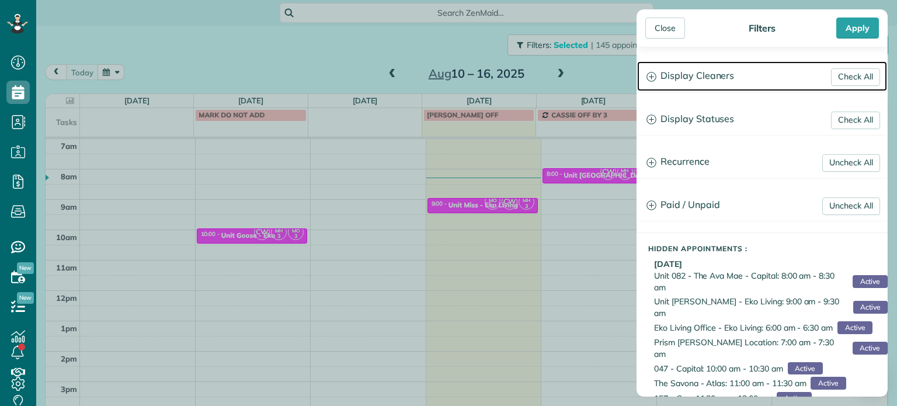
click at [710, 78] on h3 "Display Cleaners" at bounding box center [762, 76] width 250 height 30
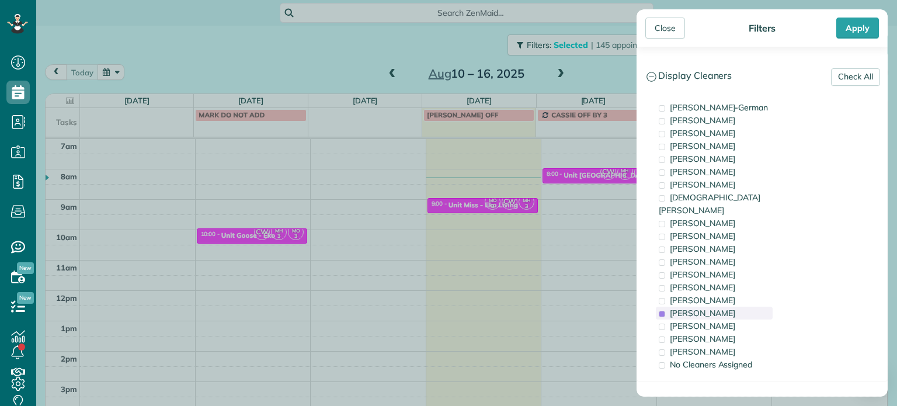
click at [725, 306] on div "Meralda Harris" at bounding box center [714, 312] width 117 height 13
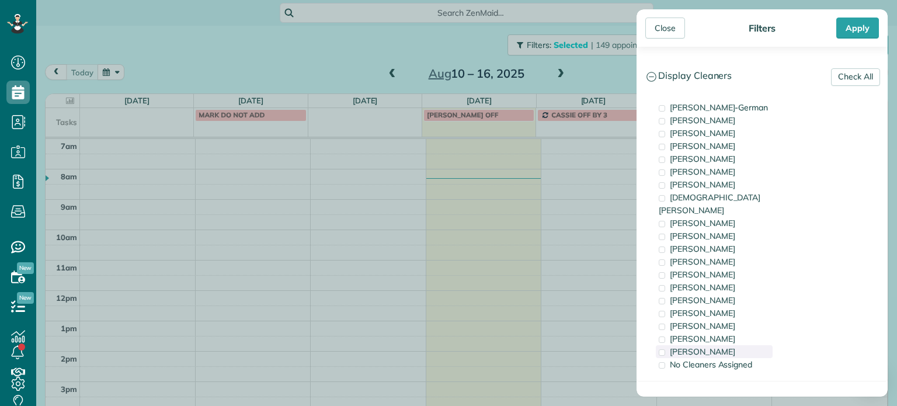
click at [734, 345] on div "Laura Chavez" at bounding box center [714, 351] width 117 height 13
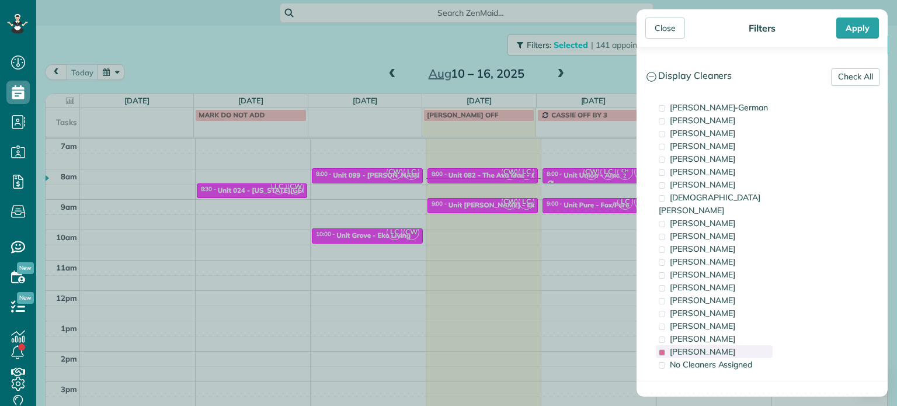
click at [734, 345] on div "Laura Chavez" at bounding box center [714, 351] width 117 height 13
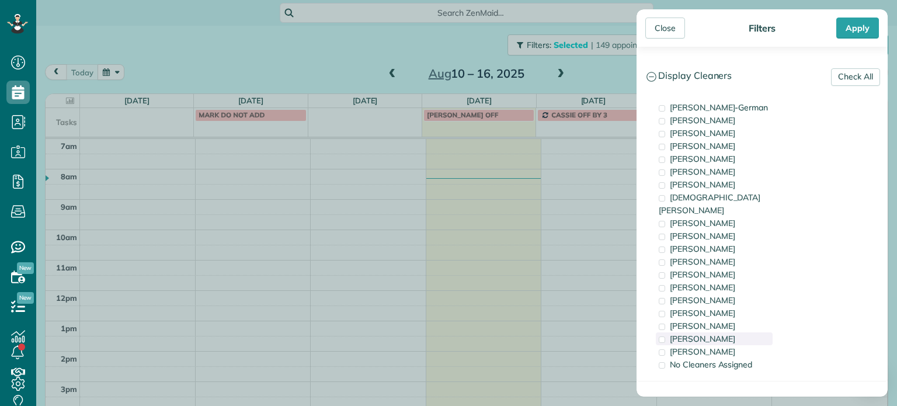
click at [738, 332] on div "Marina Ostertag" at bounding box center [714, 338] width 117 height 13
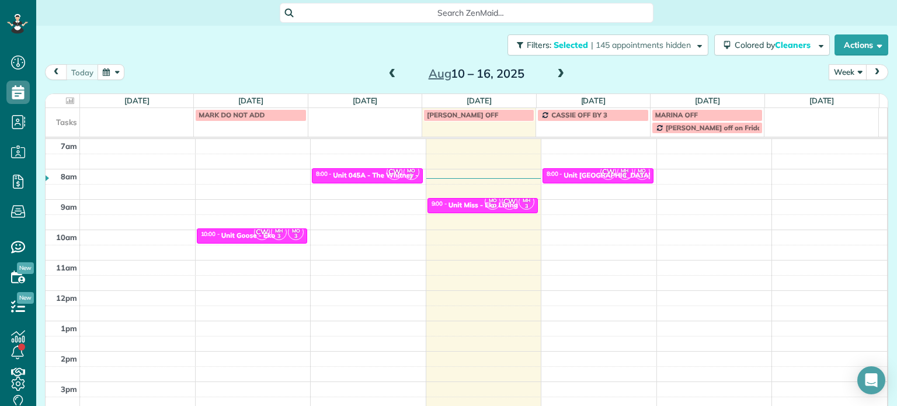
click at [607, 231] on div "Close Filters Apply Check All Display Cleaners Christina Wright-German Brie Kil…" at bounding box center [448, 203] width 897 height 406
click at [649, 48] on span "| 145 appointments hidden" at bounding box center [641, 45] width 100 height 11
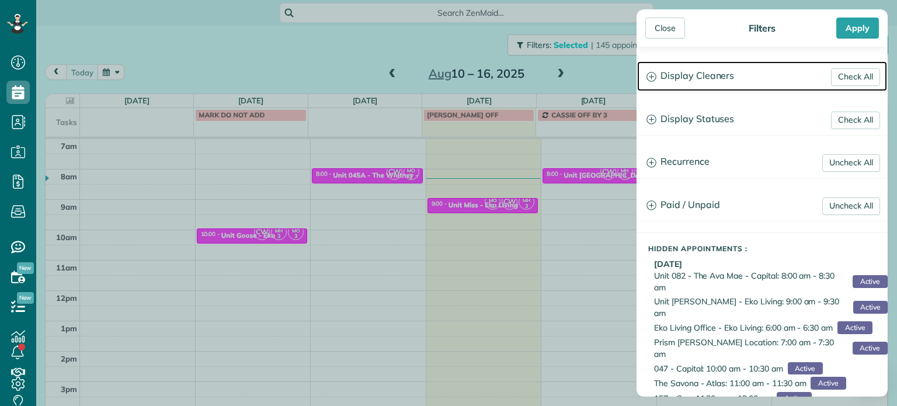
click at [703, 81] on h3 "Display Cleaners" at bounding box center [762, 76] width 250 height 30
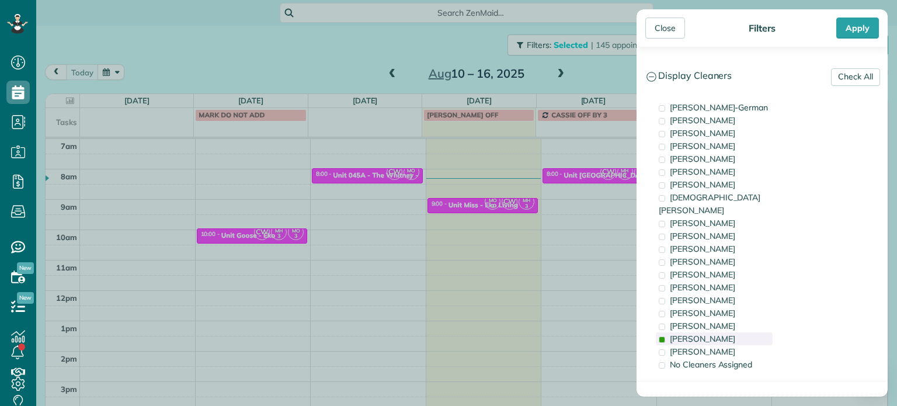
click at [715, 333] on span "Marina Ostertag" at bounding box center [702, 338] width 65 height 11
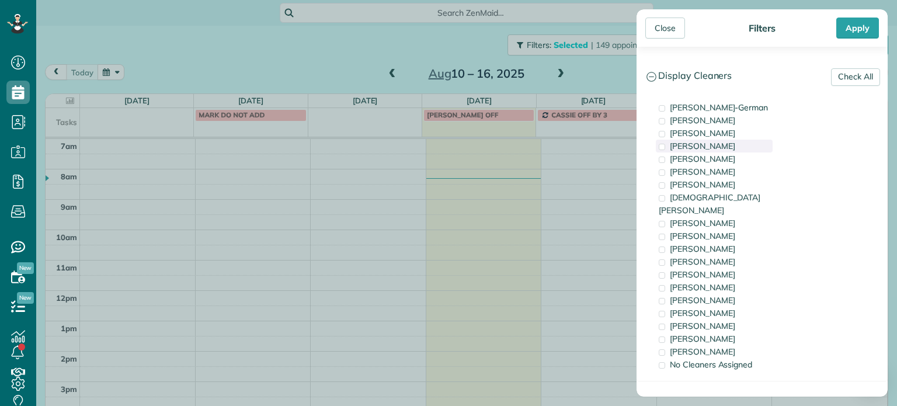
click at [728, 145] on span "Tawnya Reynolds" at bounding box center [702, 146] width 65 height 11
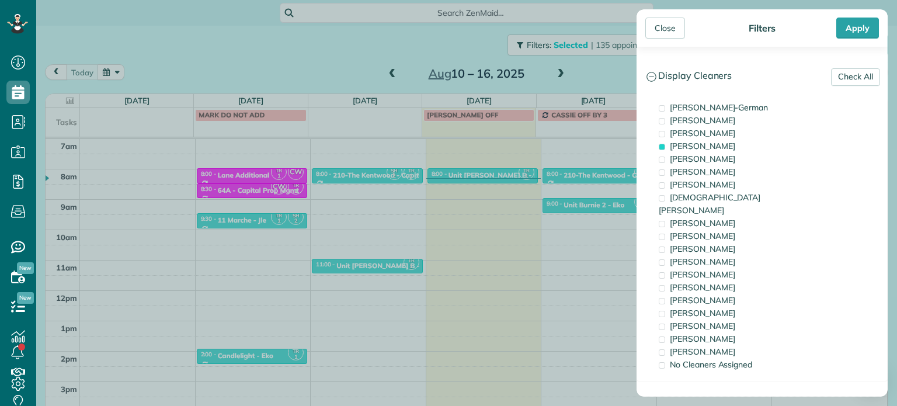
click at [549, 211] on div "Close Filters Apply Check All Display Cleaners Christina Wright-German Brie Kil…" at bounding box center [448, 203] width 897 height 406
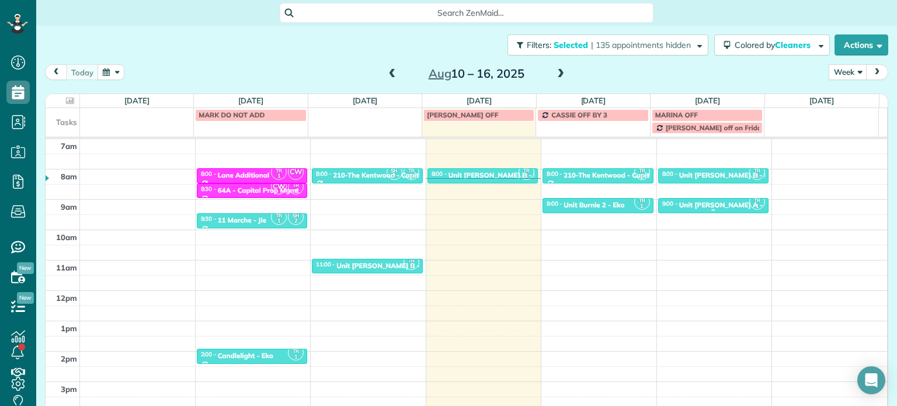
click at [689, 205] on div "Unit Rosa A - Eko Living" at bounding box center [738, 205] width 119 height 8
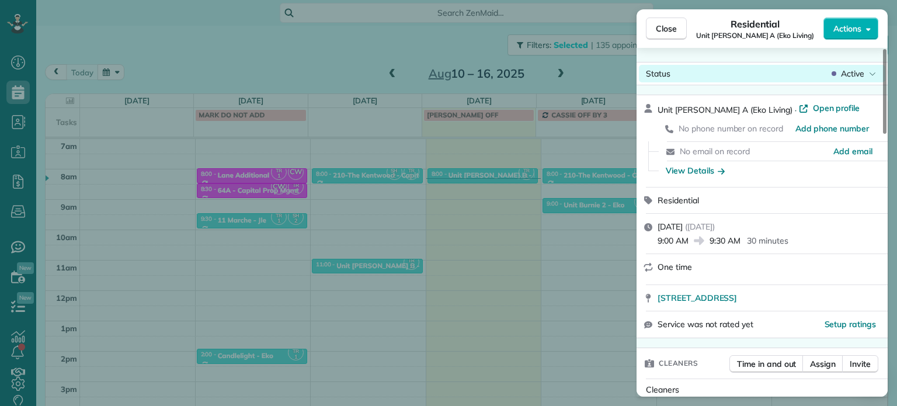
click at [862, 74] on span "Active" at bounding box center [852, 74] width 23 height 12
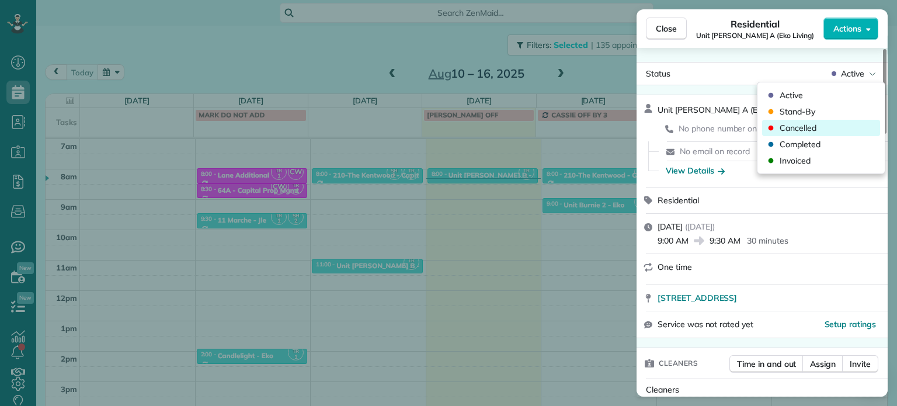
click at [813, 126] on span "Cancelled" at bounding box center [797, 128] width 37 height 12
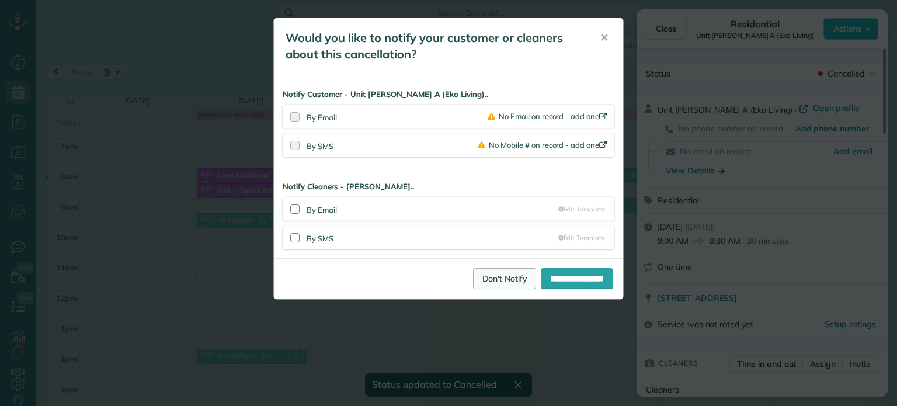
click at [500, 277] on link "Don't Notify" at bounding box center [504, 278] width 63 height 21
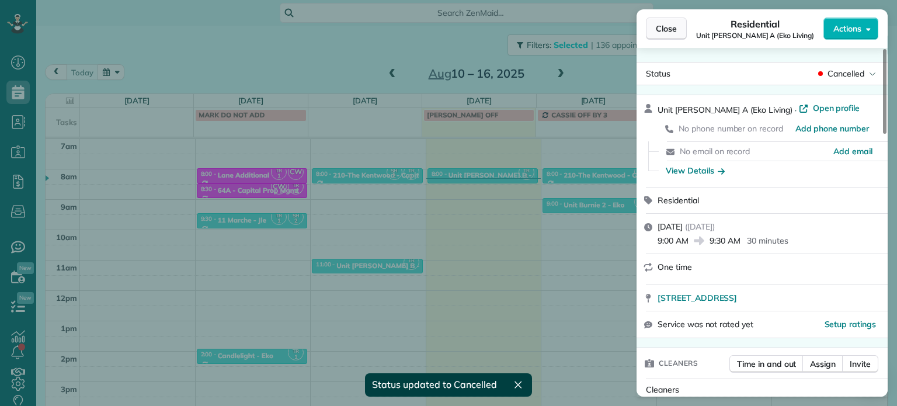
click at [661, 29] on span "Close" at bounding box center [666, 29] width 21 height 12
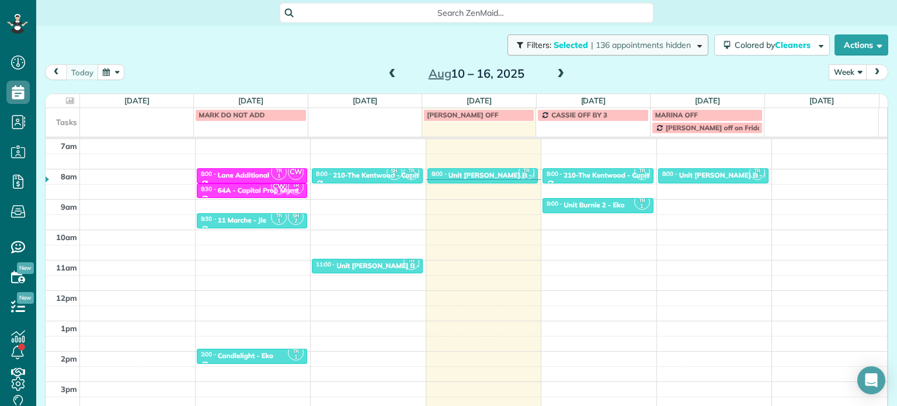
click at [607, 53] on button "Filters: Selected | 136 appointments hidden" at bounding box center [607, 44] width 201 height 21
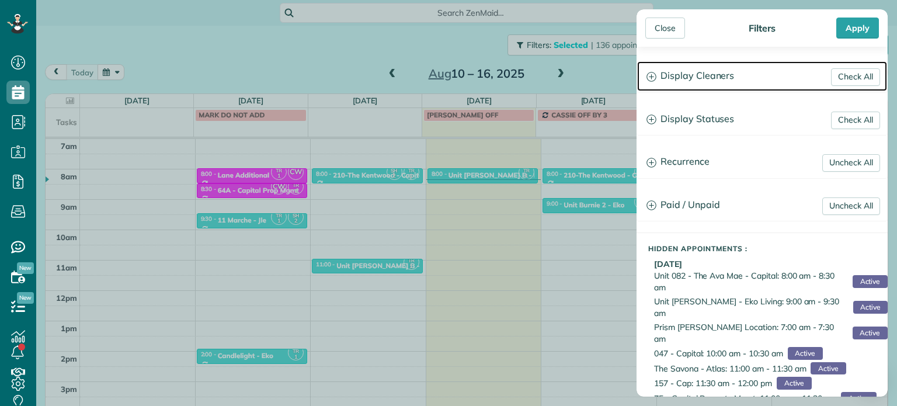
click at [717, 76] on h3 "Display Cleaners" at bounding box center [762, 76] width 250 height 30
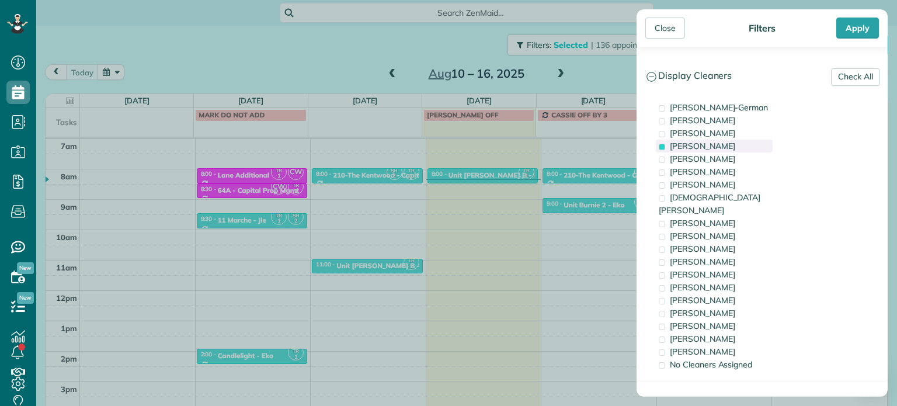
click at [723, 148] on span "Tawnya Reynolds" at bounding box center [702, 146] width 65 height 11
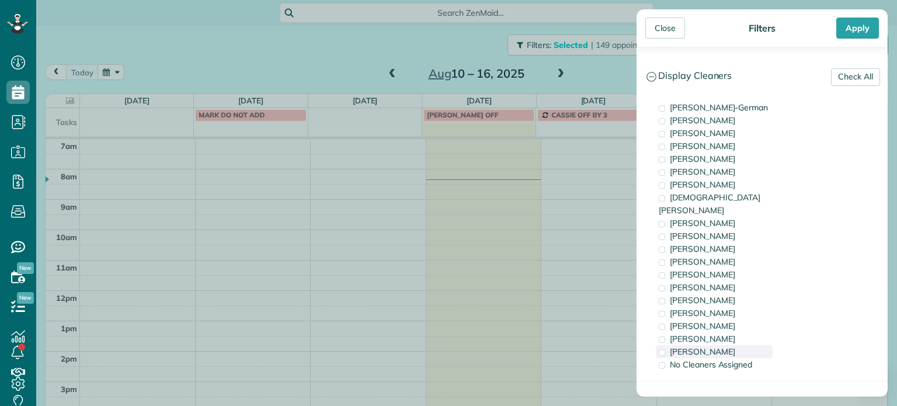
click at [712, 346] on span "Laura Chavez" at bounding box center [702, 351] width 65 height 11
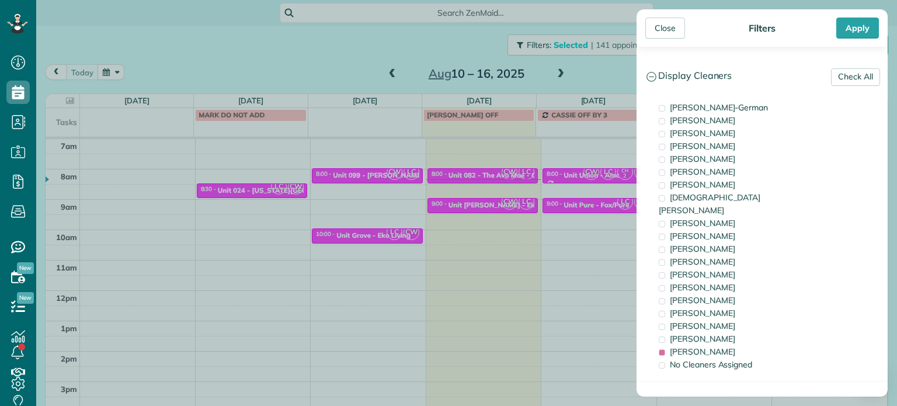
click at [476, 234] on div "Close Filters Apply Check All Display Cleaners Christina Wright-German Brie Kil…" at bounding box center [448, 203] width 897 height 406
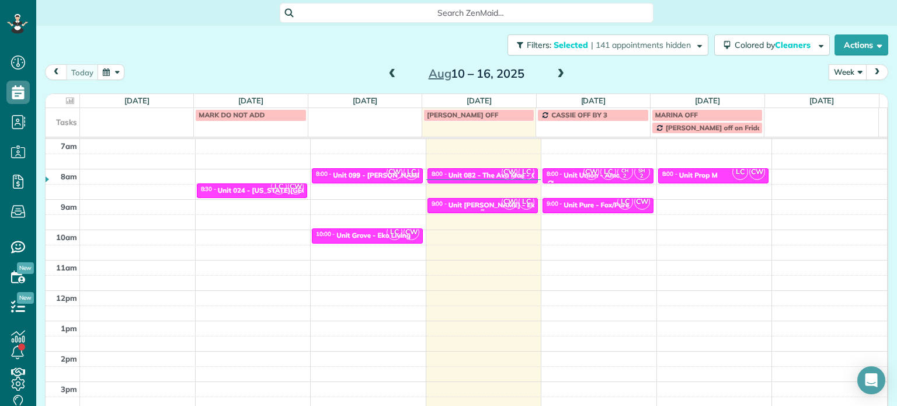
click at [483, 203] on div "Unit Powell - Eko Living" at bounding box center [503, 205] width 111 height 8
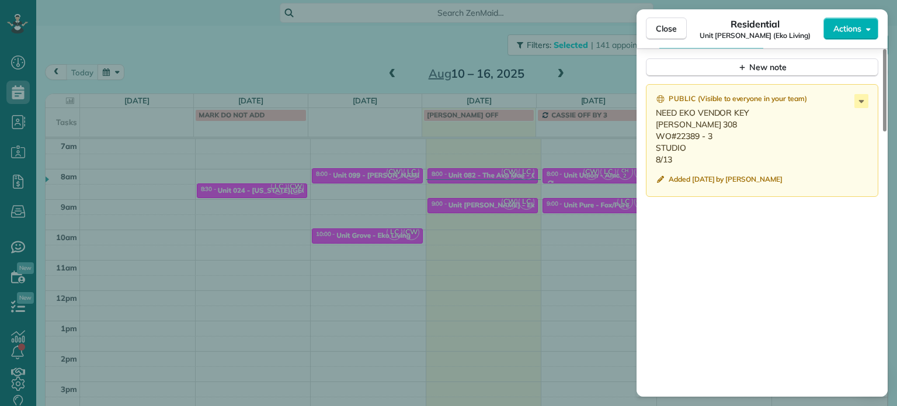
scroll to position [1054, 0]
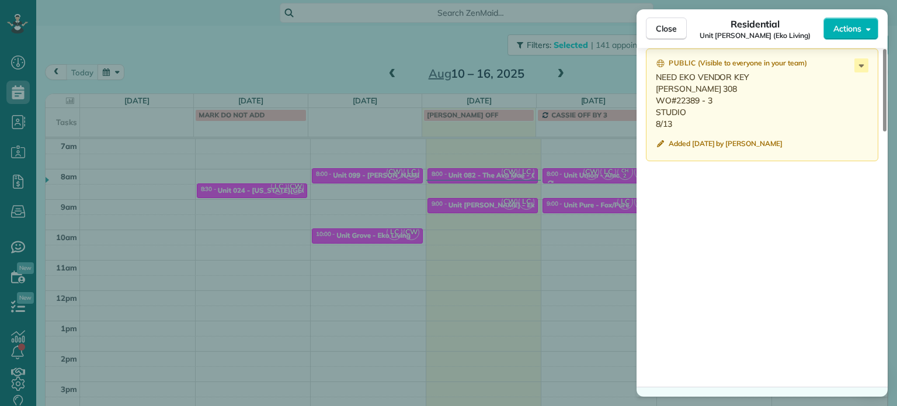
click at [521, 179] on div "Close Residential Unit Powell (Eko Living) Actions Status Active Unit Powell (E…" at bounding box center [448, 203] width 897 height 406
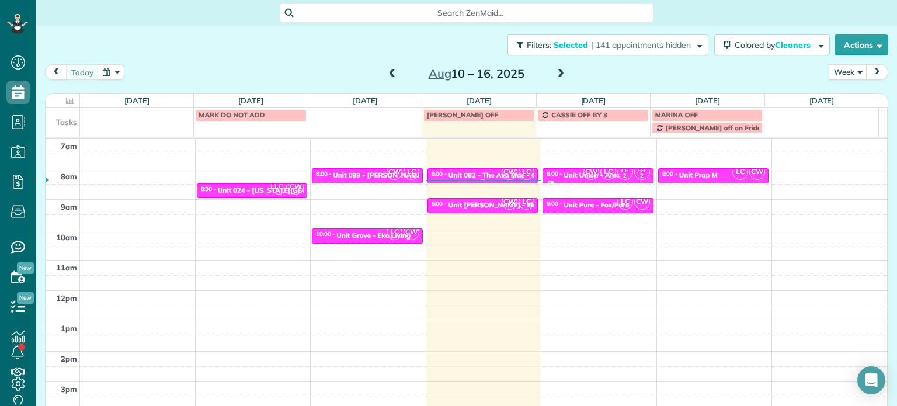
click at [486, 172] on div "Unit 082 - The Ava Mae - Capital" at bounding box center [501, 175] width 106 height 8
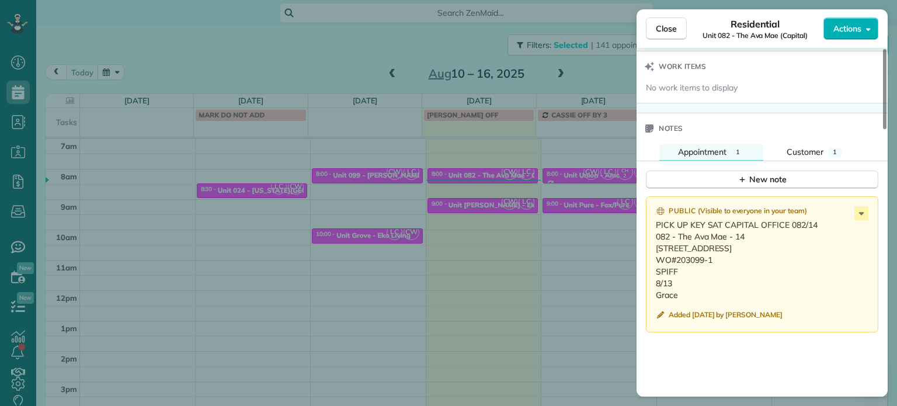
scroll to position [939, 0]
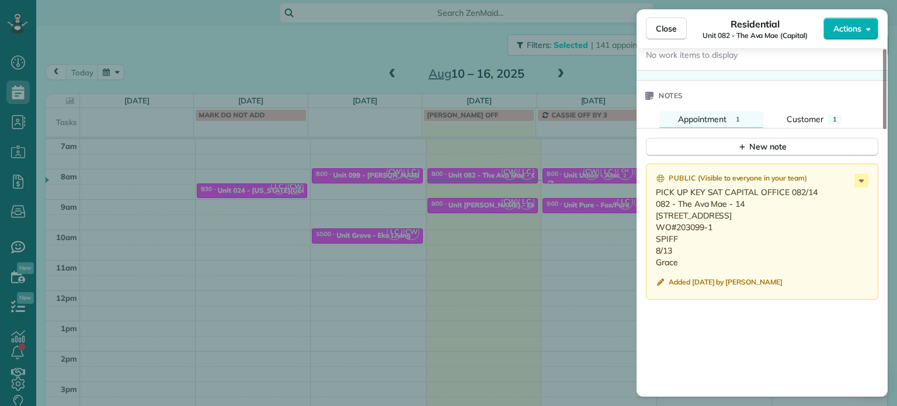
drag, startPoint x: 713, startPoint y: 238, endPoint x: 677, endPoint y: 245, distance: 36.8
click at [677, 245] on p "PICK UP KEY SAT CAPITAL OFFICE 082/14 082 - The Ava Mae - 14 1634 NE 41st Ave #…" at bounding box center [763, 227] width 215 height 82
click at [858, 186] on icon at bounding box center [861, 180] width 14 height 14
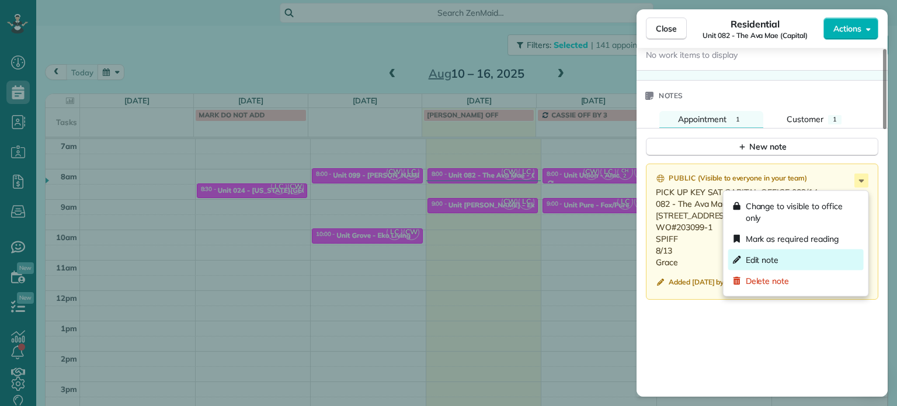
click at [774, 261] on span "Edit note" at bounding box center [761, 260] width 33 height 12
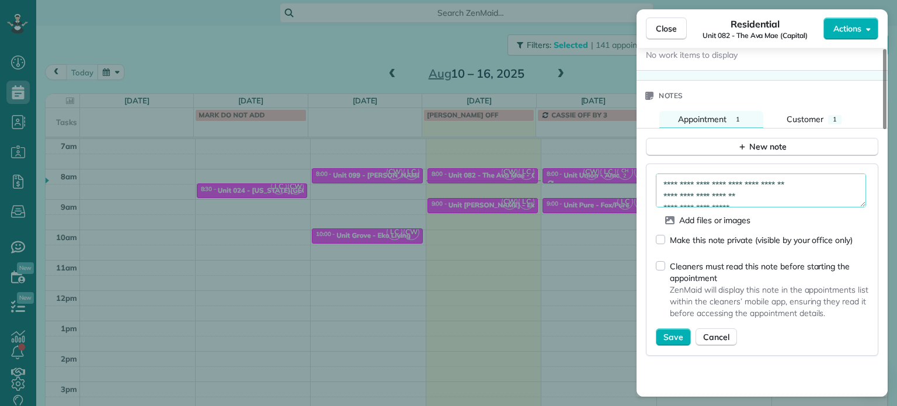
click at [715, 186] on textarea "**********" at bounding box center [761, 190] width 210 height 34
type textarea "**********"
click at [677, 336] on span "Save" at bounding box center [673, 337] width 20 height 12
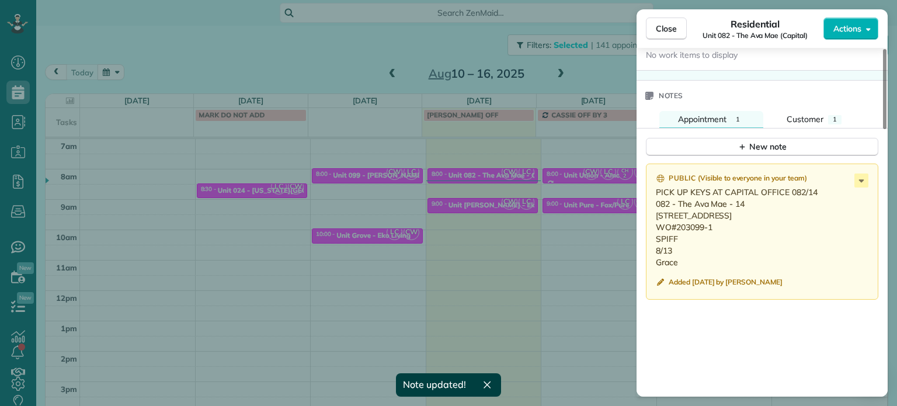
click at [580, 221] on div "Close Residential Unit 082 - The Ava Mae (Capital) Actions Status Active Unit 0…" at bounding box center [448, 203] width 897 height 406
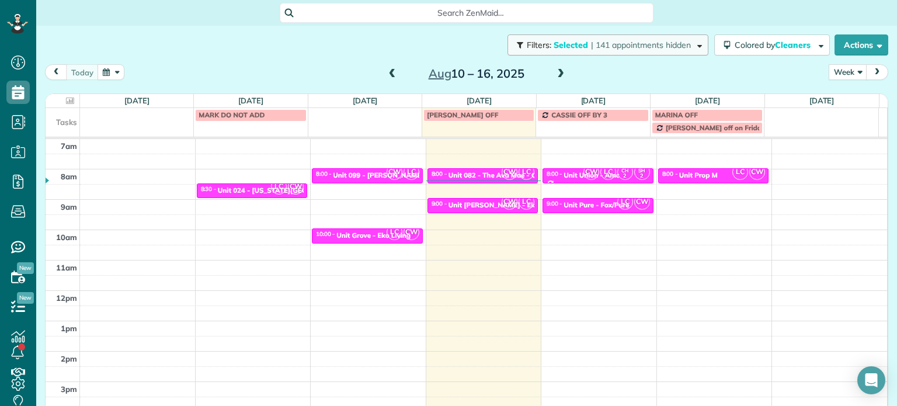
click at [679, 49] on span "Filters: Selected | 141 appointments hidden" at bounding box center [609, 45] width 168 height 11
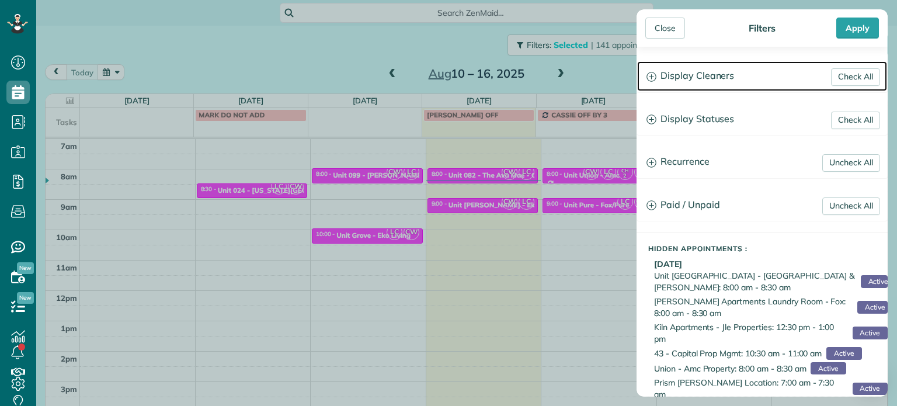
click at [717, 72] on h3 "Display Cleaners" at bounding box center [762, 76] width 250 height 30
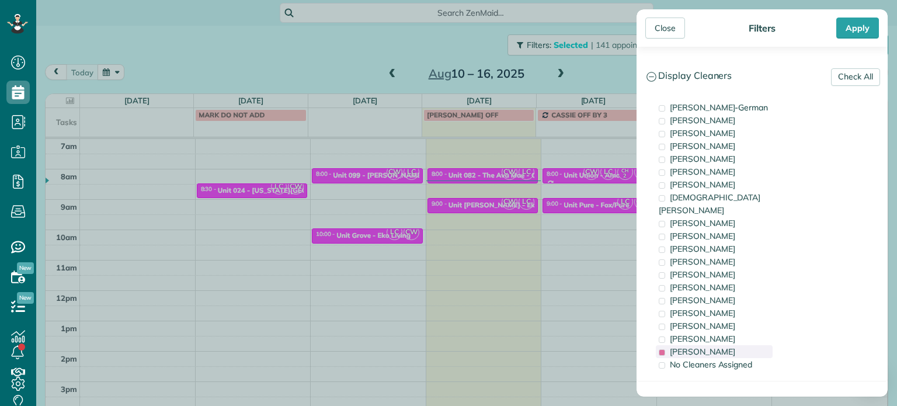
click at [715, 346] on span "Laura Chavez" at bounding box center [702, 351] width 65 height 11
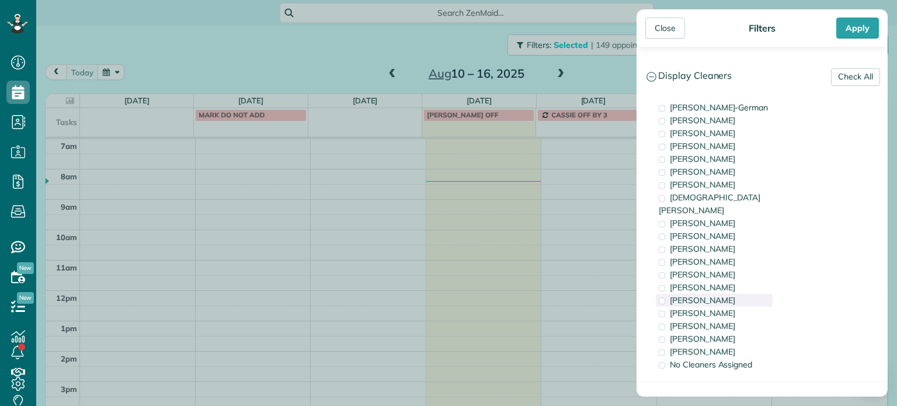
click at [719, 294] on div "Tammi Rue" at bounding box center [714, 300] width 117 height 13
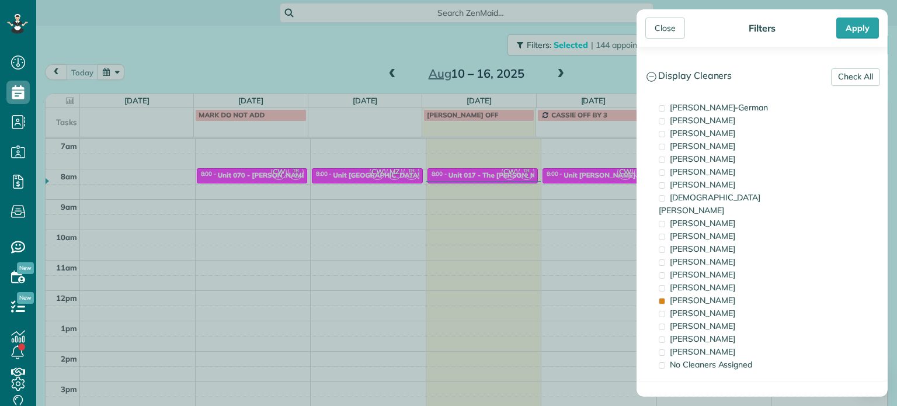
click at [578, 203] on div "Close Filters Apply Check All Display Cleaners Christina Wright-German Brie Kil…" at bounding box center [448, 203] width 897 height 406
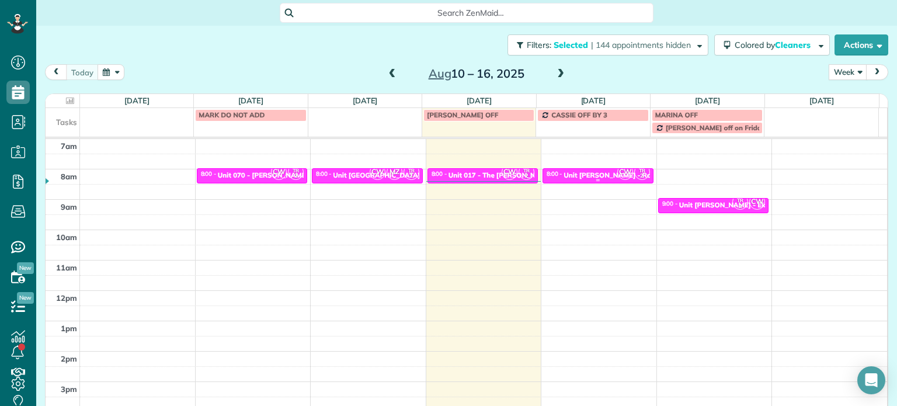
click at [577, 172] on div "Unit Benford - Rcm Properties" at bounding box center [627, 175] width 128 height 8
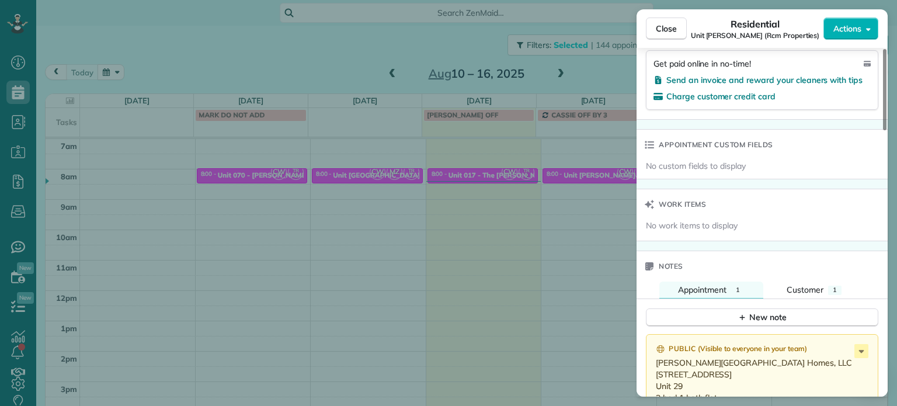
scroll to position [817, 0]
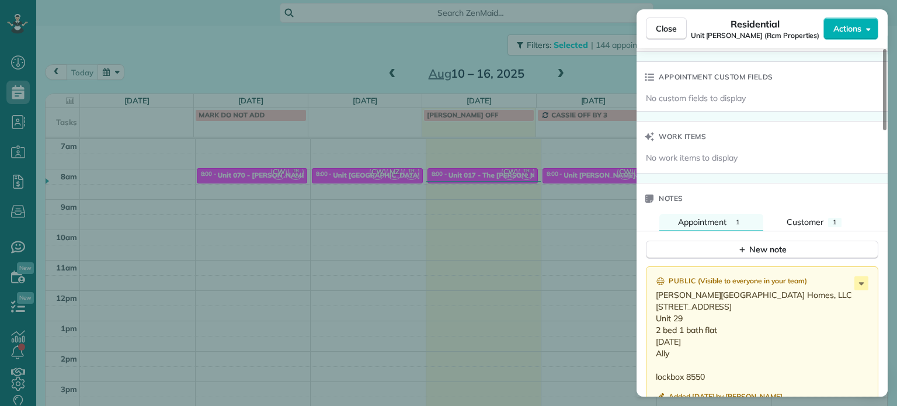
click at [587, 151] on div "Close Residential Unit Benford (Rcm Properties) Actions Status Active Unit Benf…" at bounding box center [448, 203] width 897 height 406
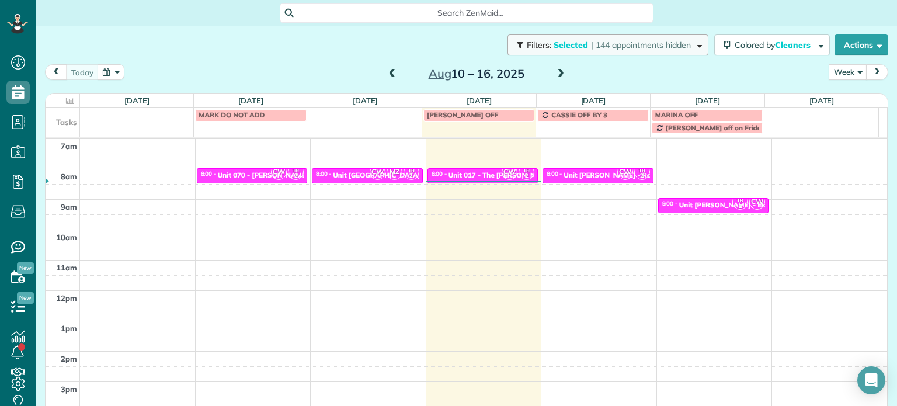
click at [621, 41] on span "| 144 appointments hidden" at bounding box center [641, 45] width 100 height 11
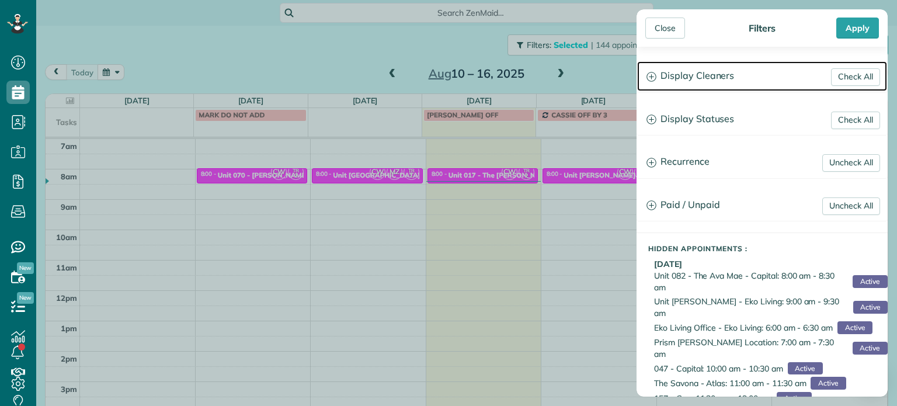
click at [698, 78] on h3 "Display Cleaners" at bounding box center [762, 76] width 250 height 30
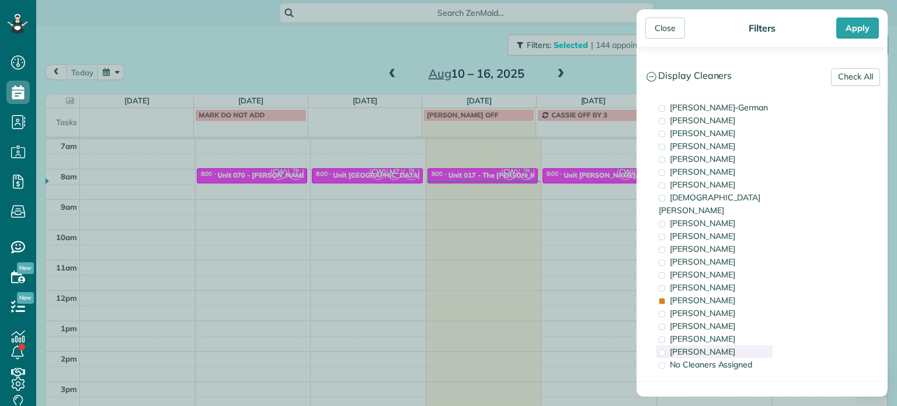
click at [708, 346] on span "Laura Chavez" at bounding box center [702, 351] width 65 height 11
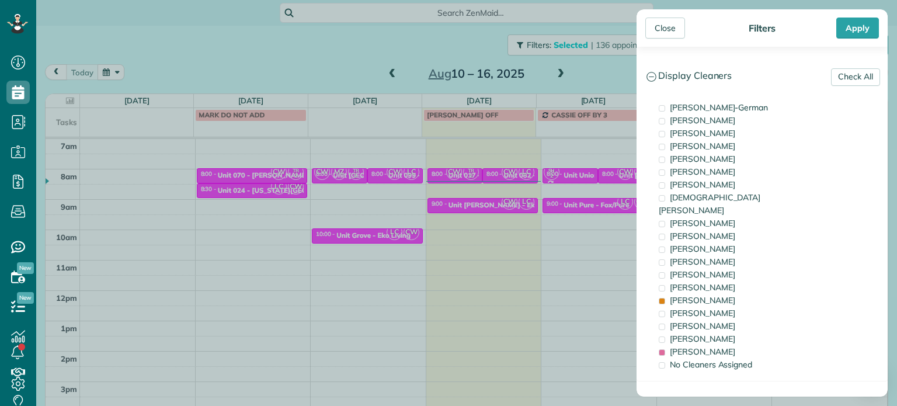
click at [495, 182] on div "Close Filters Apply Check All Display Cleaners Christina Wright-German Brie Kil…" at bounding box center [448, 203] width 897 height 406
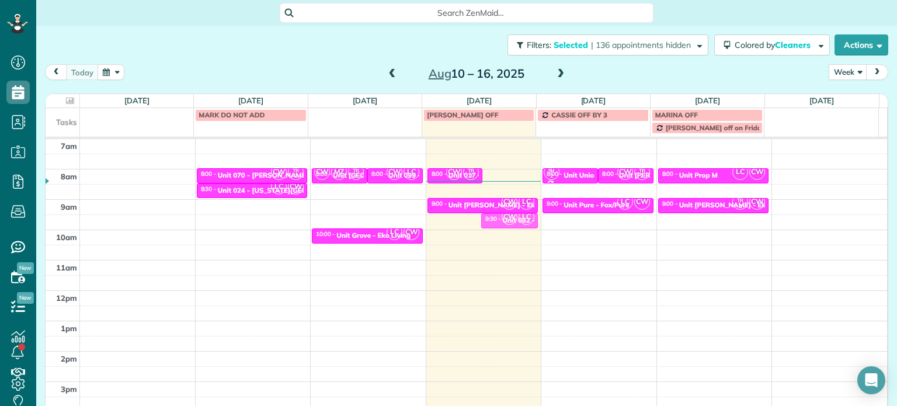
drag, startPoint x: 503, startPoint y: 170, endPoint x: 504, endPoint y: 190, distance: 19.3
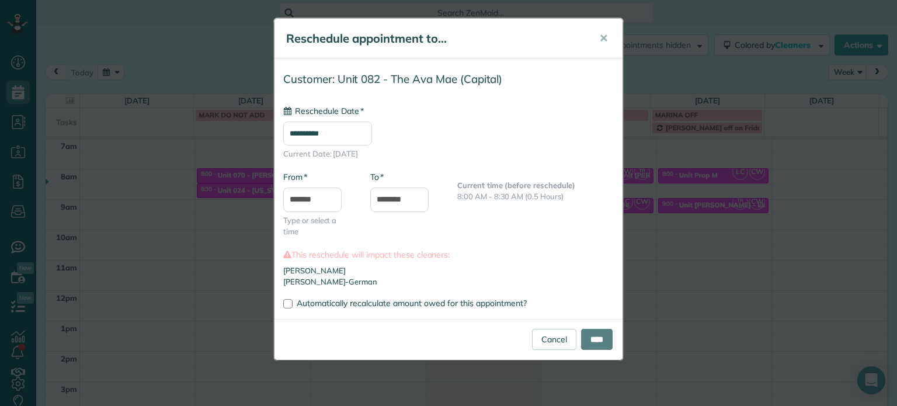
type input "**********"
click at [598, 334] on input "****" at bounding box center [597, 339] width 32 height 21
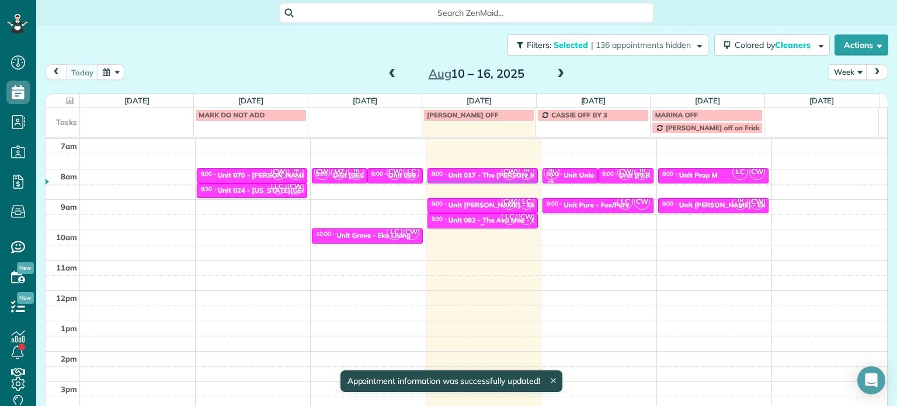
click at [501, 218] on div "LC CW" at bounding box center [518, 216] width 34 height 17
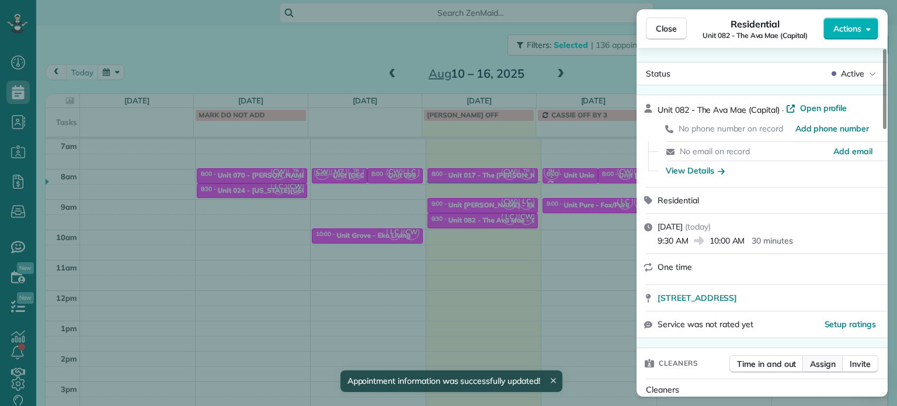
click at [829, 366] on span "Assign" at bounding box center [823, 364] width 26 height 12
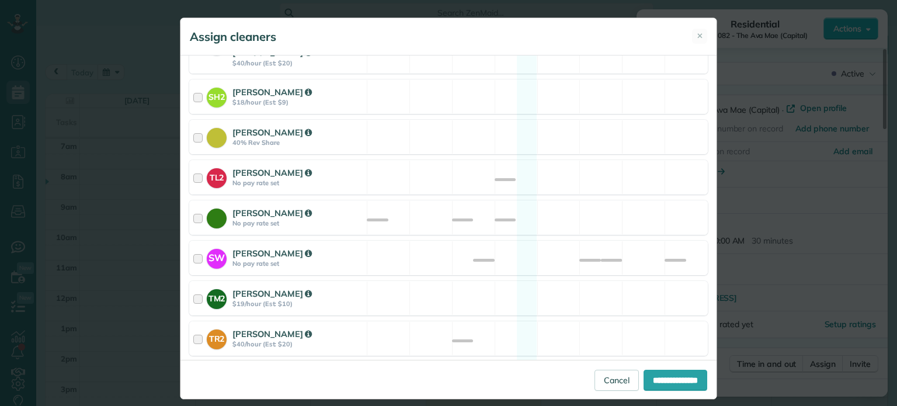
scroll to position [577, 0]
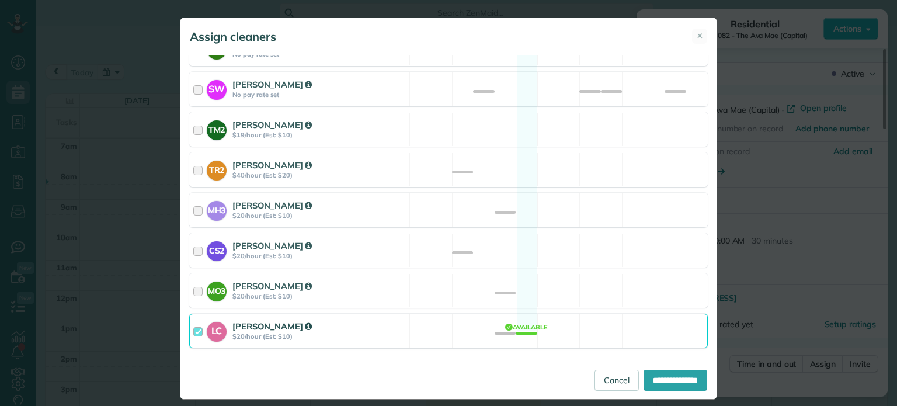
click at [560, 313] on div "LC Laura Chavez $20/hour (Est: $10) Available" at bounding box center [448, 330] width 518 height 34
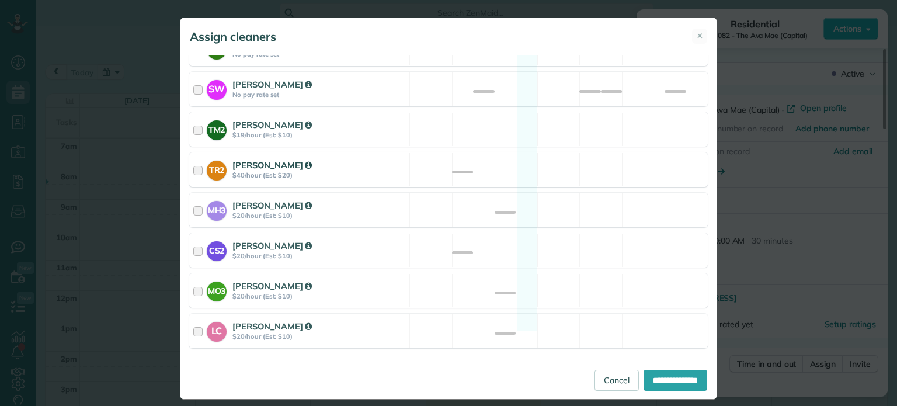
click at [576, 158] on div "TR2 Tammi Rue $40/hour (Est: $20) Available" at bounding box center [448, 169] width 518 height 34
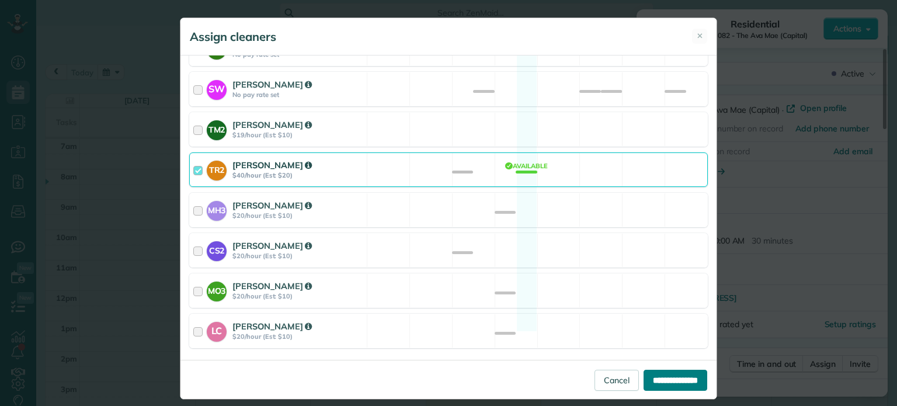
click at [665, 375] on input "**********" at bounding box center [675, 380] width 64 height 21
type input "**********"
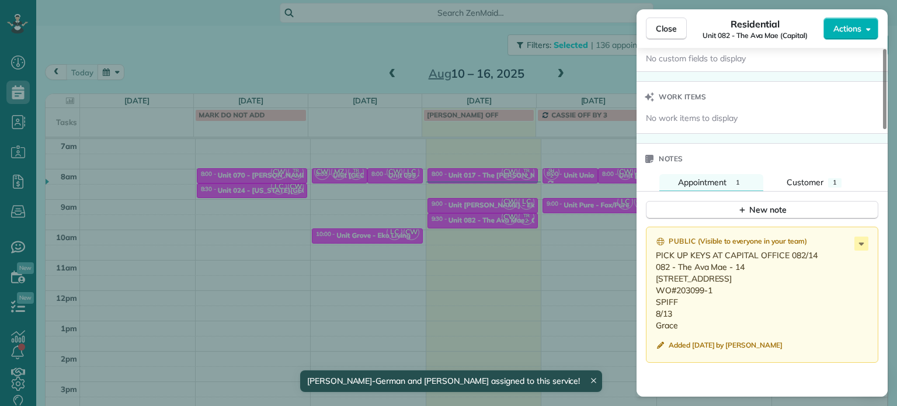
scroll to position [876, 0]
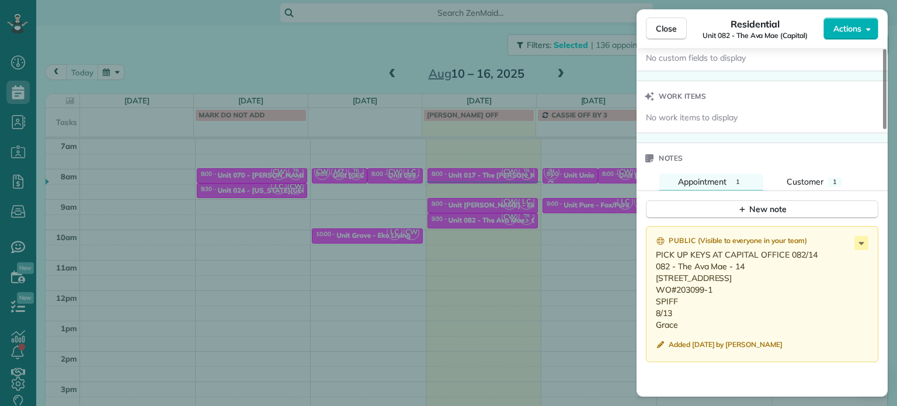
click at [562, 241] on div "Close Residential Unit 082 - The Ava Mae (Capital) Actions Status Active Unit 0…" at bounding box center [448, 203] width 897 height 406
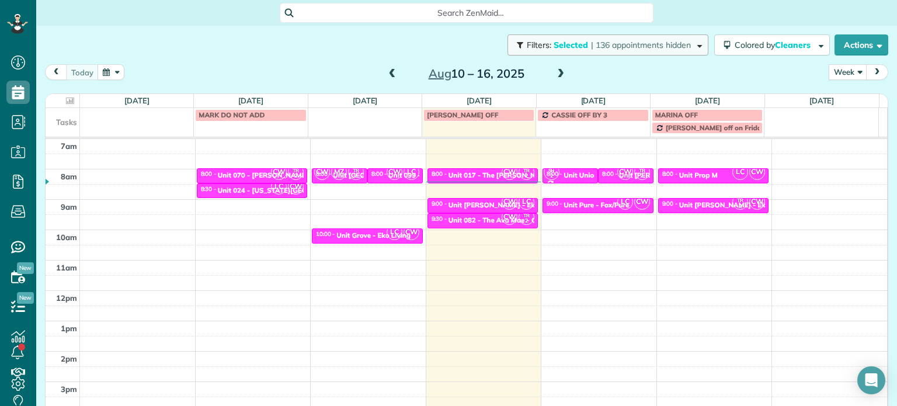
click at [677, 52] on button "Filters: Selected | 136 appointments hidden" at bounding box center [607, 44] width 201 height 21
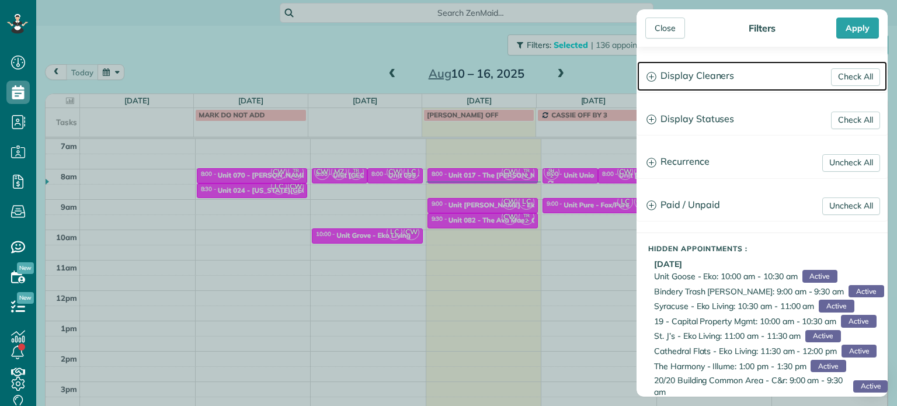
click at [699, 75] on h3 "Display Cleaners" at bounding box center [762, 76] width 250 height 30
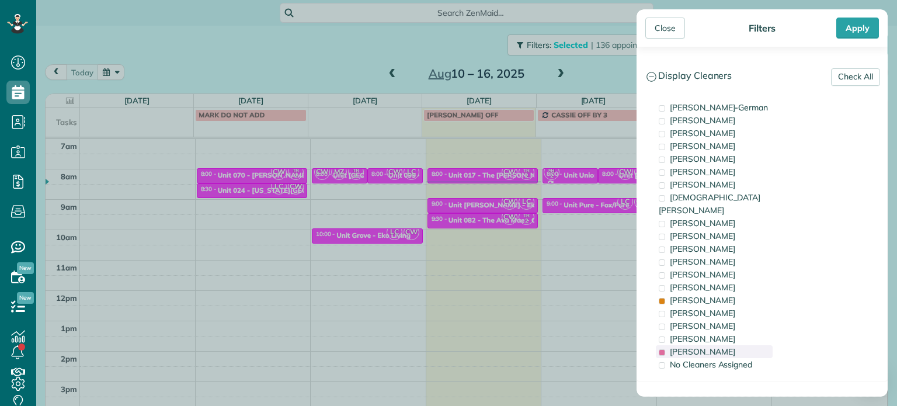
click at [715, 346] on span "Laura Chavez" at bounding box center [702, 351] width 65 height 11
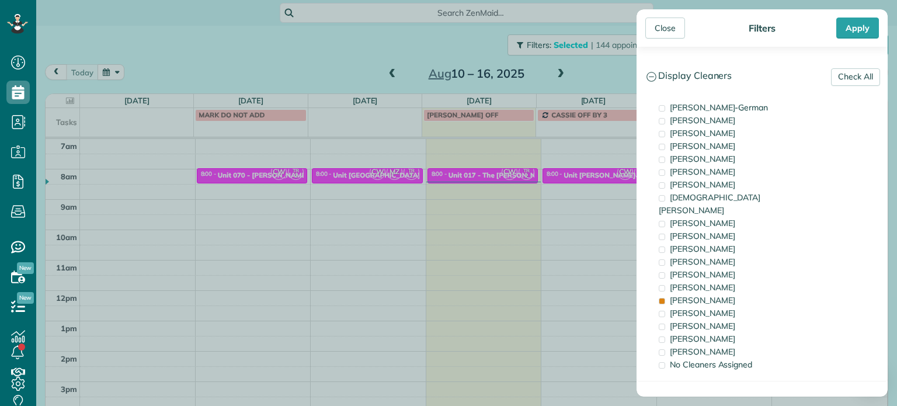
click at [585, 214] on div "Close Filters Apply Check All Display Cleaners Christina Wright-German Brie Kil…" at bounding box center [448, 203] width 897 height 406
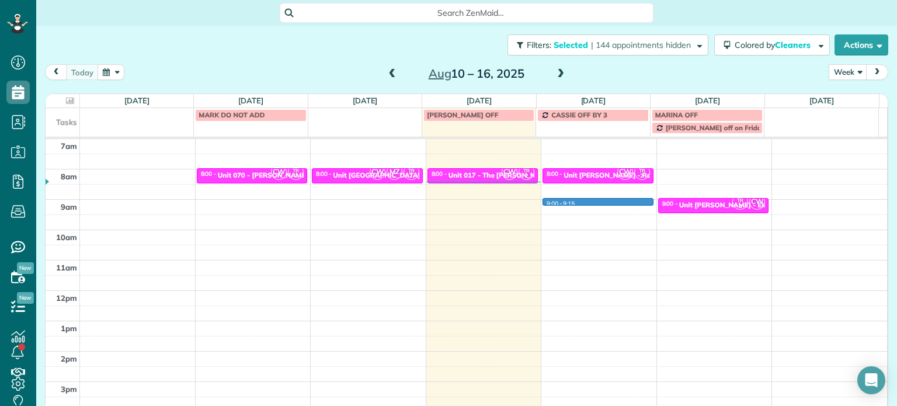
click at [590, 202] on div "4am 5am 6am 7am 8am 9am 10am 11am 12pm 1pm 2pm 3pm 4pm 5pm CW TR 2 8:00 - 8:30 …" at bounding box center [466, 260] width 841 height 424
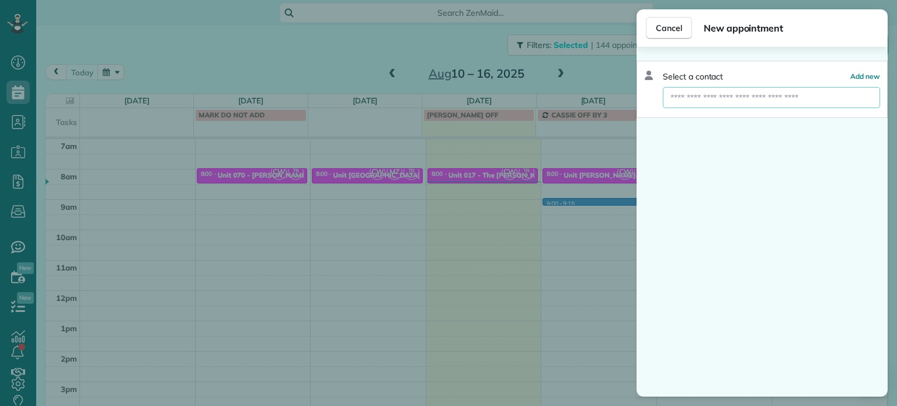
click at [727, 97] on input "text" at bounding box center [771, 97] width 217 height 21
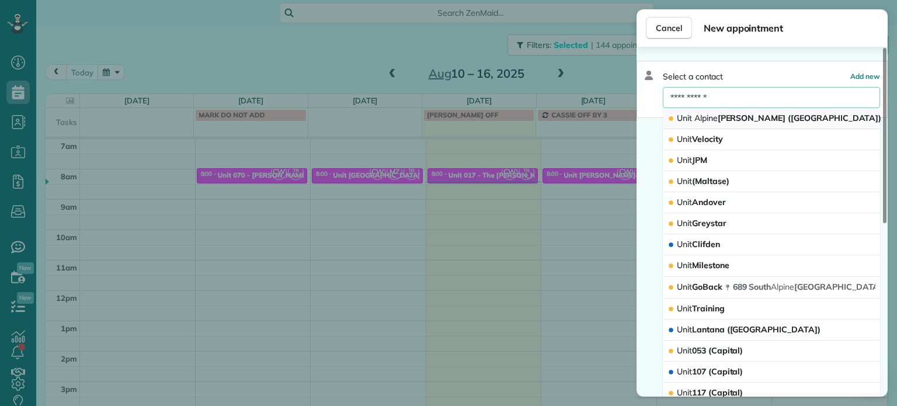
type input "**********"
click at [793, 114] on div "Unit Alpine Meadows (Tokola)" at bounding box center [775, 118] width 216 height 11
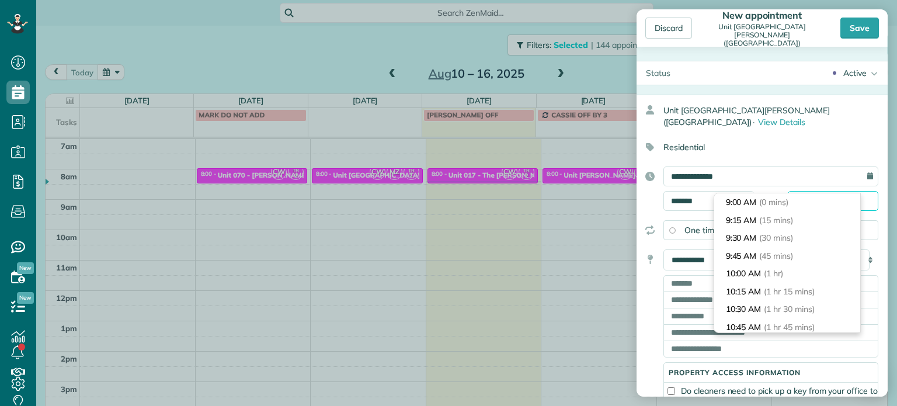
click at [799, 191] on input "*******" at bounding box center [832, 201] width 90 height 20
type input "*******"
click at [777, 235] on span "(30 mins)" at bounding box center [777, 237] width 36 height 11
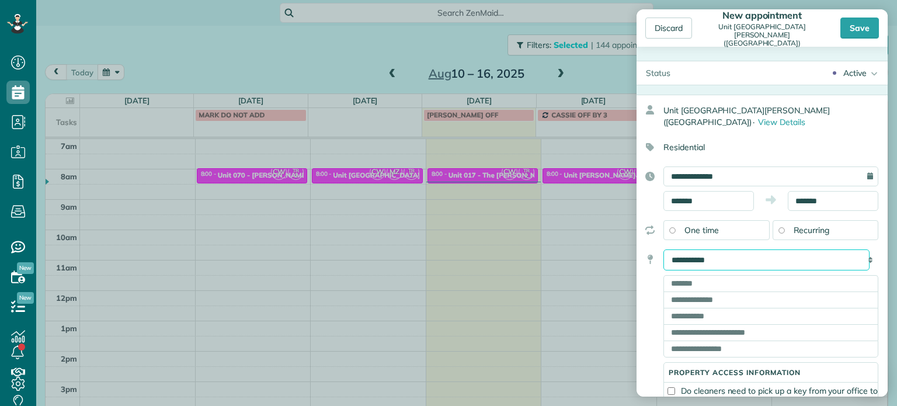
click at [715, 249] on select "**********" at bounding box center [766, 259] width 206 height 21
select select "*****"
click at [663, 249] on select "**********" at bounding box center [766, 259] width 206 height 21
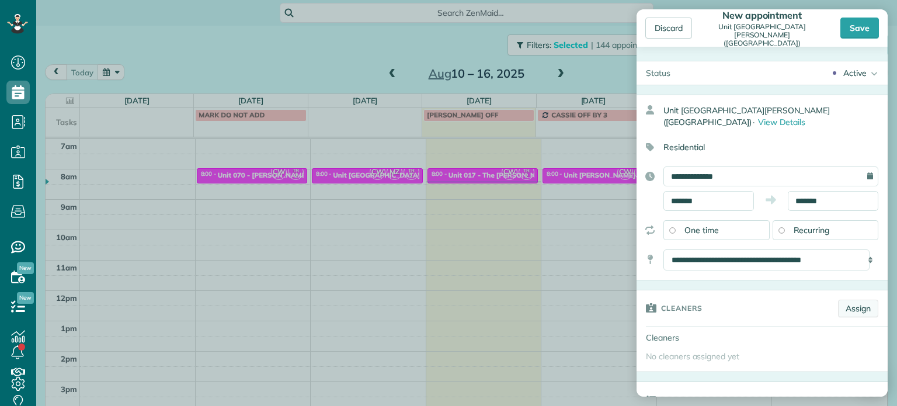
click at [849, 303] on link "Assign" at bounding box center [858, 308] width 40 height 18
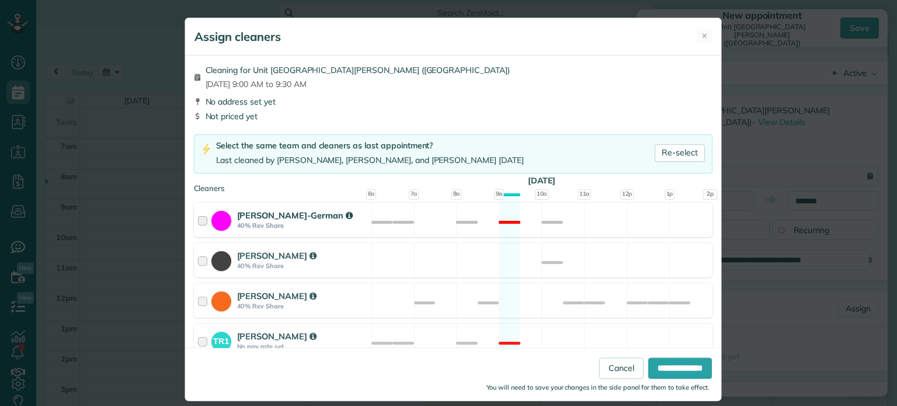
click at [567, 223] on div "Christina Wright-German 40% Rev Share Not available" at bounding box center [453, 220] width 518 height 34
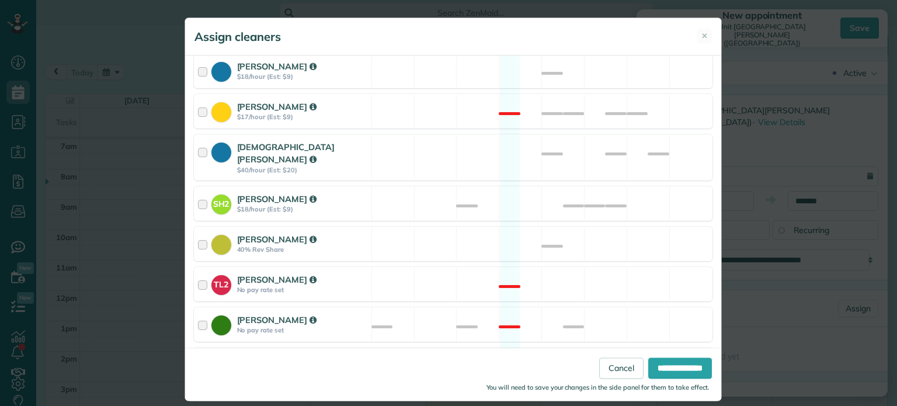
scroll to position [612, 0]
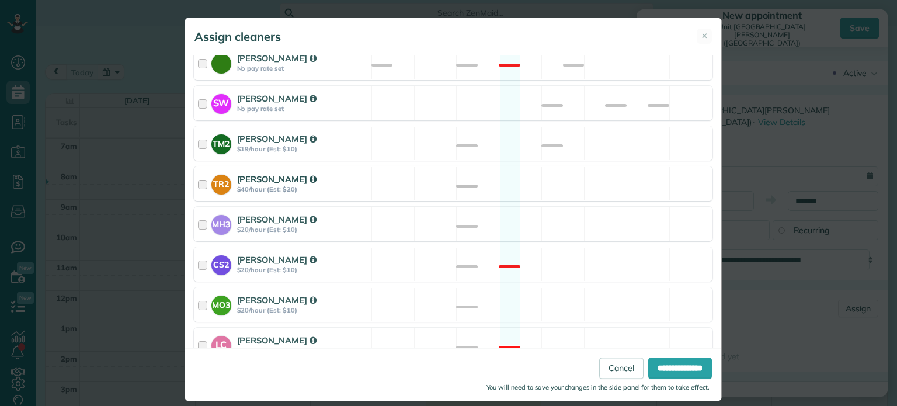
click at [590, 175] on div "TR2 Tammi Rue $40/hour (Est: $20) Available" at bounding box center [453, 183] width 518 height 34
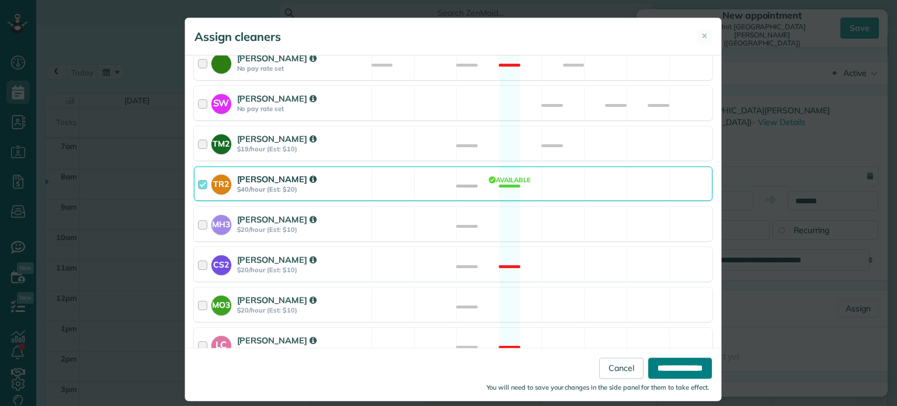
click at [674, 365] on input "**********" at bounding box center [680, 368] width 64 height 21
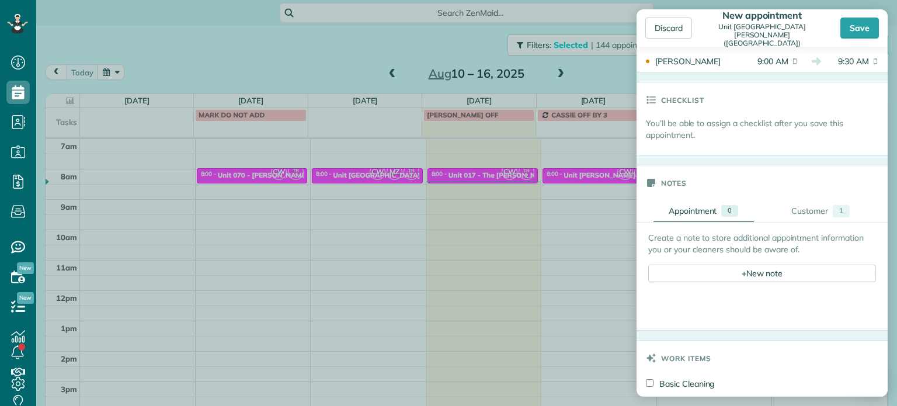
scroll to position [409, 0]
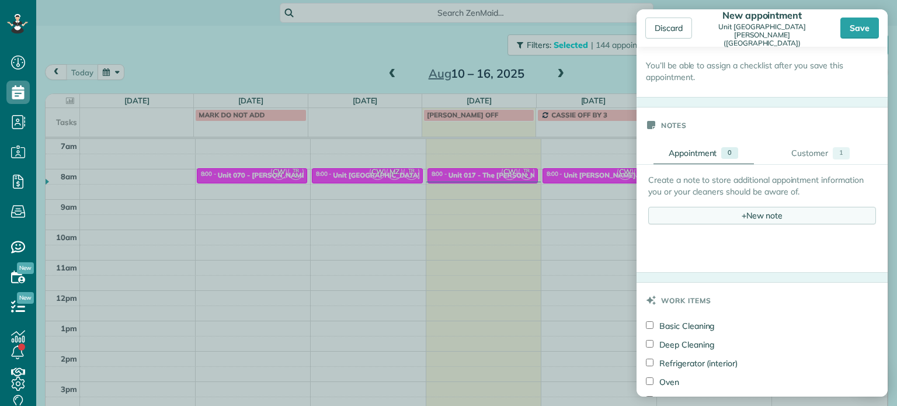
click at [761, 207] on div "+ New note" at bounding box center [762, 216] width 228 height 18
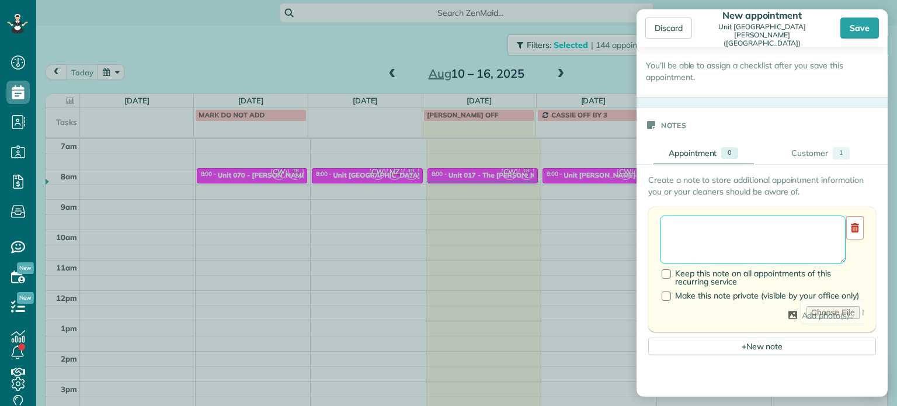
click at [772, 215] on textarea at bounding box center [753, 239] width 186 height 48
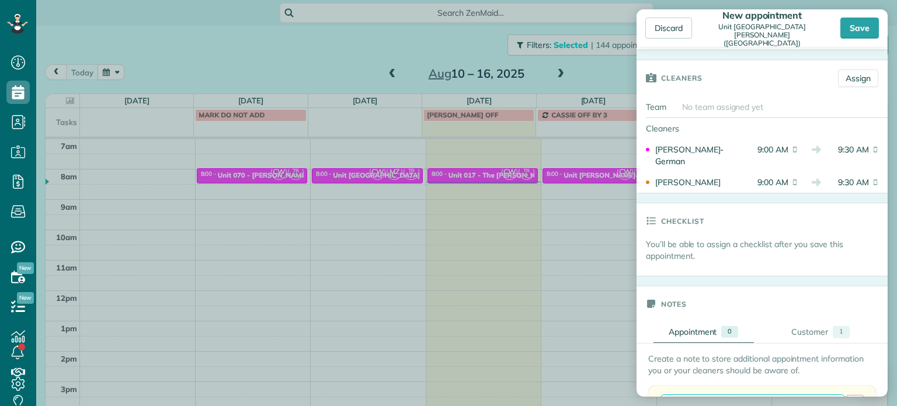
scroll to position [175, 0]
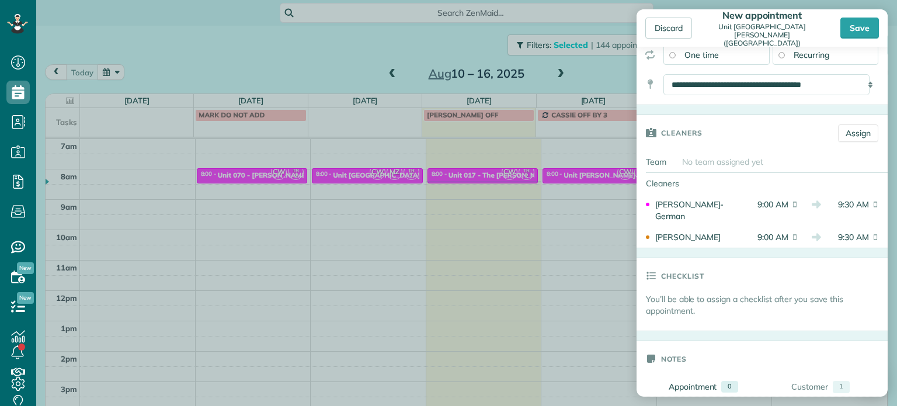
type textarea "**********"
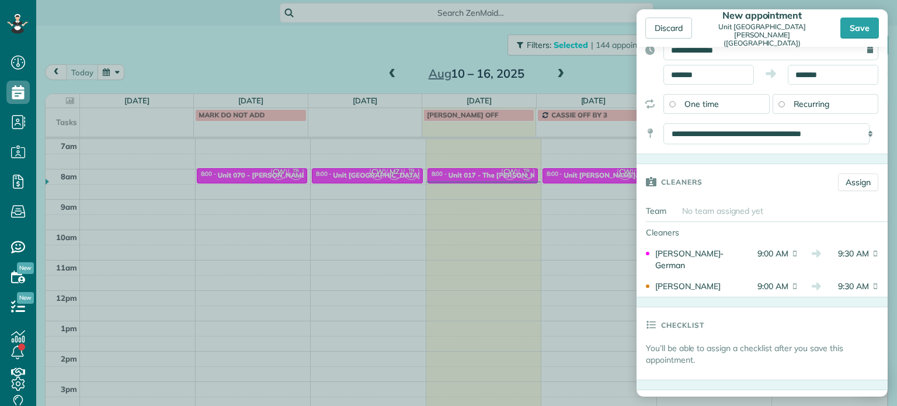
scroll to position [0, 0]
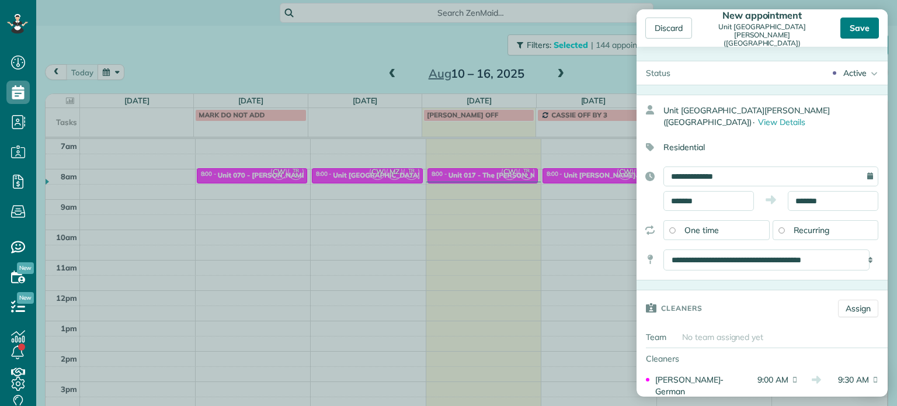
click at [853, 26] on div "Save" at bounding box center [859, 28] width 39 height 21
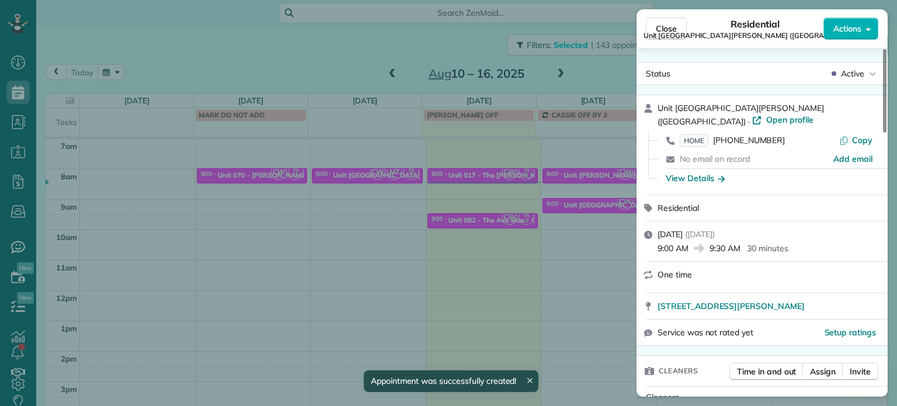
click at [536, 231] on div "Close Residential Unit Alpine Meadows (Tokola) Actions Status Active Unit Alpin…" at bounding box center [448, 203] width 897 height 406
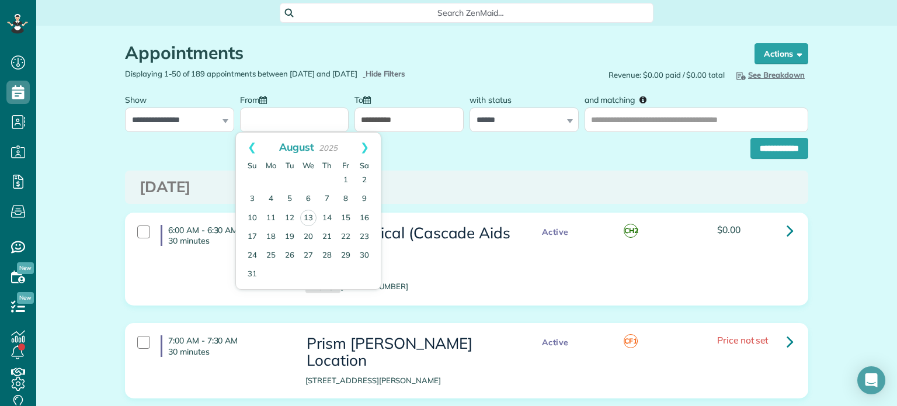
scroll to position [5, 5]
click at [257, 144] on link "Prev" at bounding box center [252, 147] width 32 height 29
click at [292, 175] on link "1" at bounding box center [289, 180] width 19 height 19
type input "**********"
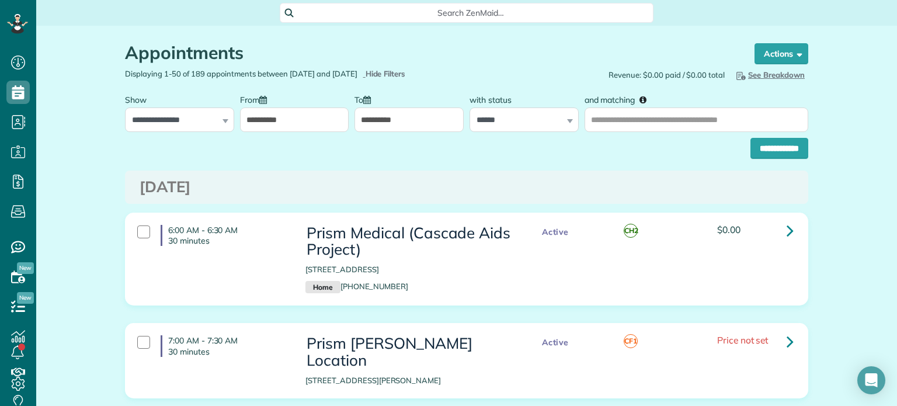
click at [406, 117] on input "**********" at bounding box center [408, 119] width 109 height 25
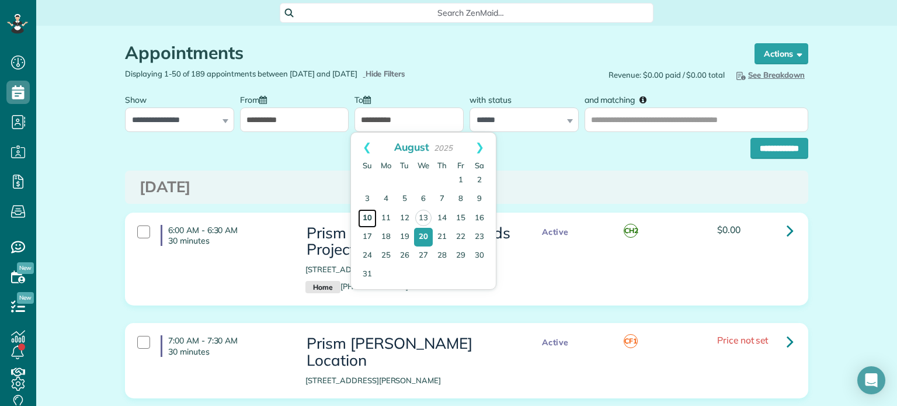
click at [369, 218] on link "10" at bounding box center [367, 218] width 19 height 19
type input "**********"
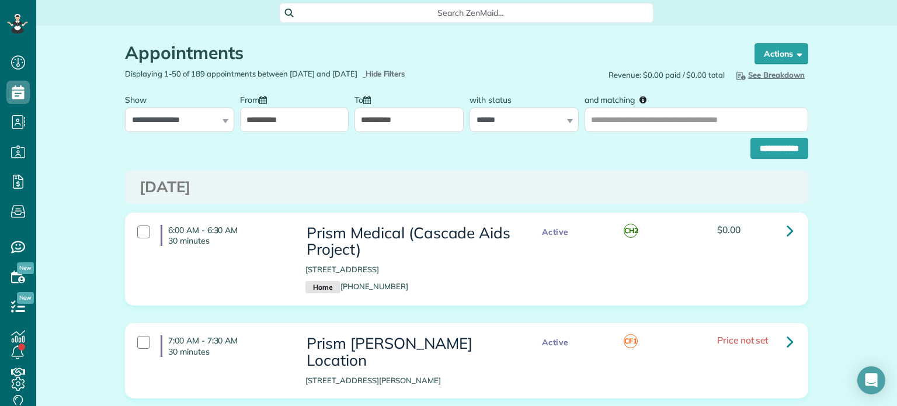
drag, startPoint x: 577, startPoint y: 126, endPoint x: 585, endPoint y: 126, distance: 8.8
click at [581, 126] on div "and matching" at bounding box center [695, 110] width 229 height 44
click at [587, 126] on input "and matching" at bounding box center [696, 119] width 224 height 25
type input "****"
click at [794, 156] on input "**********" at bounding box center [779, 148] width 58 height 21
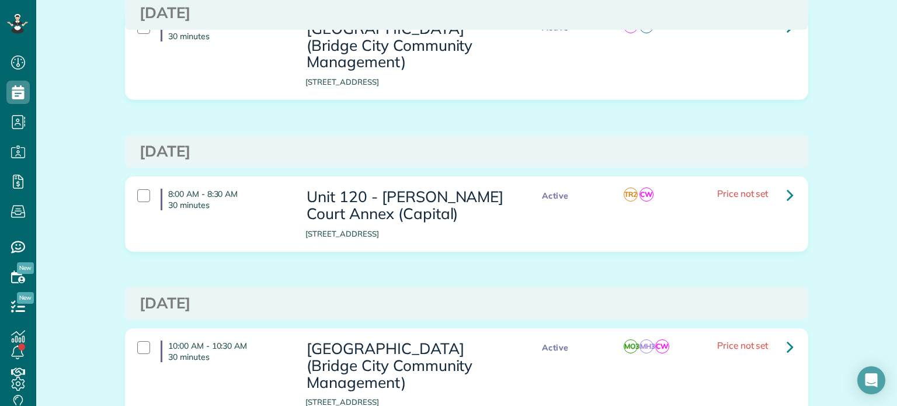
scroll to position [392, 0]
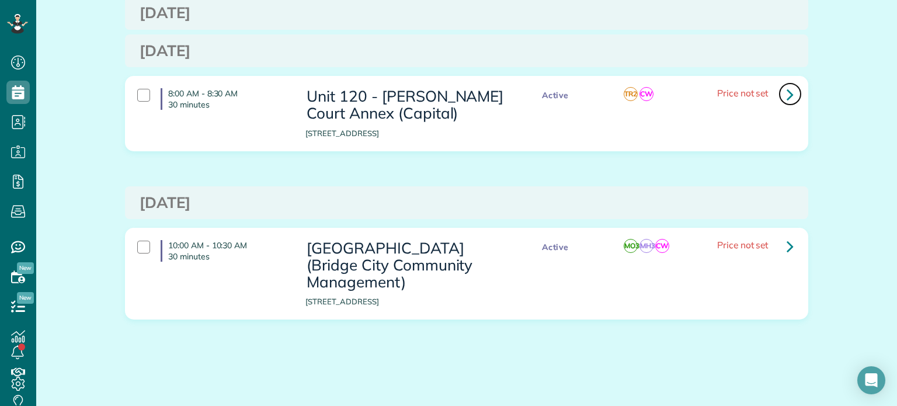
click at [786, 95] on icon at bounding box center [789, 94] width 7 height 20
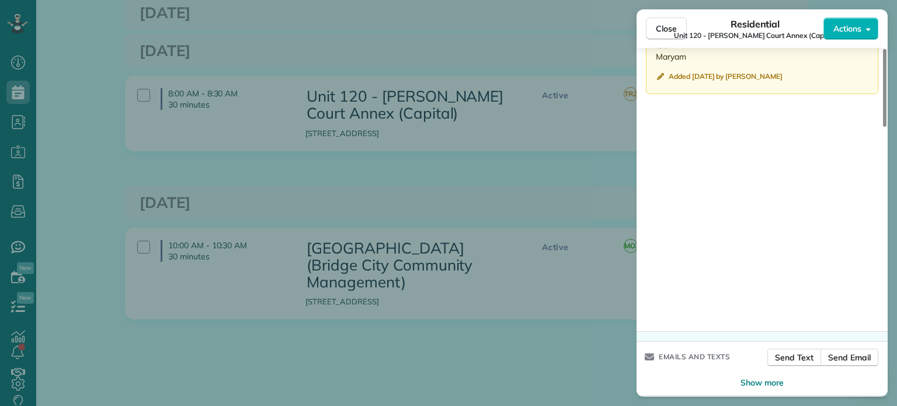
scroll to position [915, 0]
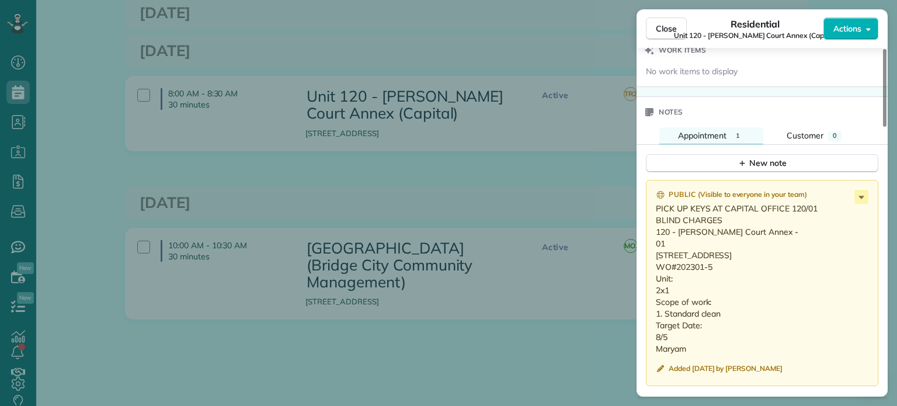
drag, startPoint x: 694, startPoint y: 353, endPoint x: 649, endPoint y: 228, distance: 132.4
click at [649, 228] on div "Public ( Visible to everyone in your team ) PICK UP KEYS AT CAPITAL OFFICE 120/…" at bounding box center [762, 283] width 232 height 206
